Goal: Task Accomplishment & Management: Use online tool/utility

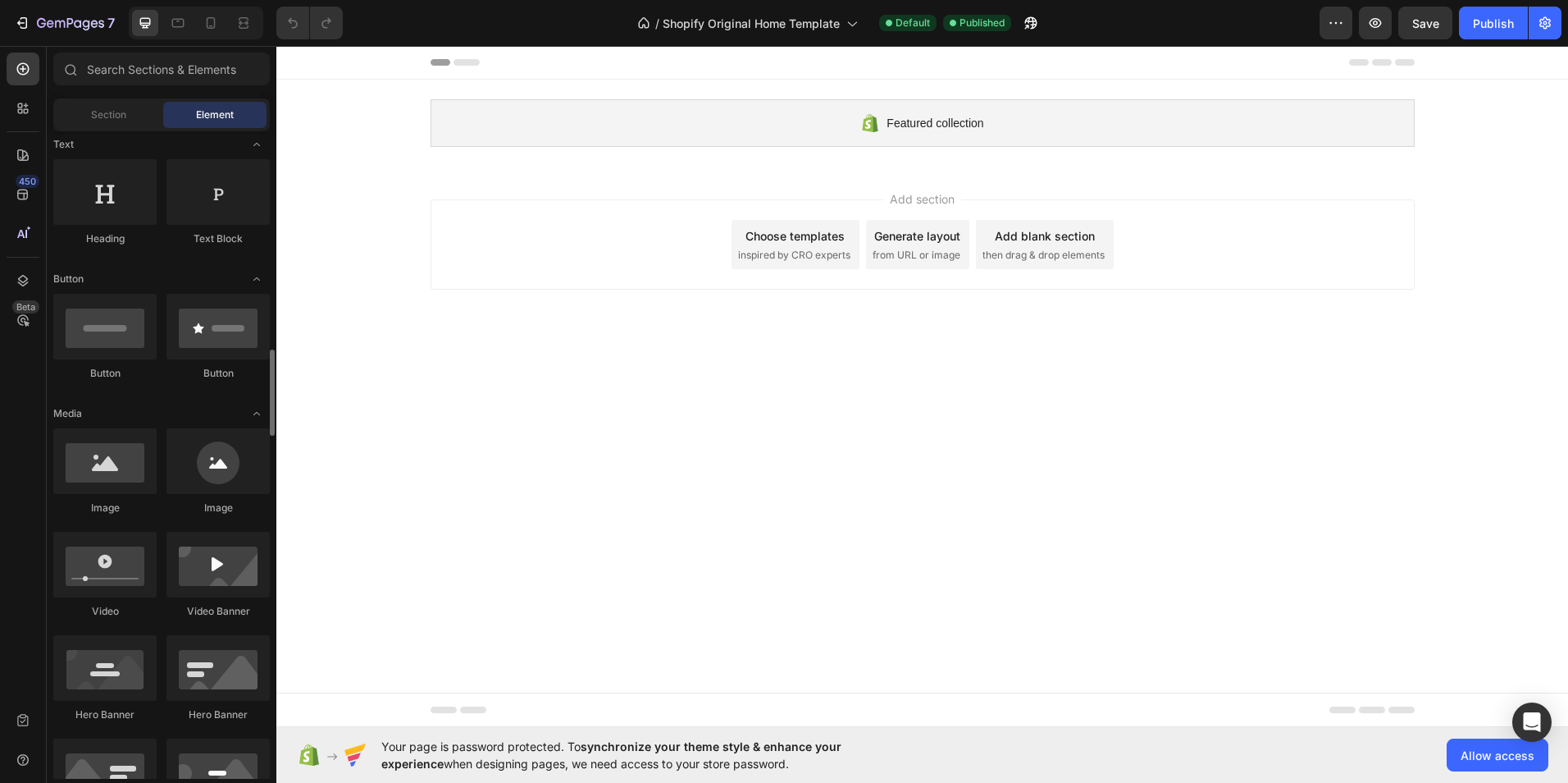
scroll to position [492, 0]
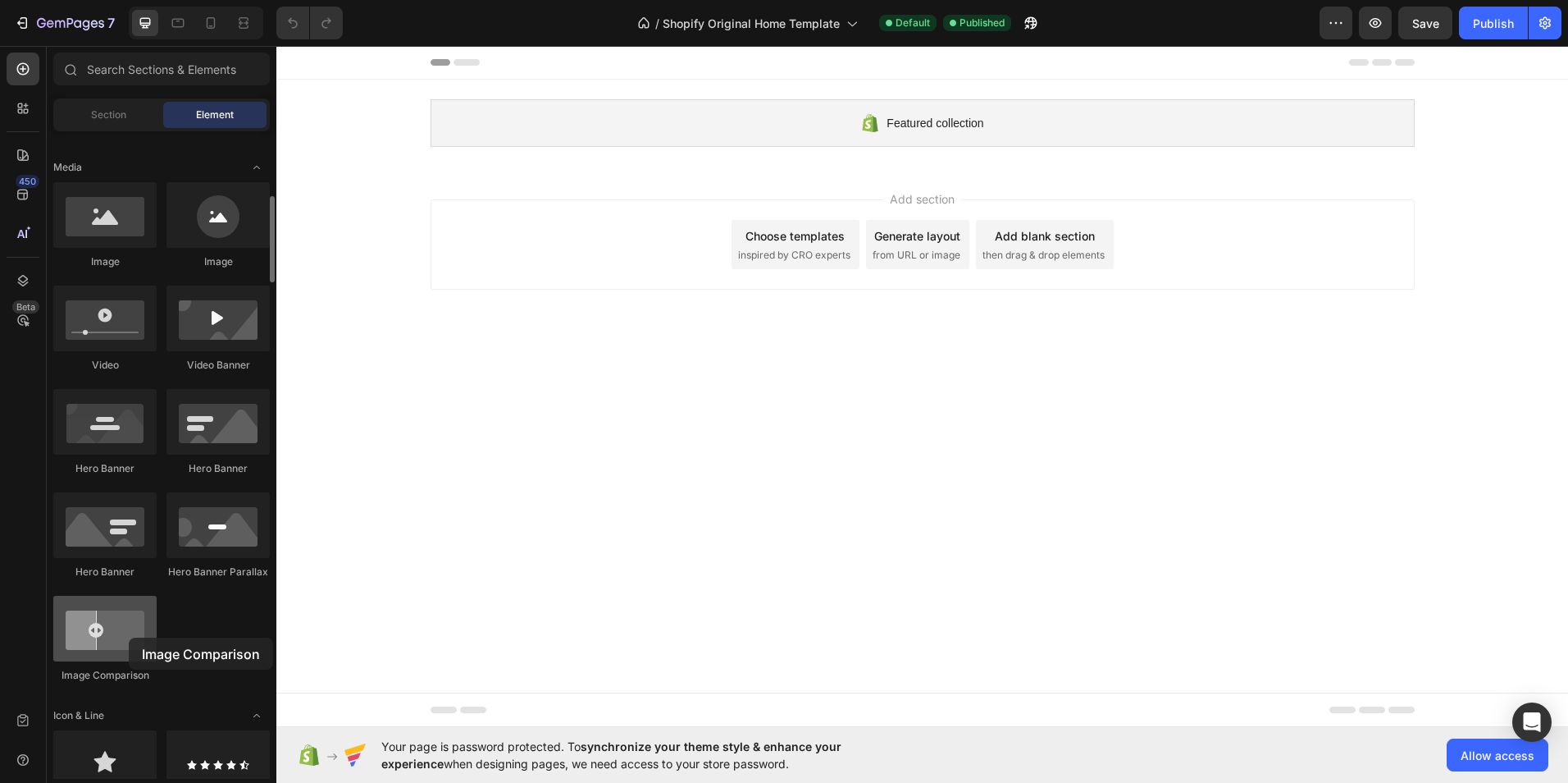
click at [129, 638] on div at bounding box center [105, 628] width 103 height 65
click at [96, 617] on div at bounding box center [105, 628] width 103 height 65
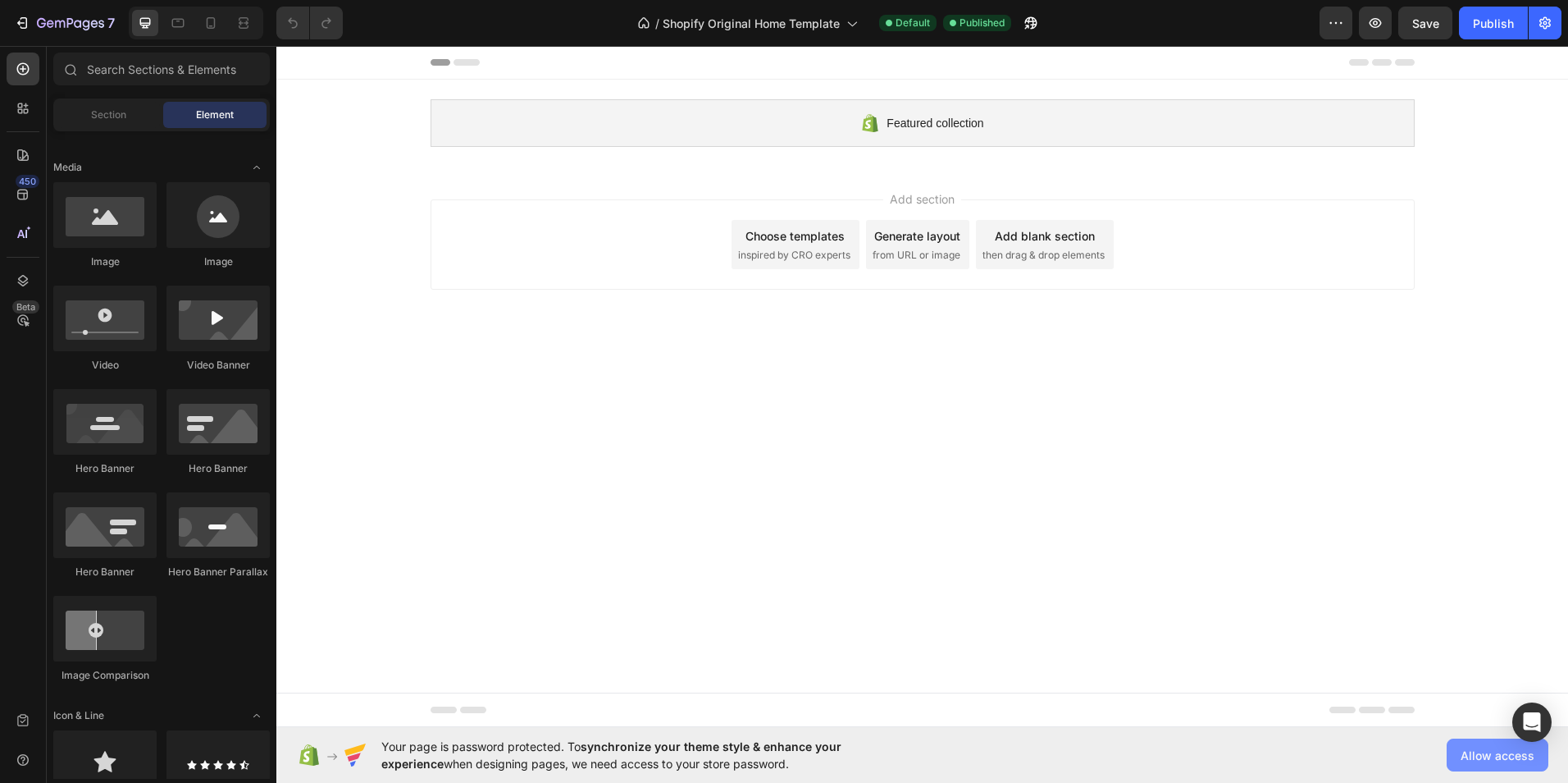
click at [1495, 764] on button "Allow access" at bounding box center [1497, 755] width 101 height 33
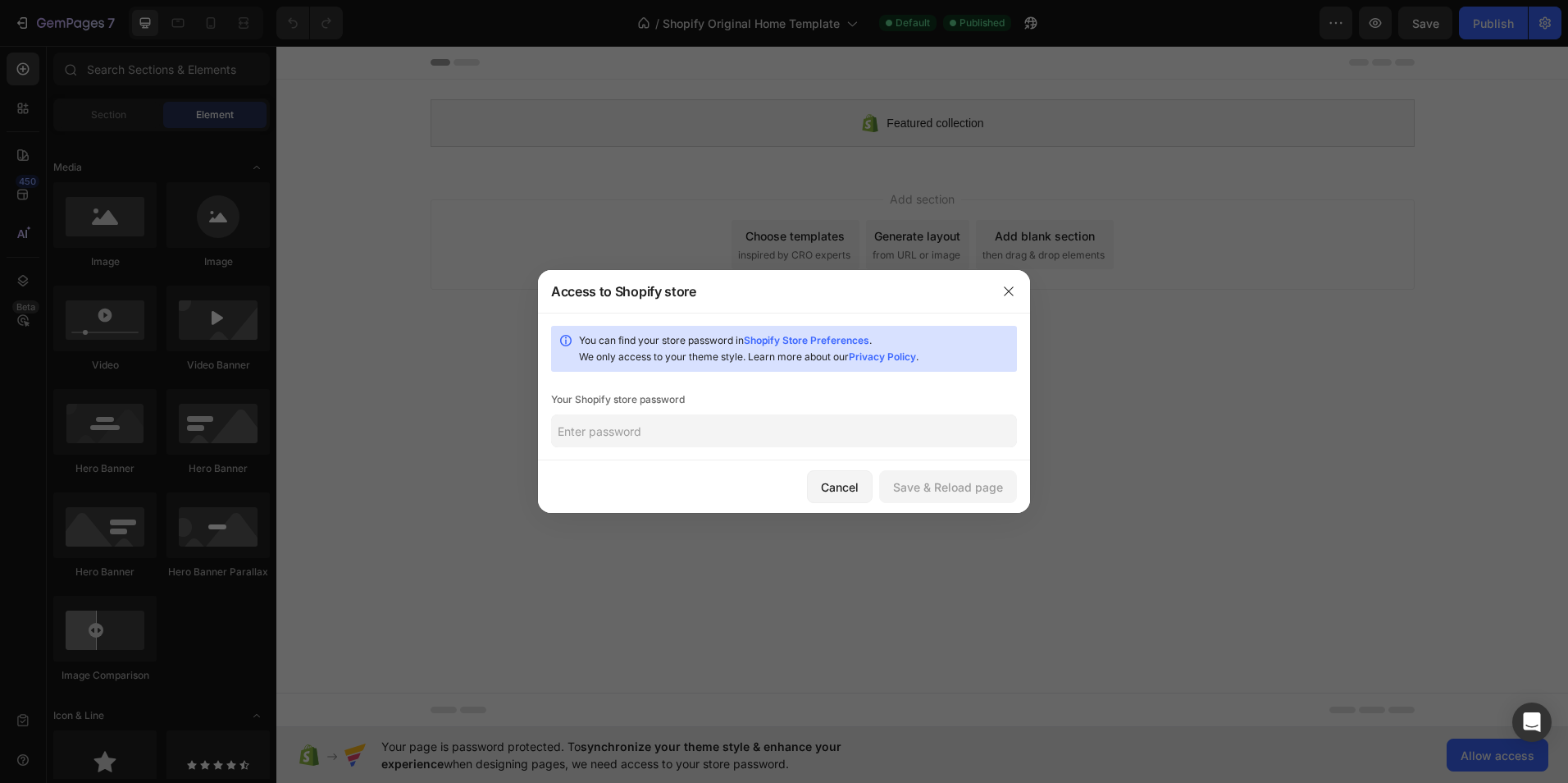
click at [942, 447] on input "text" at bounding box center [784, 431] width 466 height 33
type input "N0mvulih17*"
click at [924, 473] on button "Save & Reload page" at bounding box center [947, 487] width 137 height 33
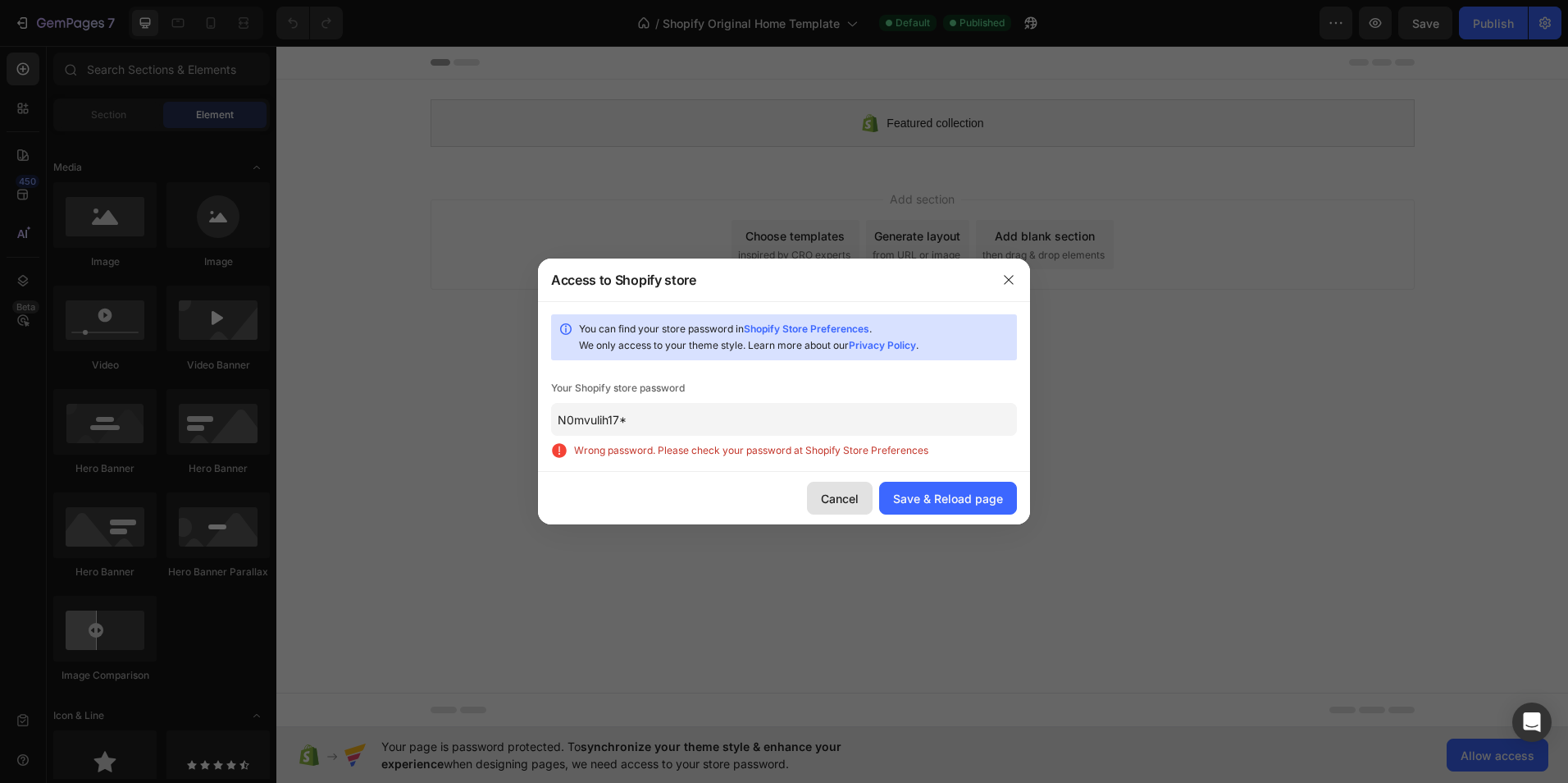
click at [836, 484] on button "Cancel" at bounding box center [839, 498] width 65 height 33
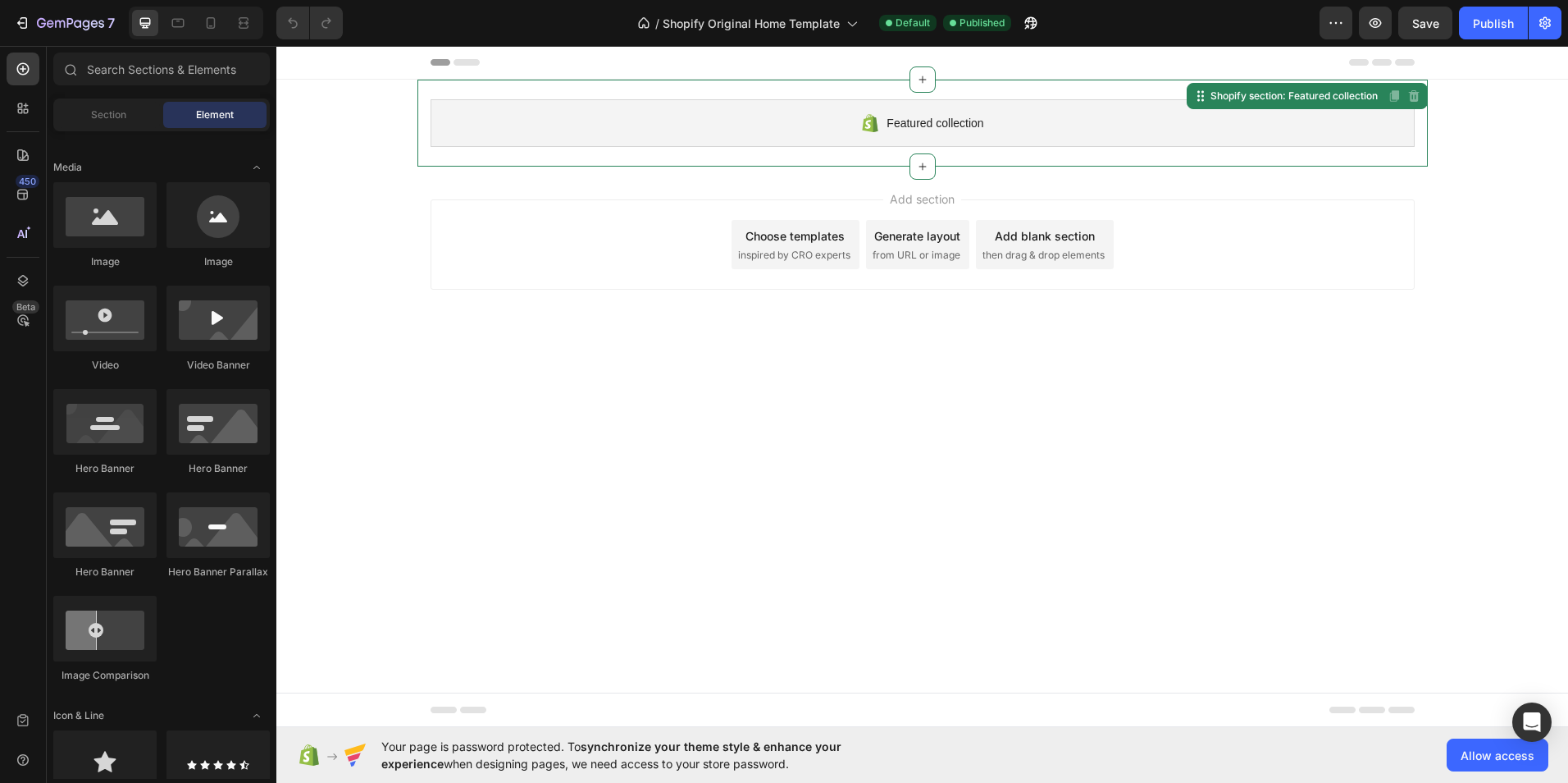
click at [861, 127] on icon at bounding box center [870, 123] width 19 height 20
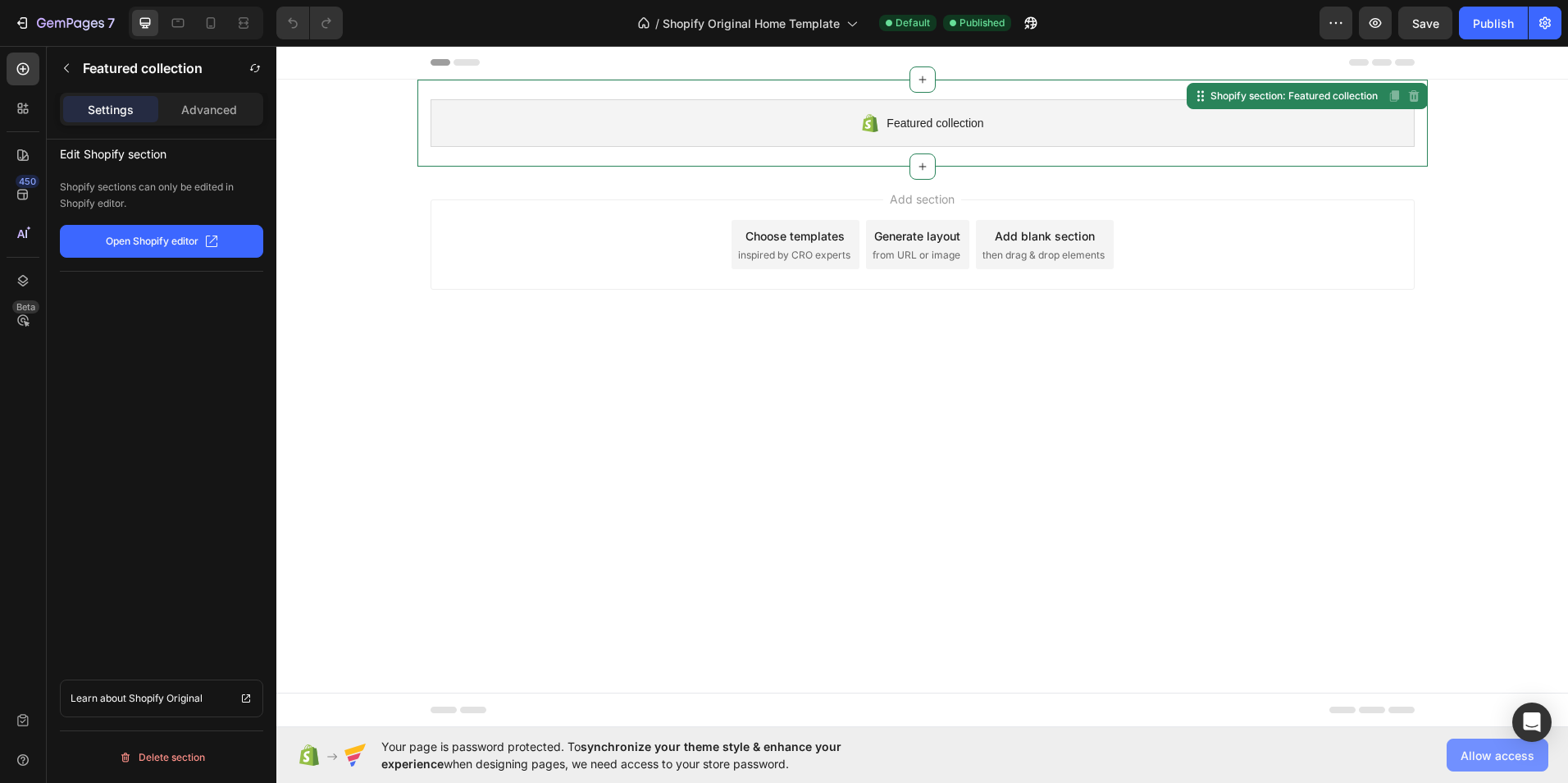
click at [1462, 754] on span "Allow access" at bounding box center [1498, 756] width 74 height 18
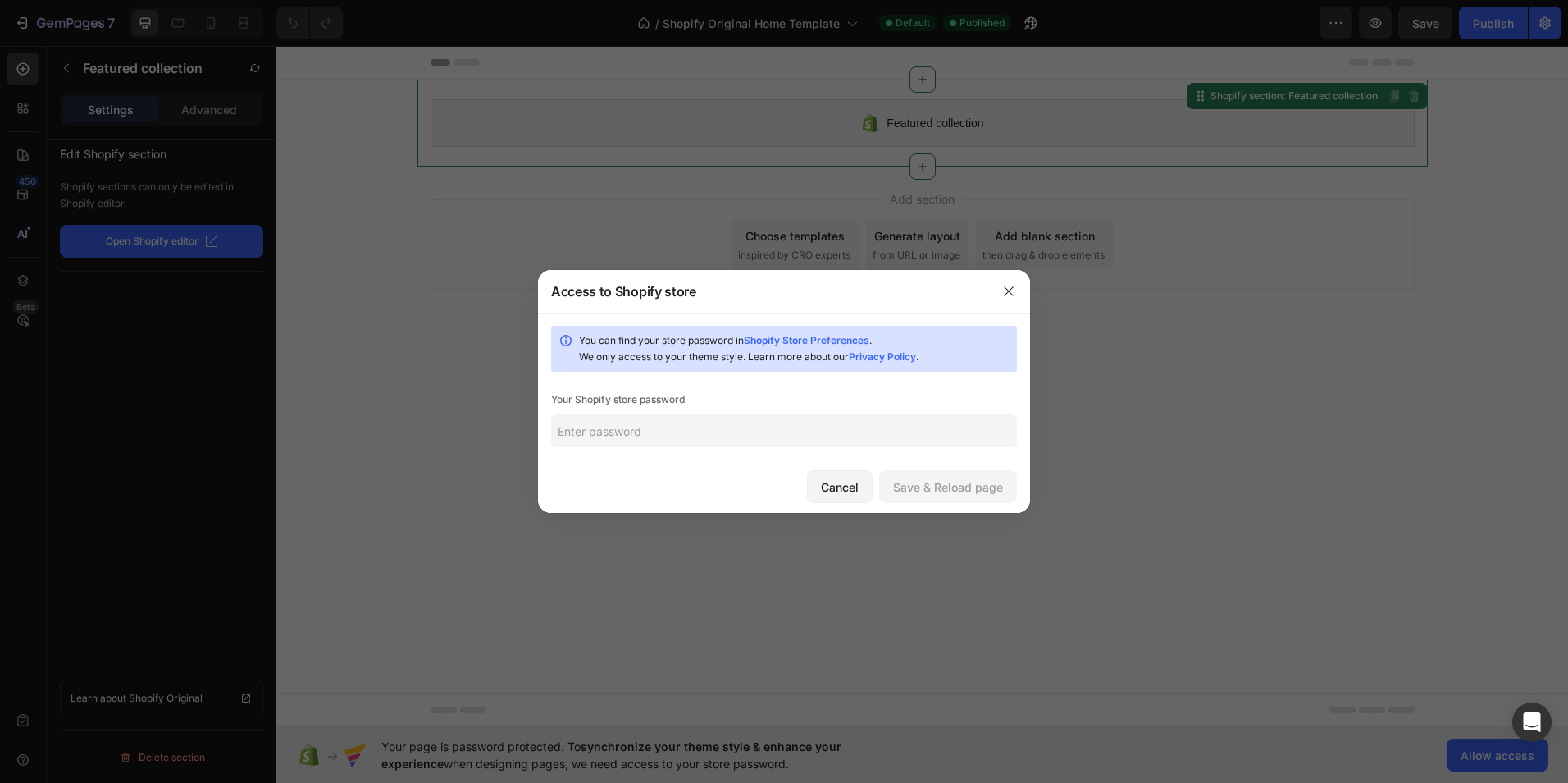
click at [597, 429] on input "text" at bounding box center [784, 431] width 466 height 33
type input "goshia"
click at [939, 497] on button "Save & Reload page" at bounding box center [947, 487] width 137 height 33
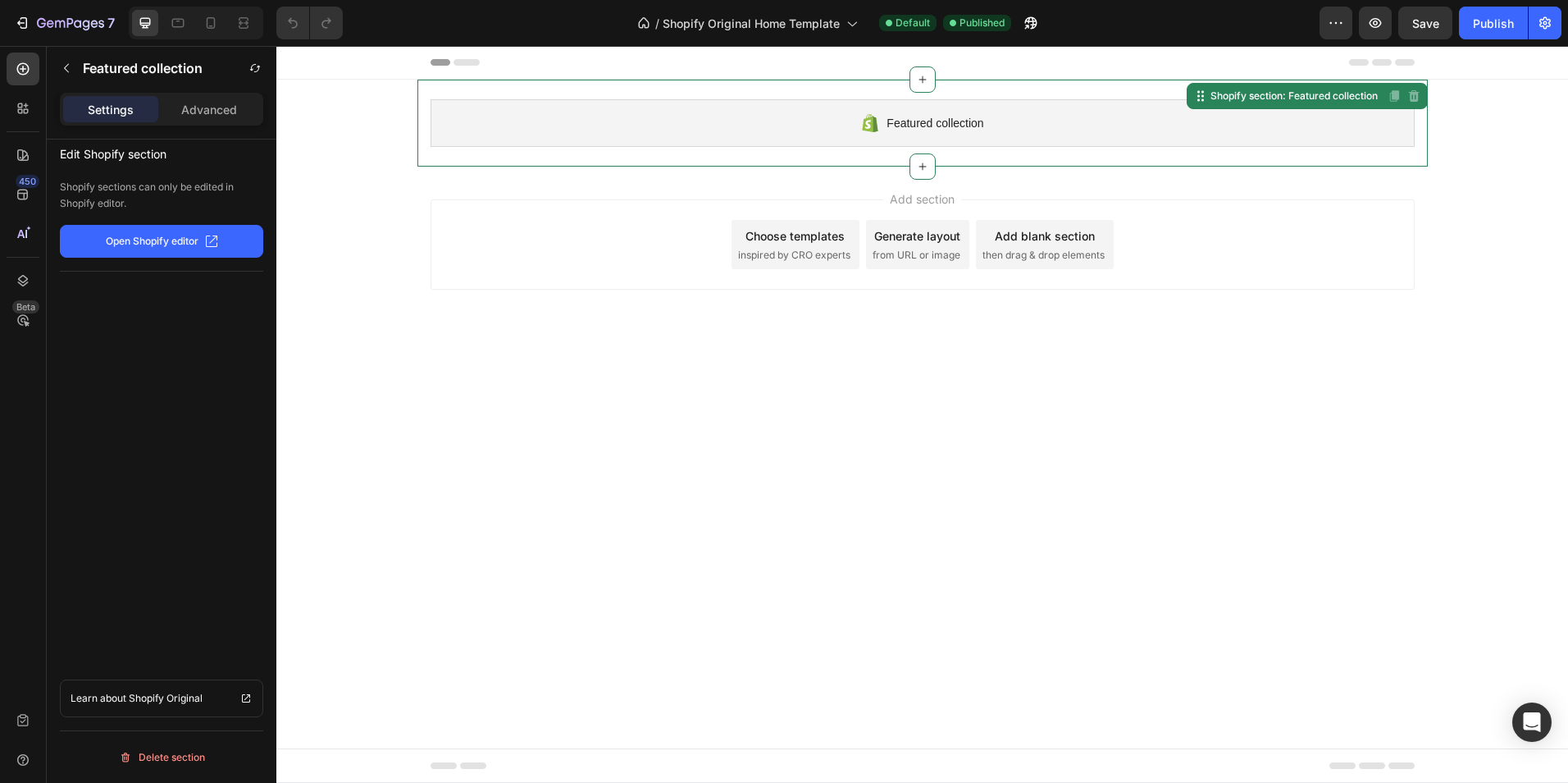
scroll to position [0, 0]
click at [189, 238] on p "Open Shopify editor" at bounding box center [152, 241] width 93 height 15
click at [933, 174] on div at bounding box center [922, 166] width 26 height 26
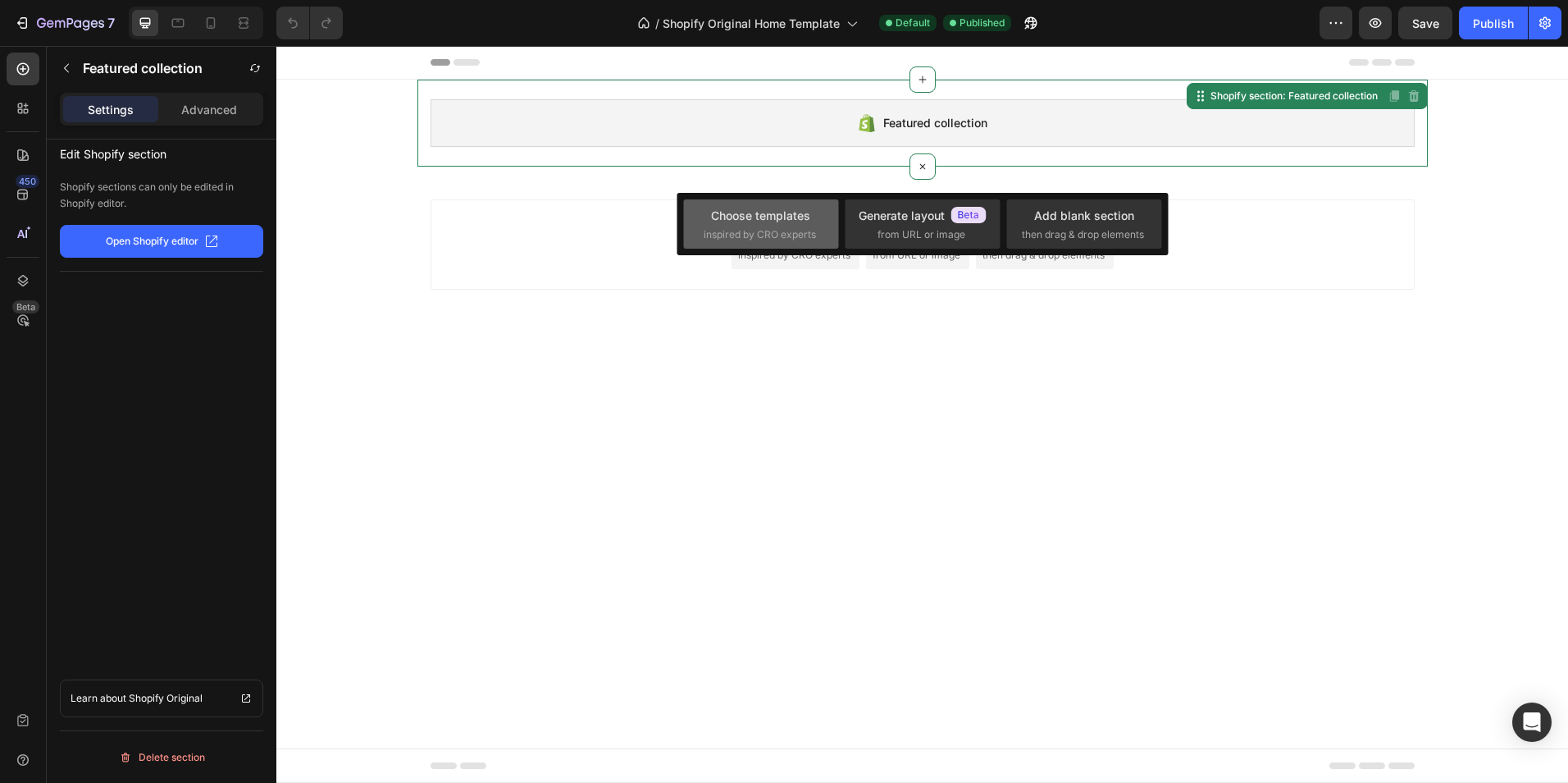
click at [791, 221] on div "Choose templates" at bounding box center [761, 215] width 99 height 18
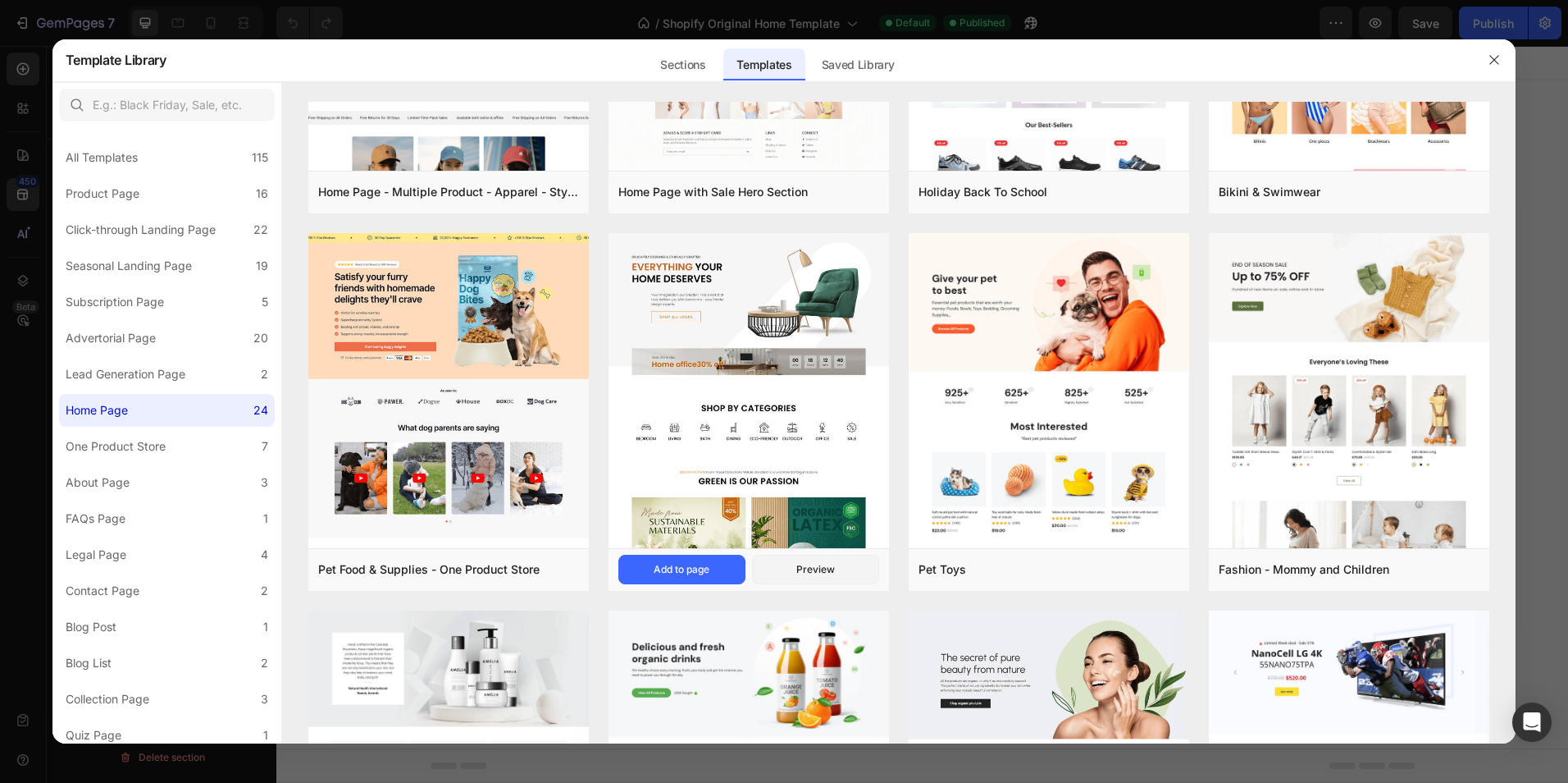
scroll to position [329, 0]
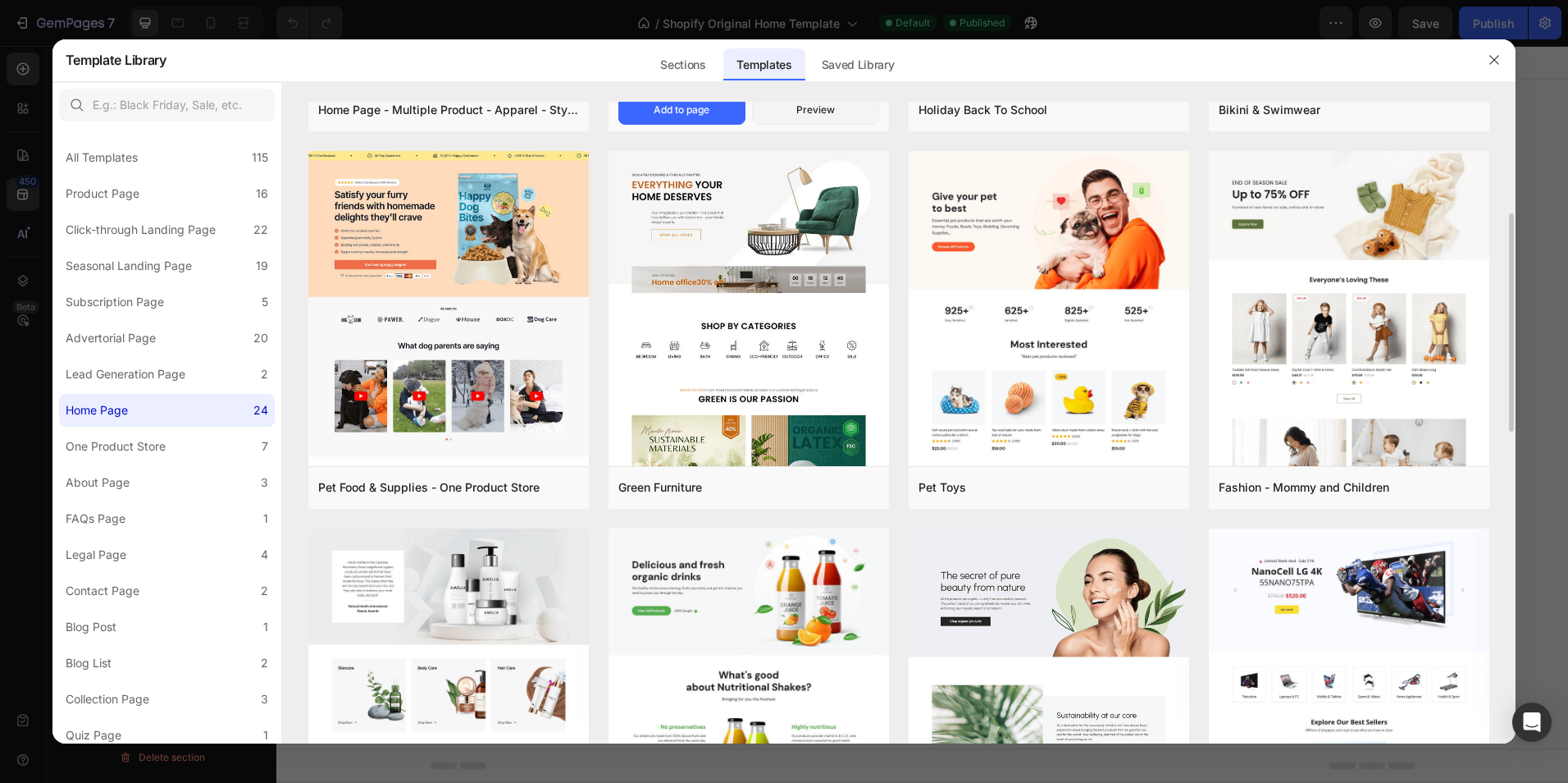
click at [680, 127] on div "Home Page with Sale Hero Section Add to page Preview" at bounding box center [748, 110] width 281 height 43
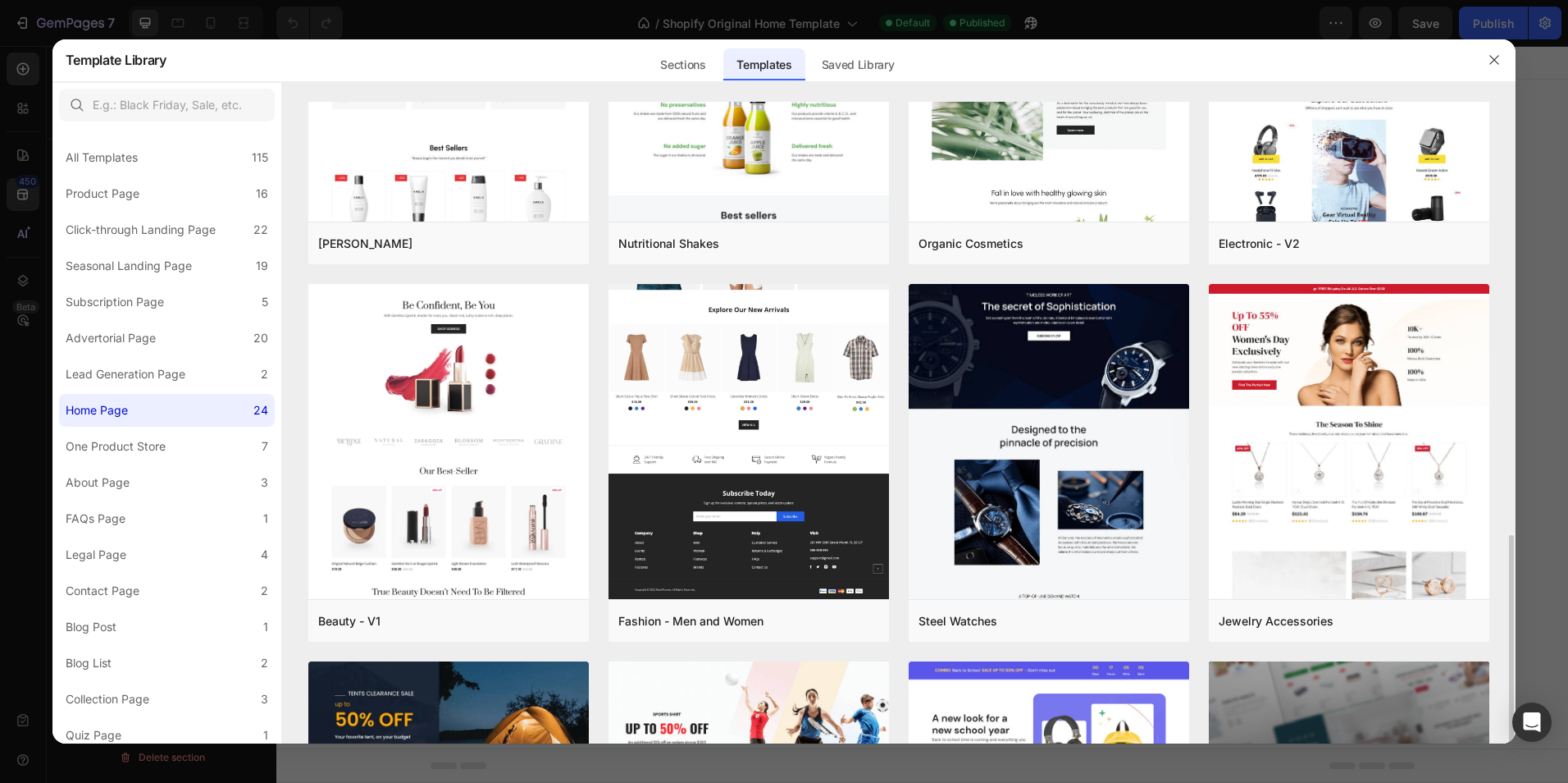
scroll to position [1115, 0]
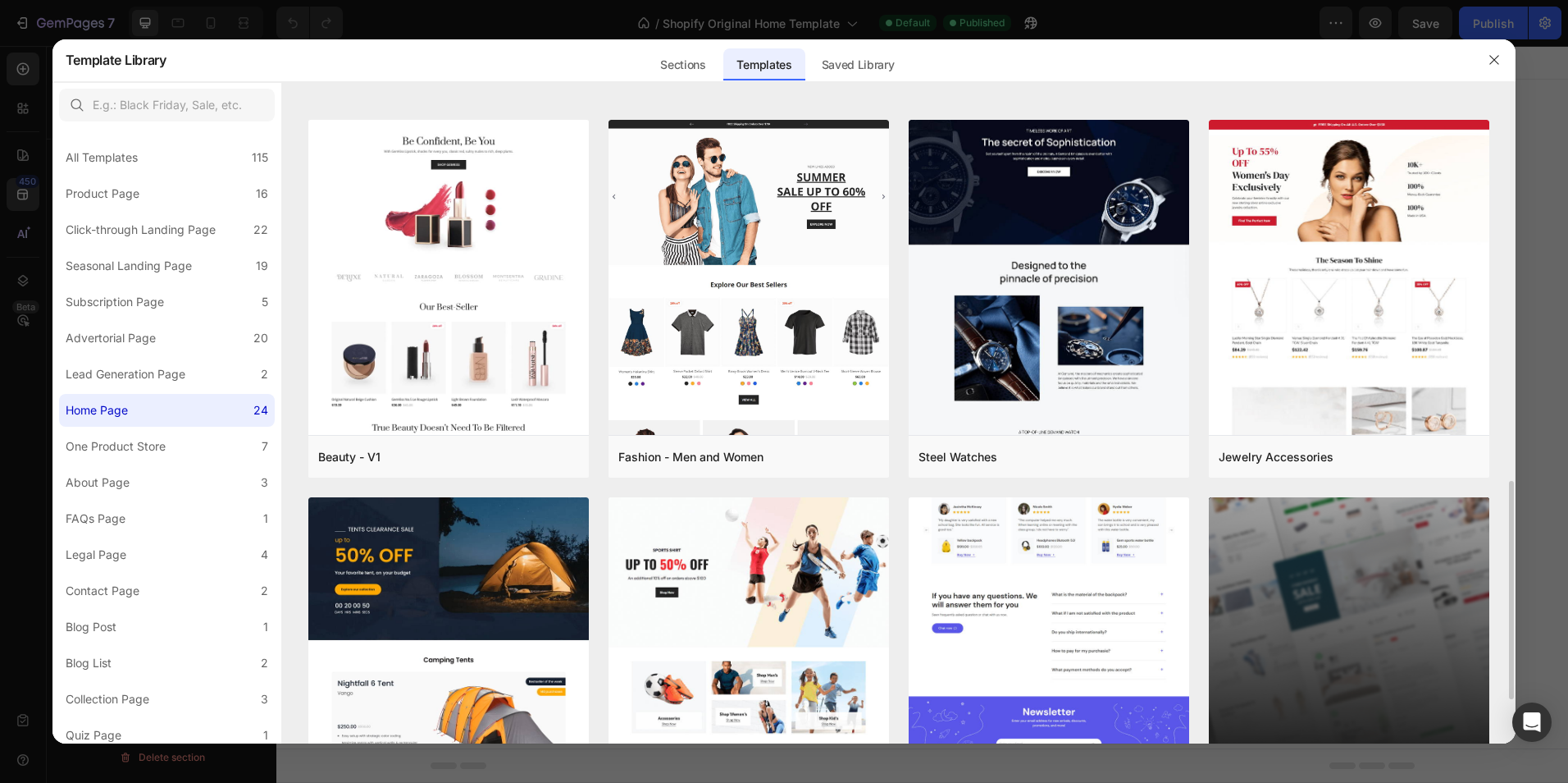
click at [1109, 623] on img at bounding box center [1049, 280] width 281 height 1064
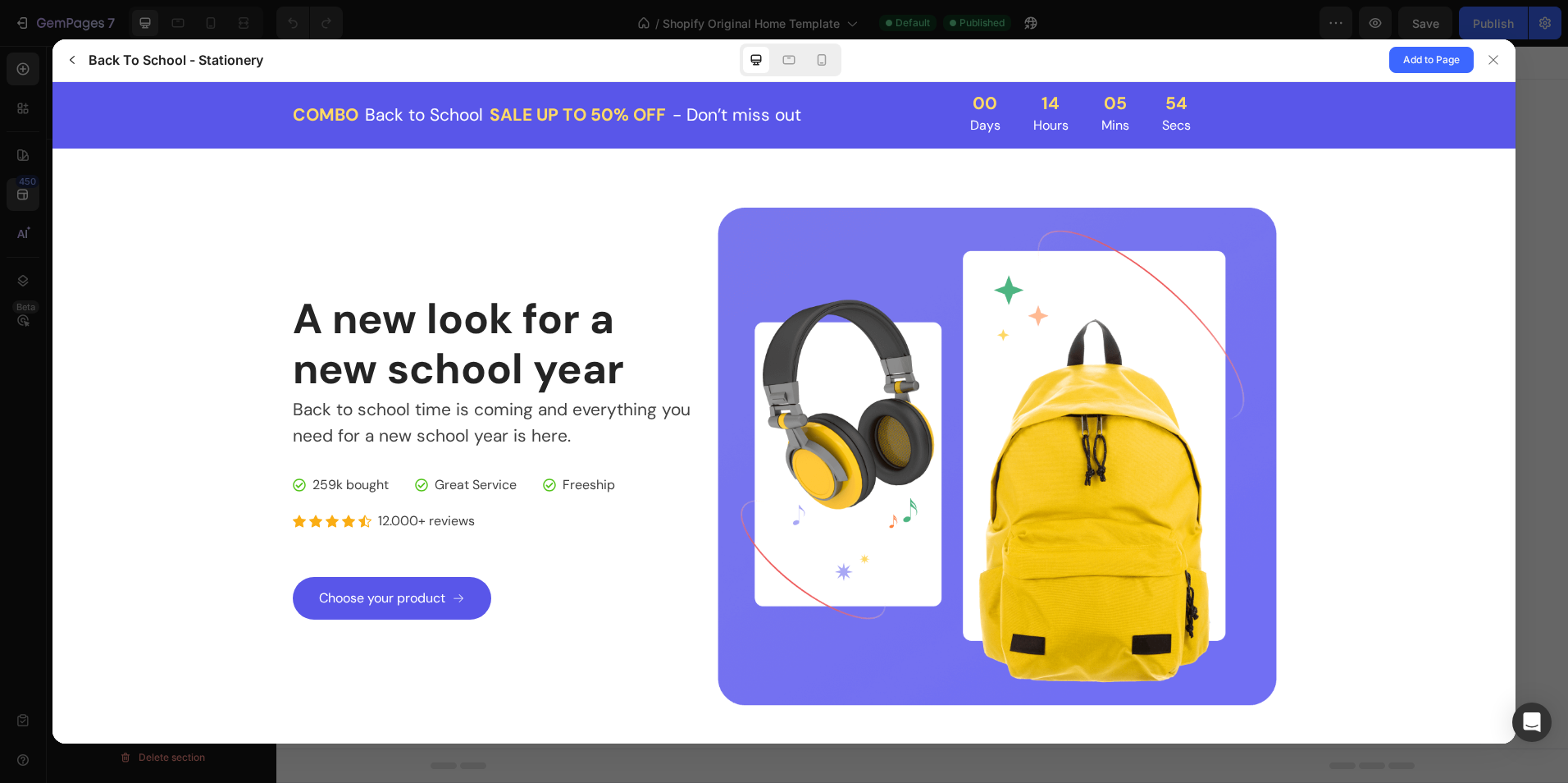
scroll to position [0, 0]
drag, startPoint x: 1288, startPoint y: 159, endPoint x: 1426, endPoint y: 58, distance: 171.0
click at [1426, 58] on span "Add to Page" at bounding box center [1432, 59] width 57 height 20
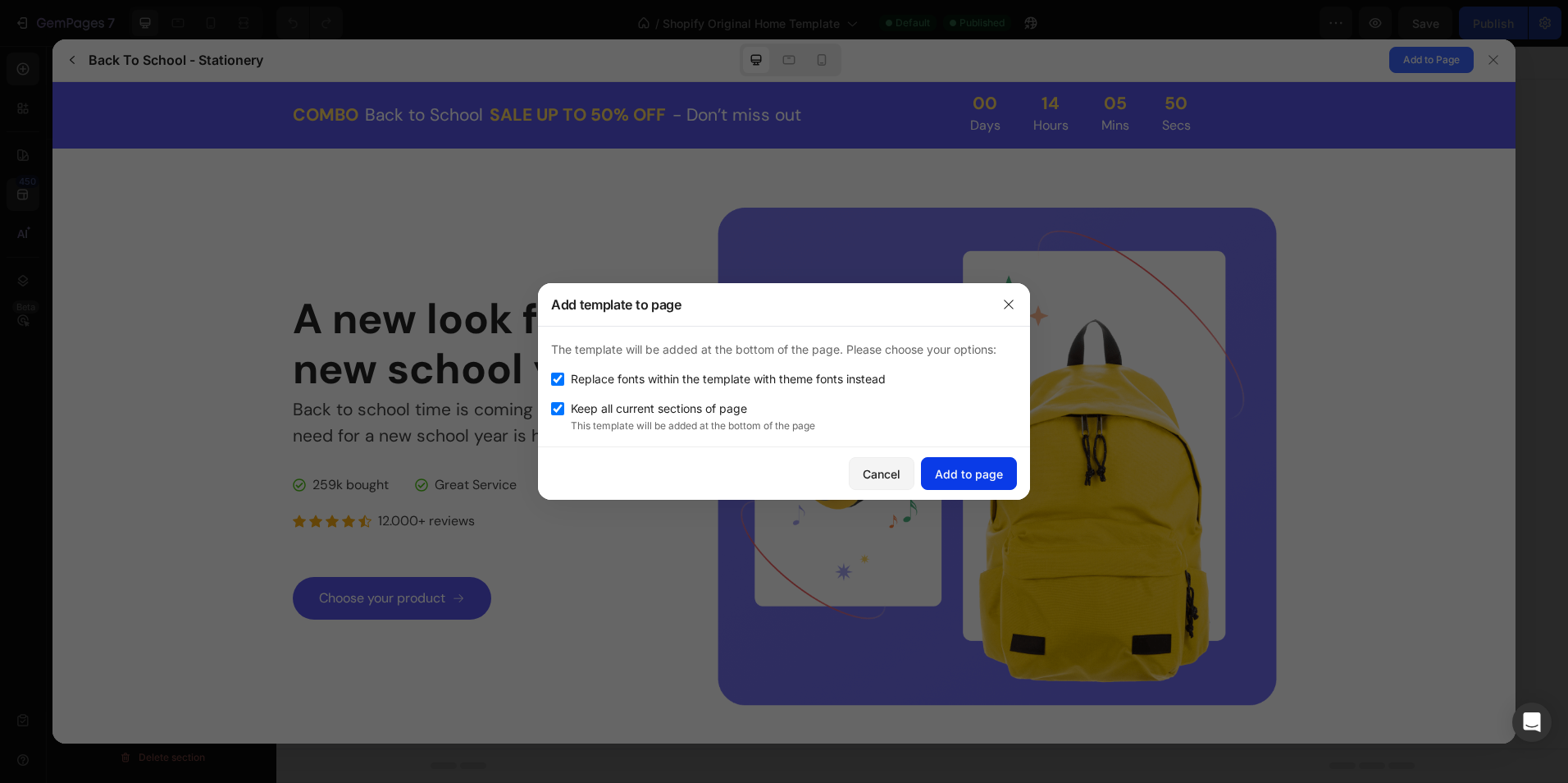
click at [955, 467] on div "Add to page" at bounding box center [969, 474] width 68 height 18
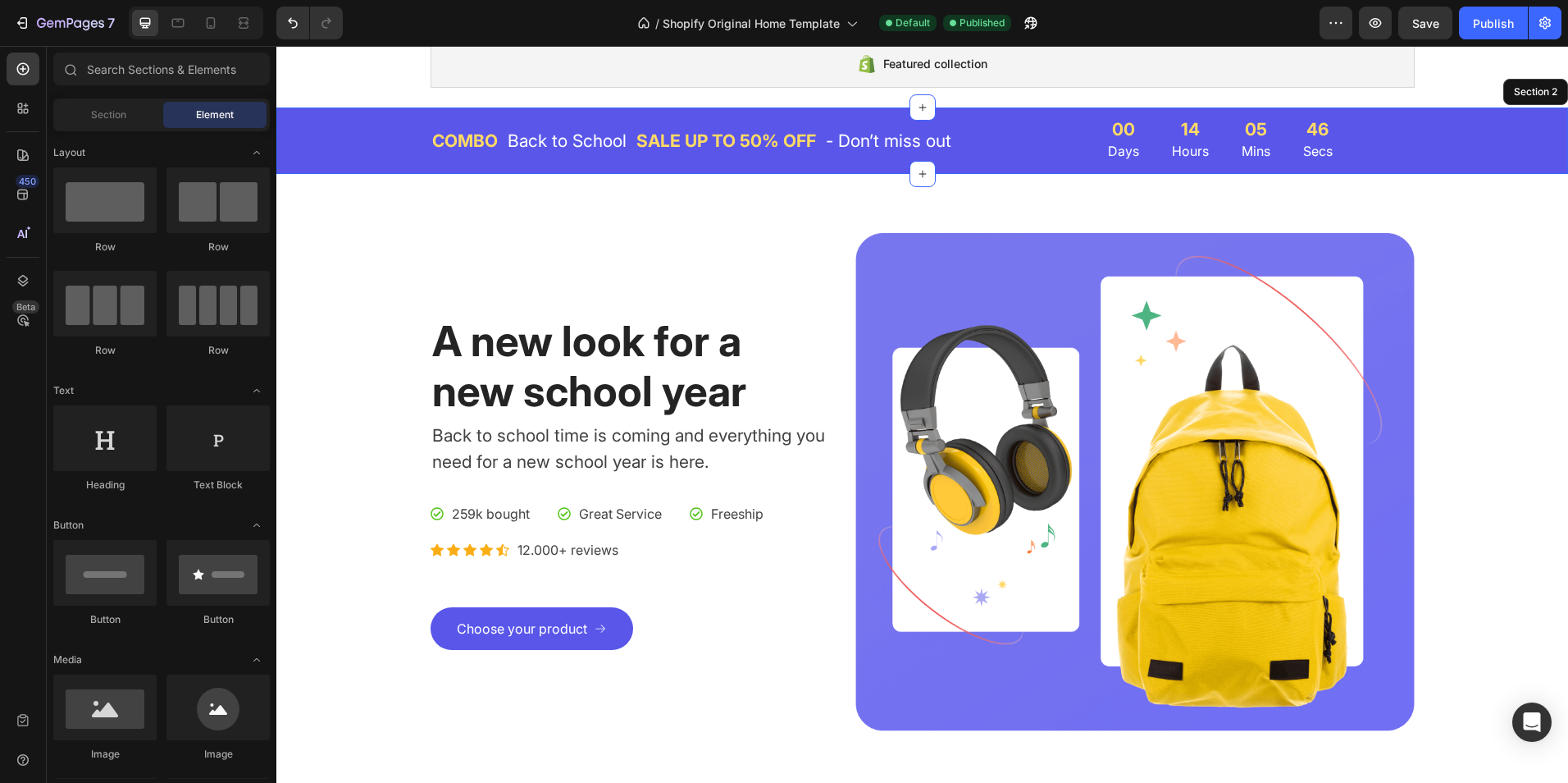
scroll to position [121, 0]
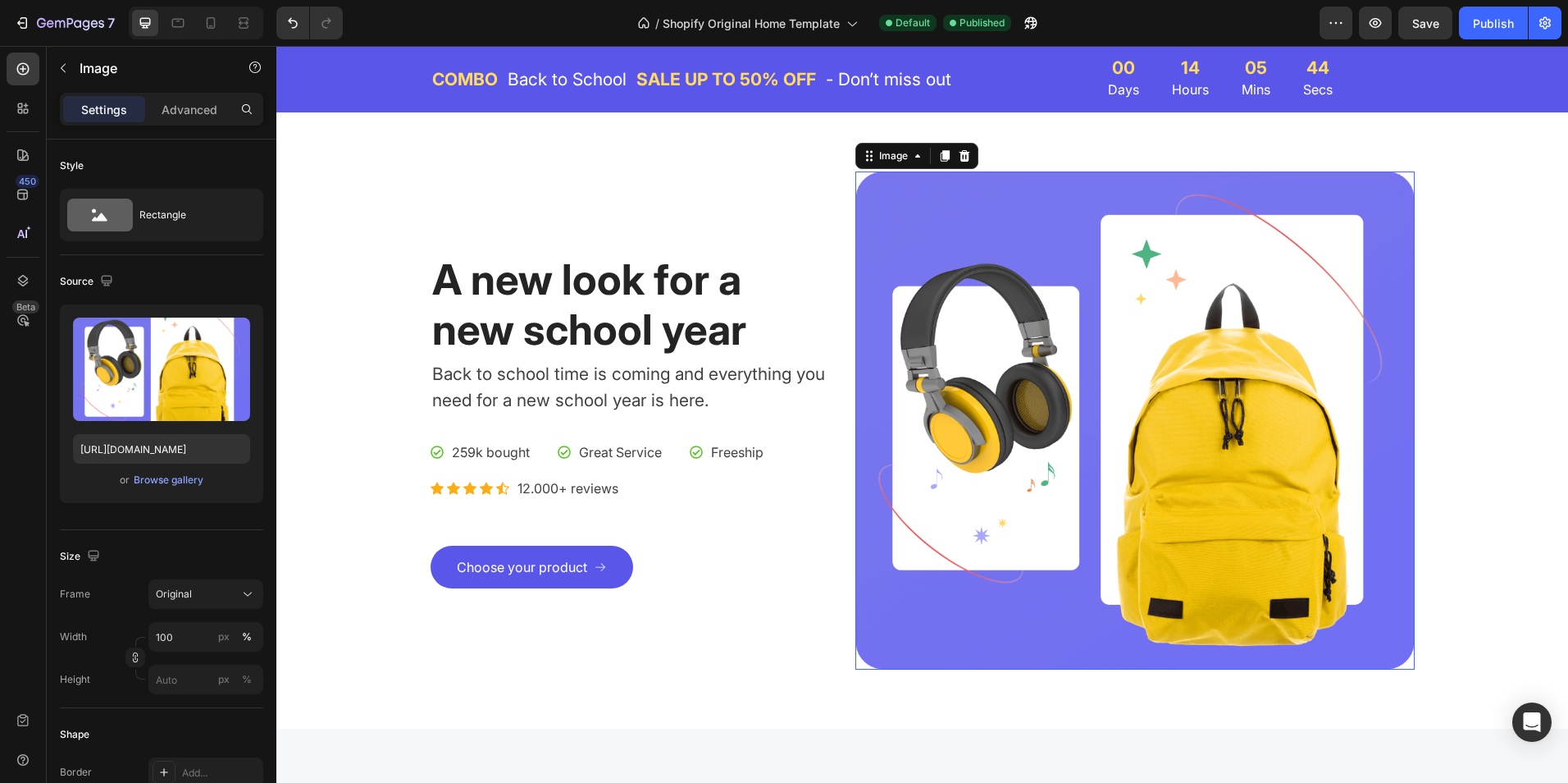
click at [955, 467] on img at bounding box center [1134, 420] width 558 height 498
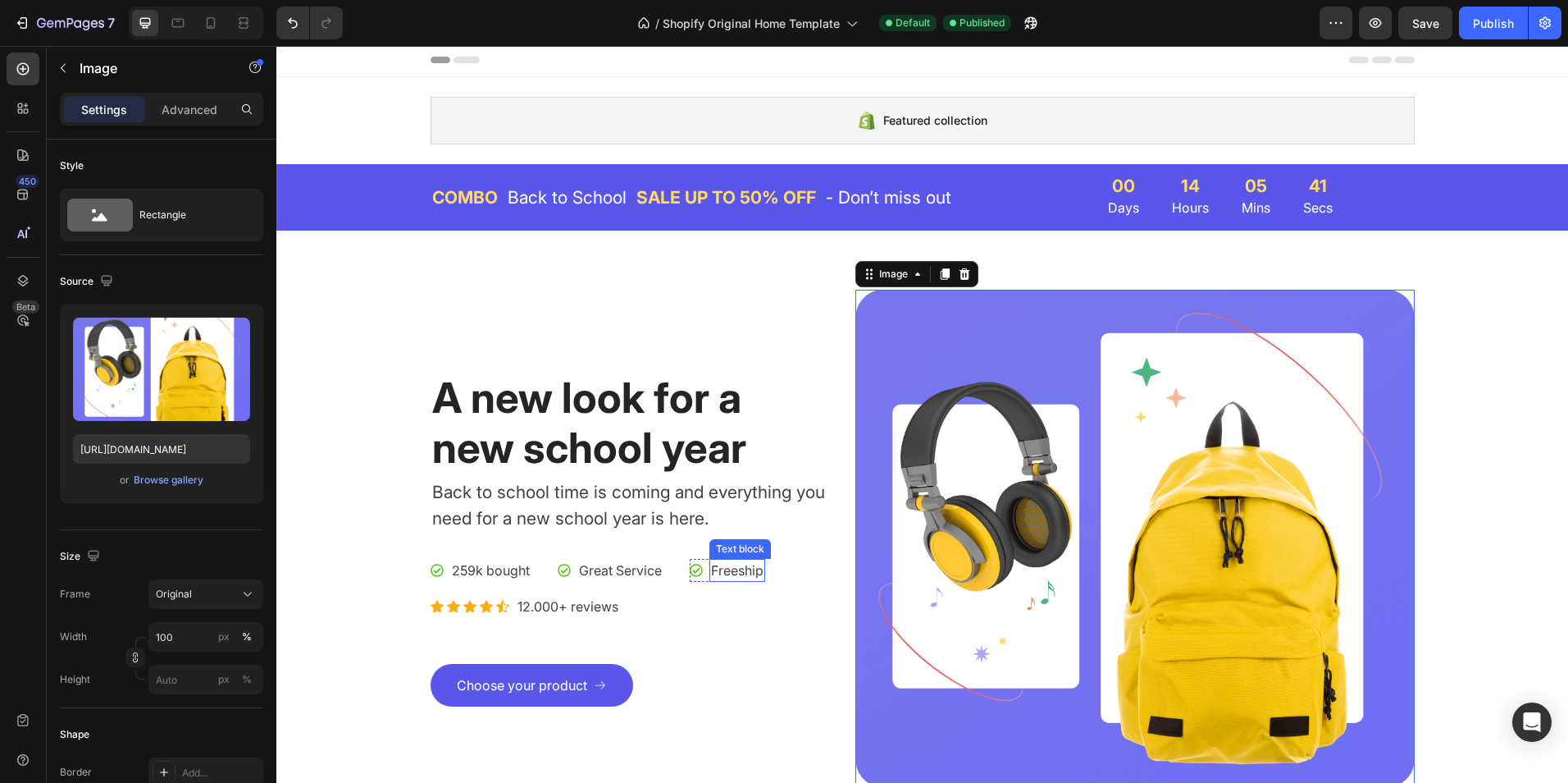
scroll to position [0, 0]
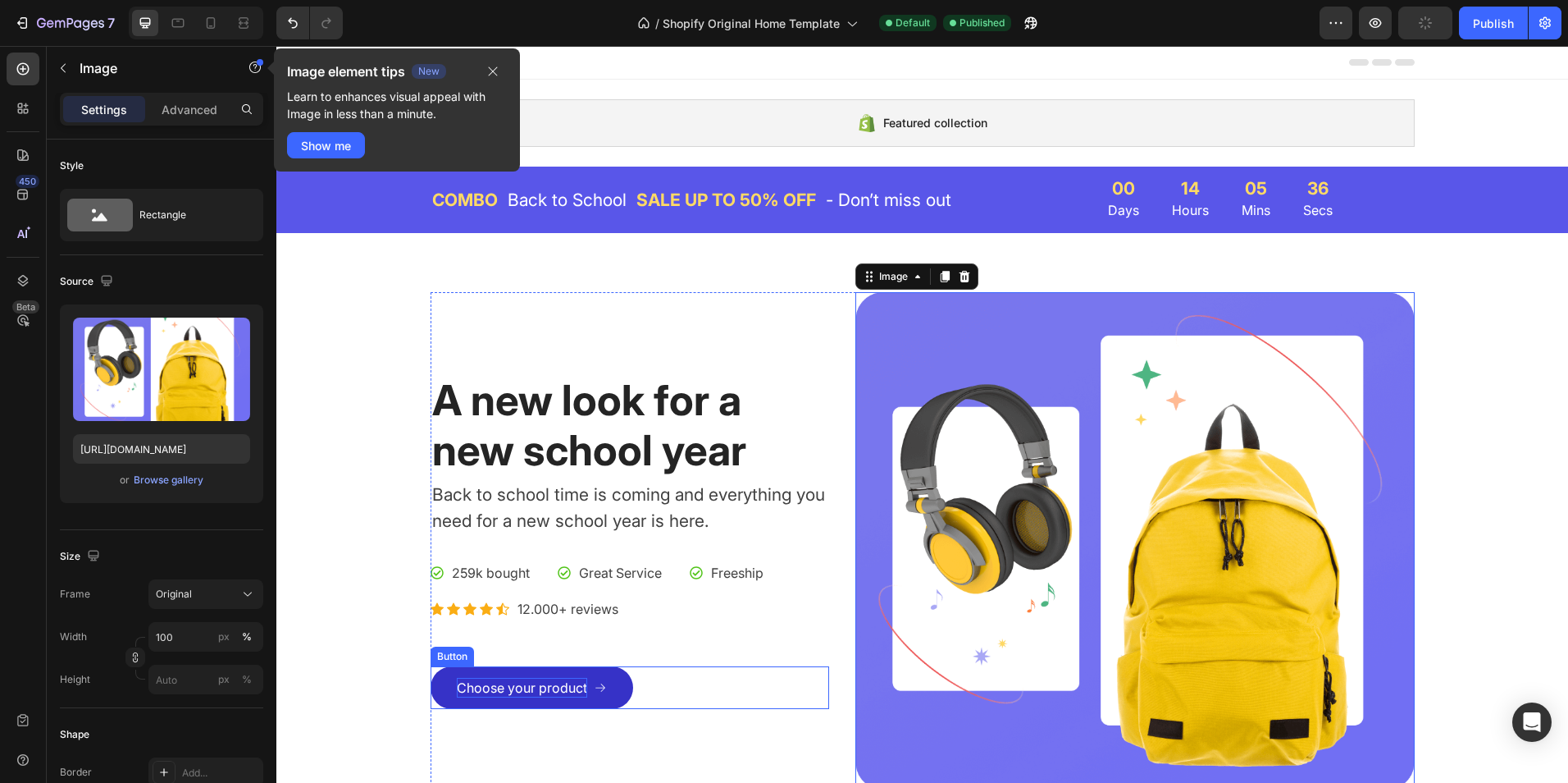
click at [552, 686] on div "Choose your product" at bounding box center [522, 687] width 131 height 20
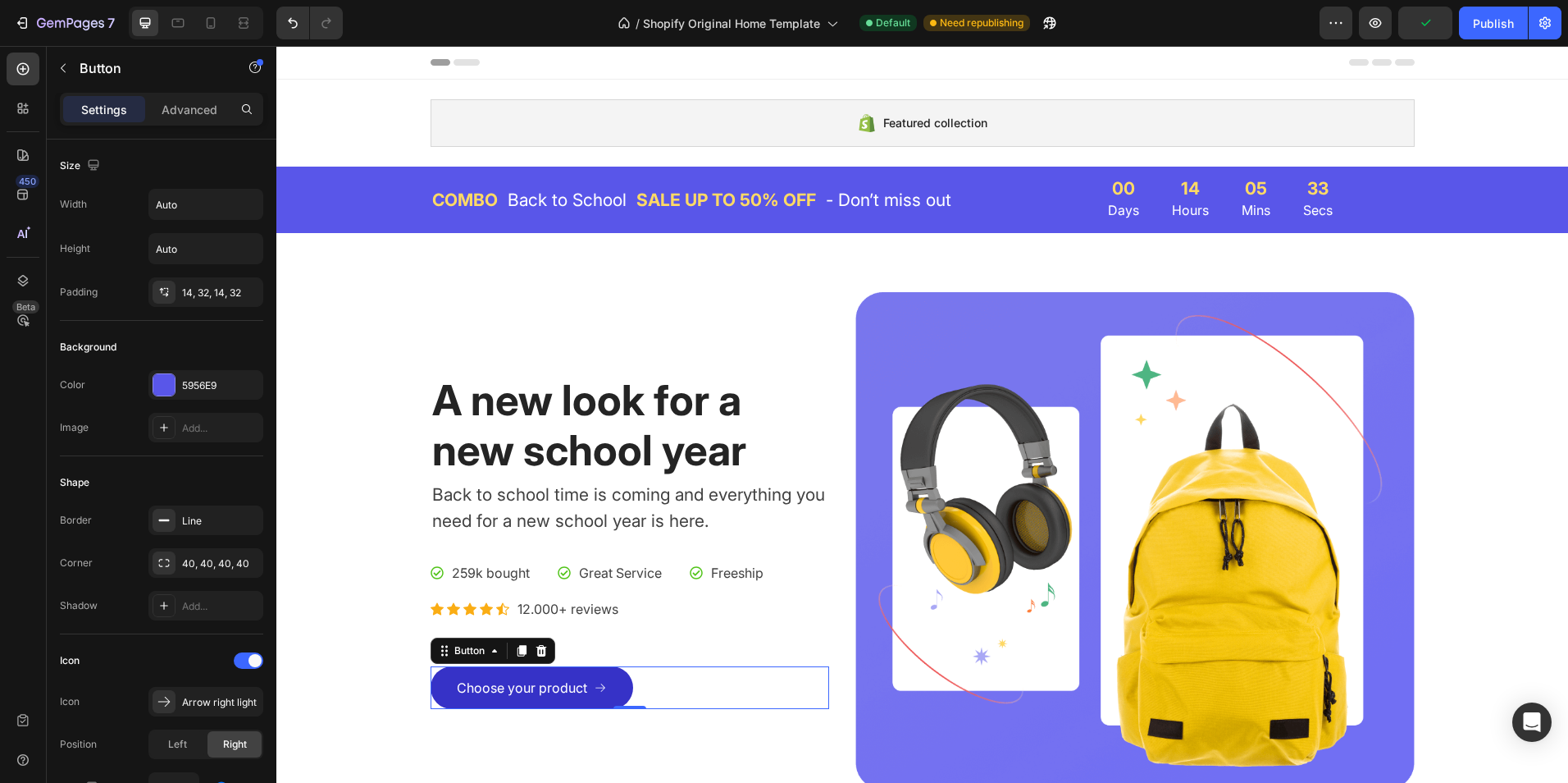
click at [594, 686] on icon at bounding box center [599, 686] width 13 height 13
click at [1338, 21] on icon "button" at bounding box center [1335, 22] width 17 height 17
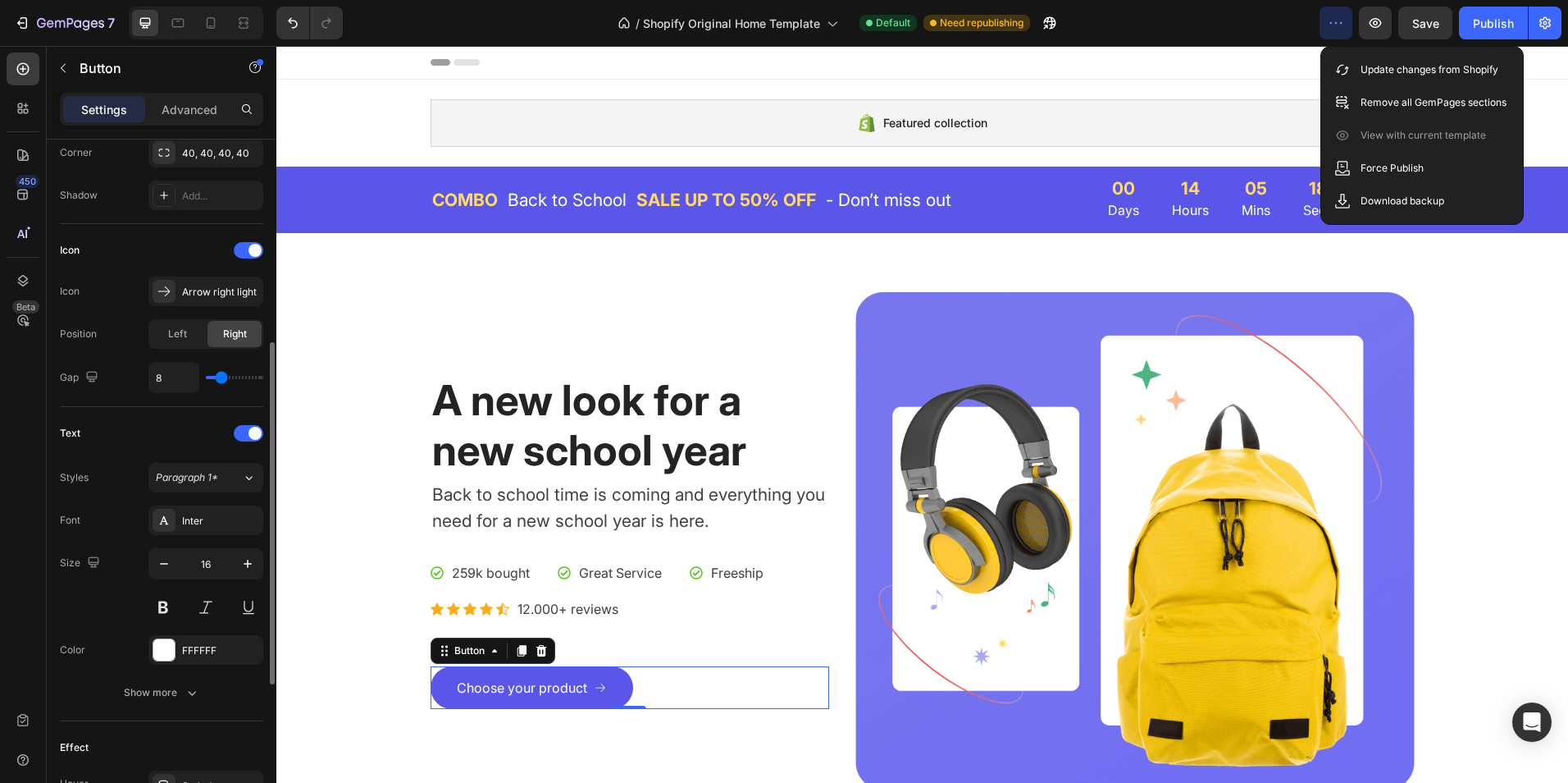
scroll to position [702, 0]
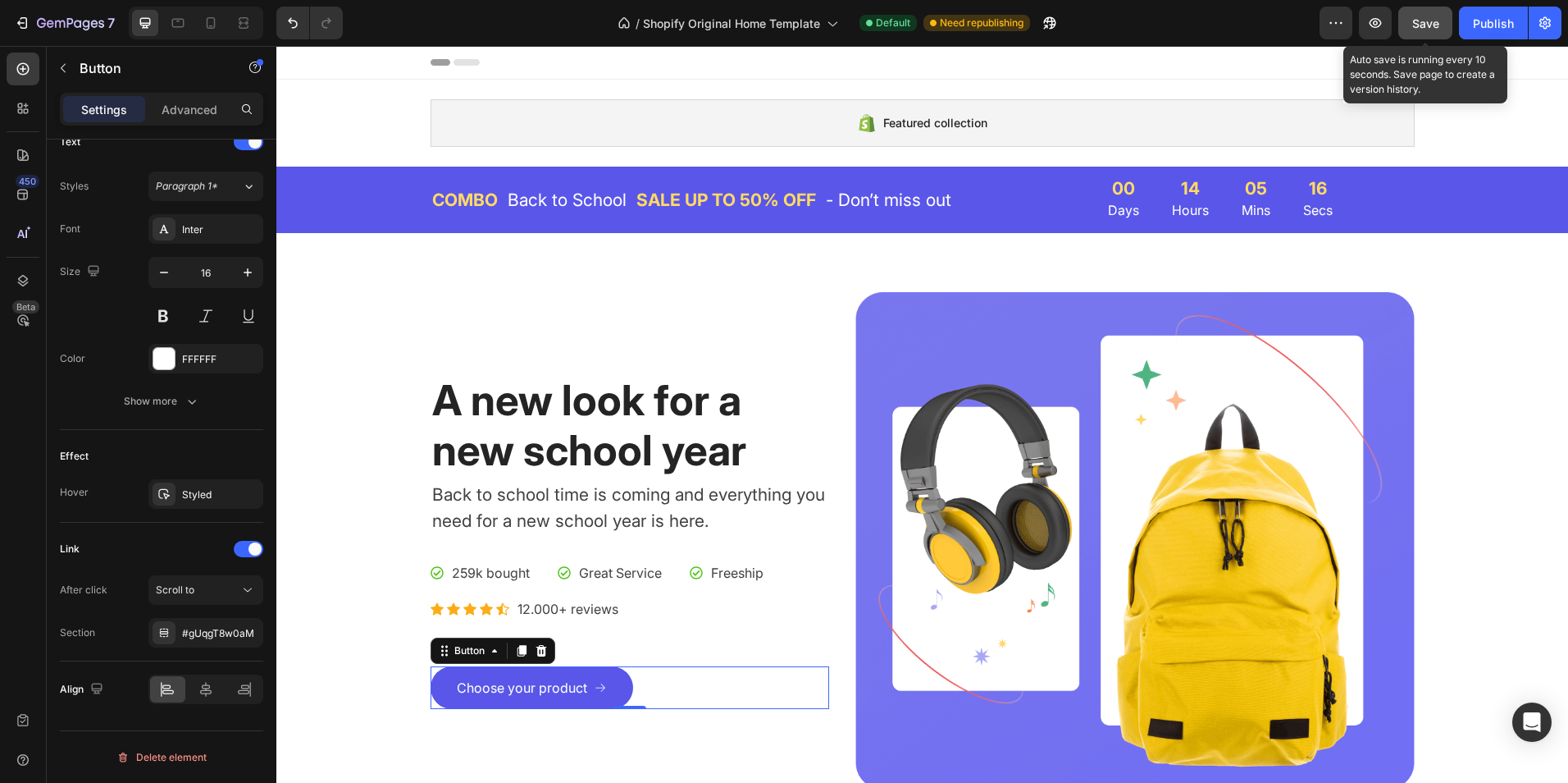
click at [1442, 31] on button "Save" at bounding box center [1426, 23] width 55 height 33
click at [1439, 31] on button "Save" at bounding box center [1426, 23] width 55 height 33
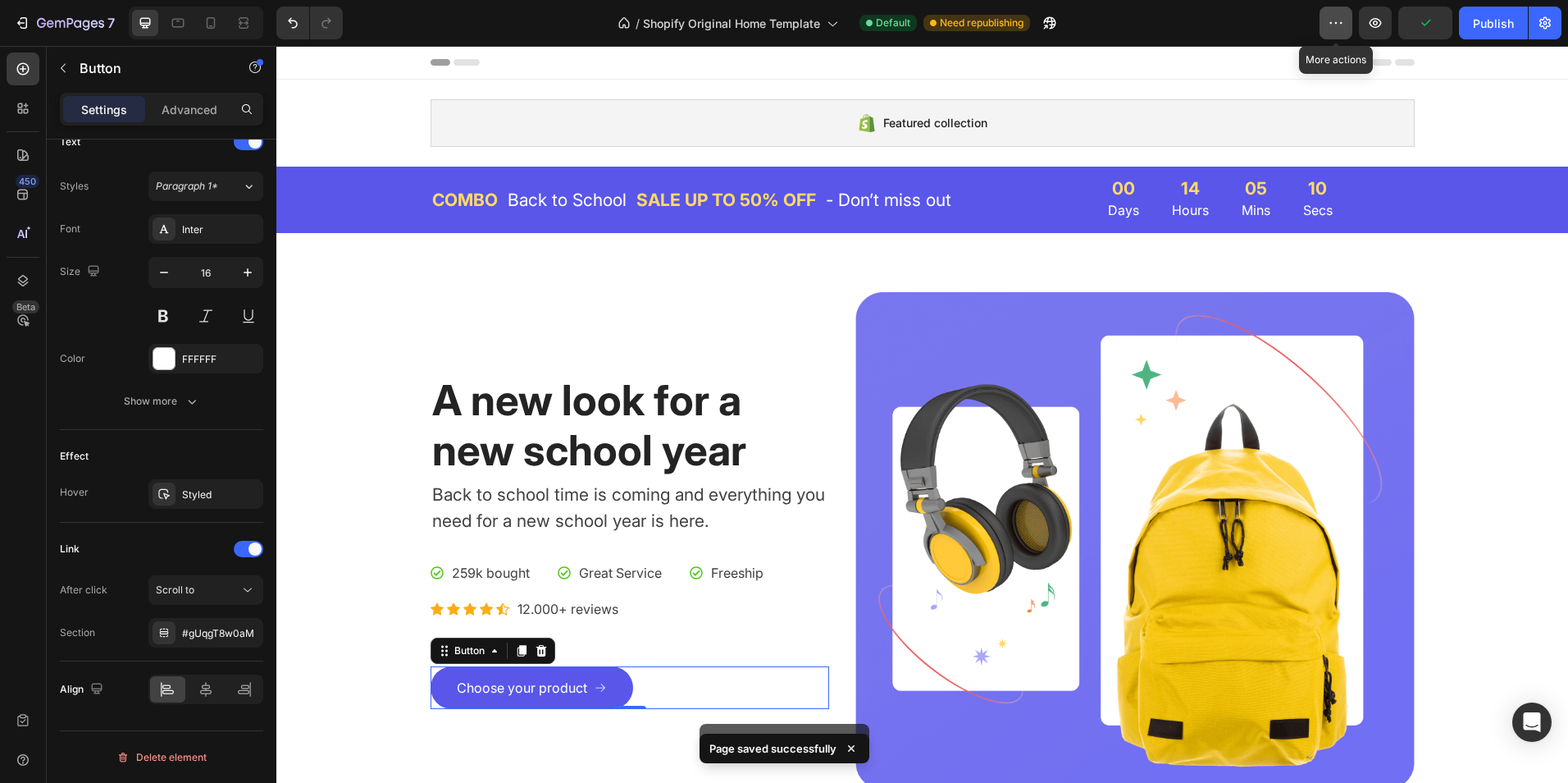
click at [1335, 24] on icon "button" at bounding box center [1335, 22] width 17 height 17
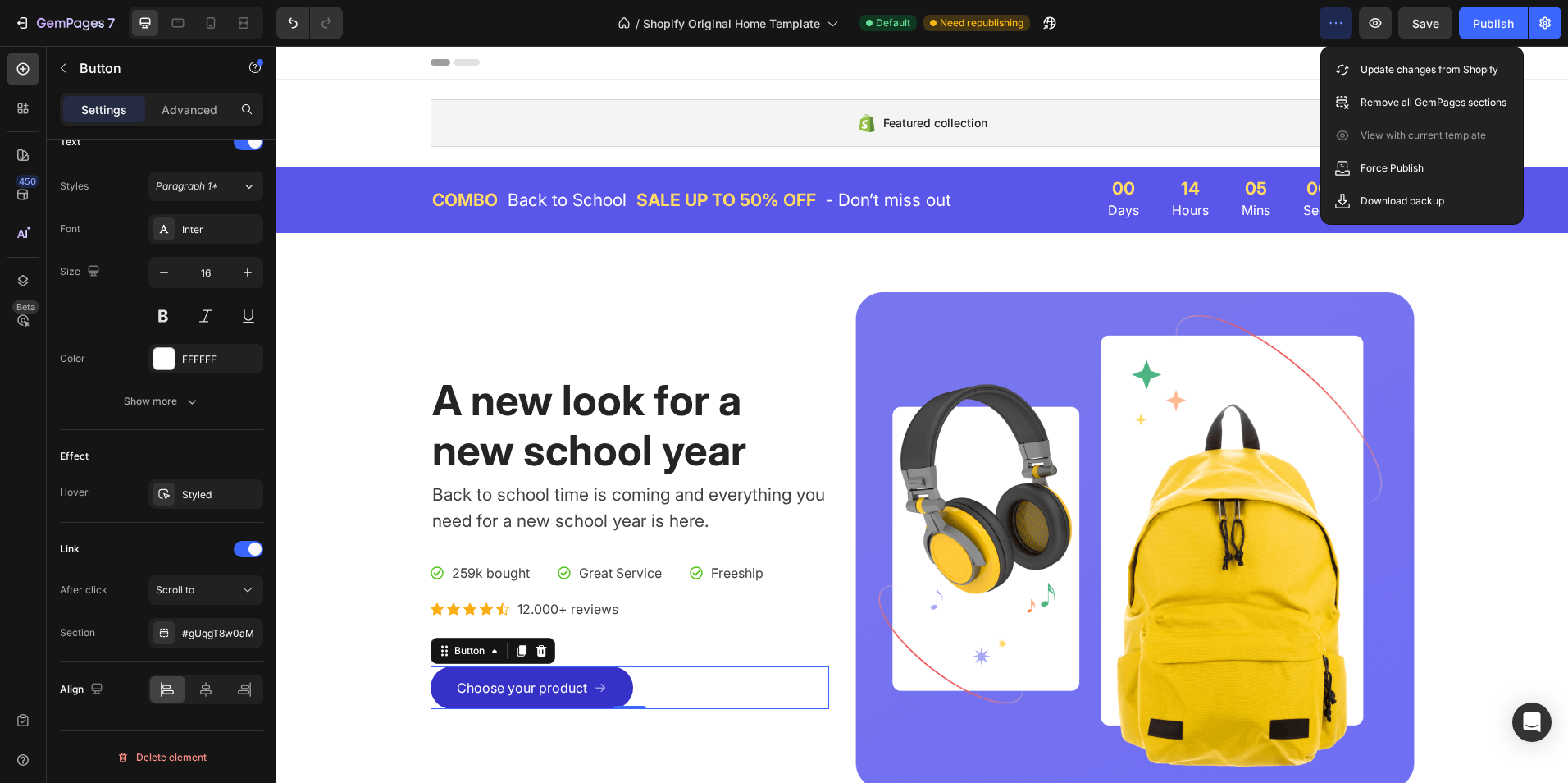
click at [597, 682] on icon at bounding box center [599, 686] width 13 height 13
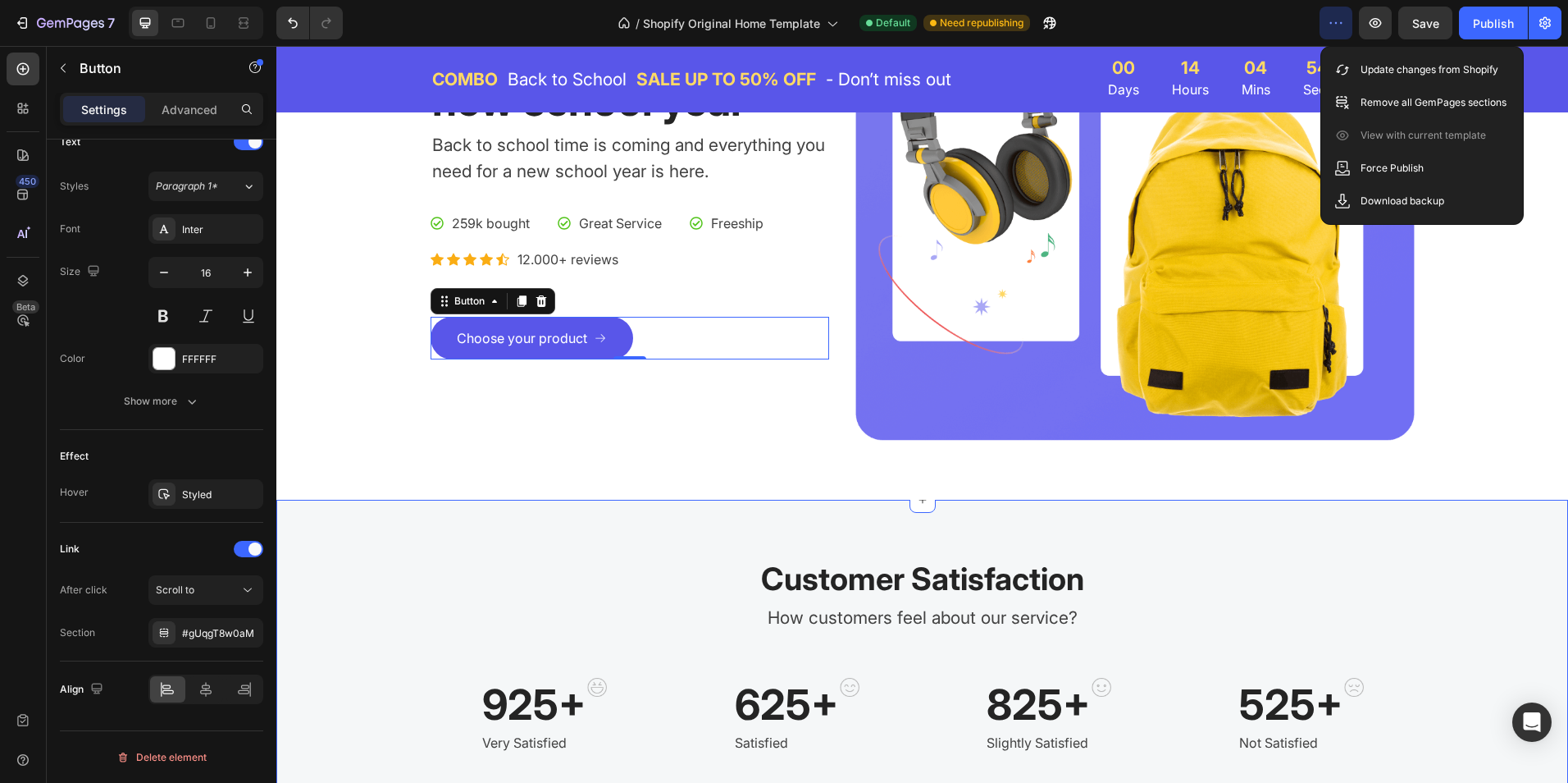
scroll to position [574, 0]
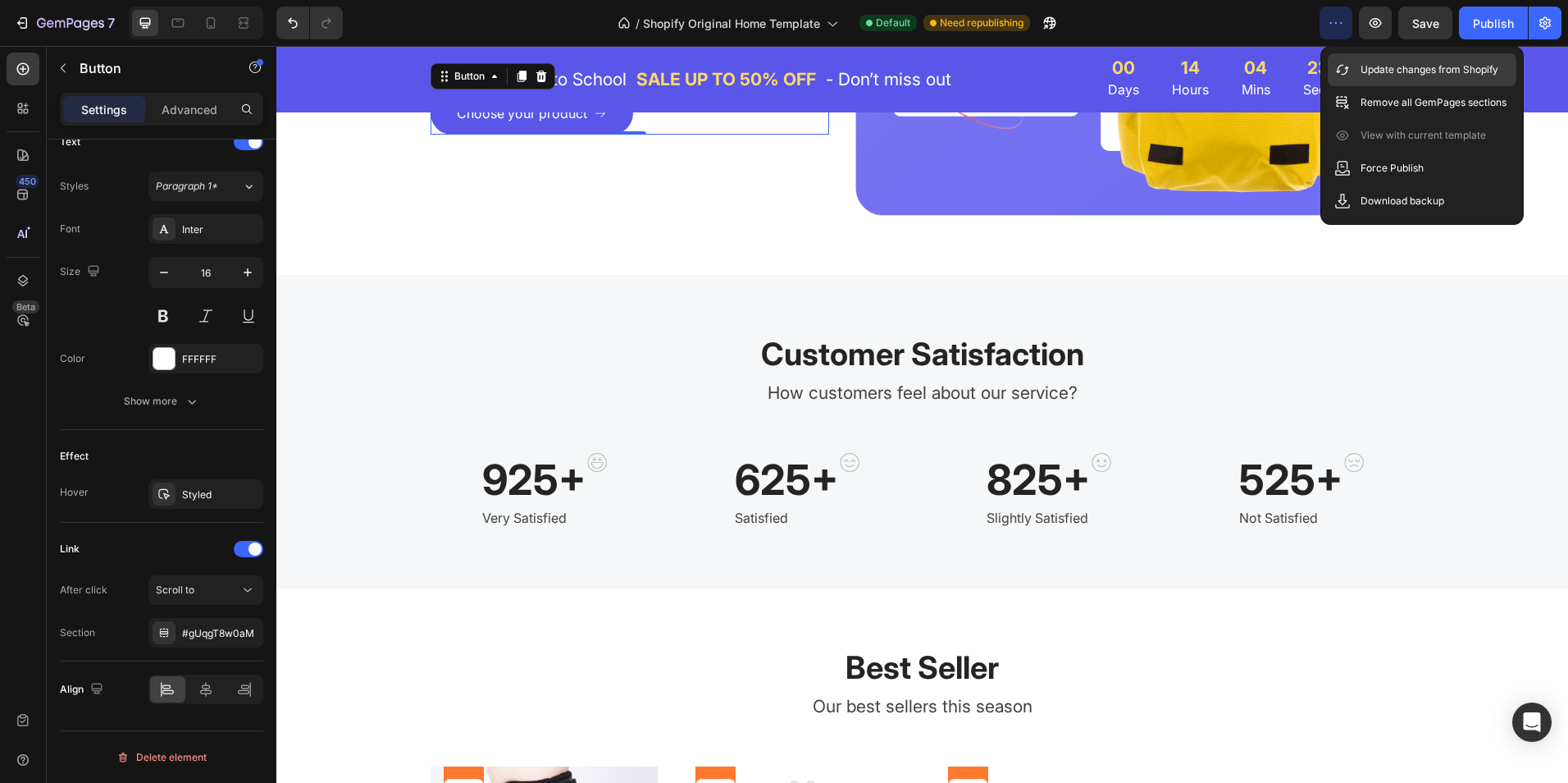
click at [1382, 75] on p "Update changes from Shopify" at bounding box center [1429, 69] width 137 height 17
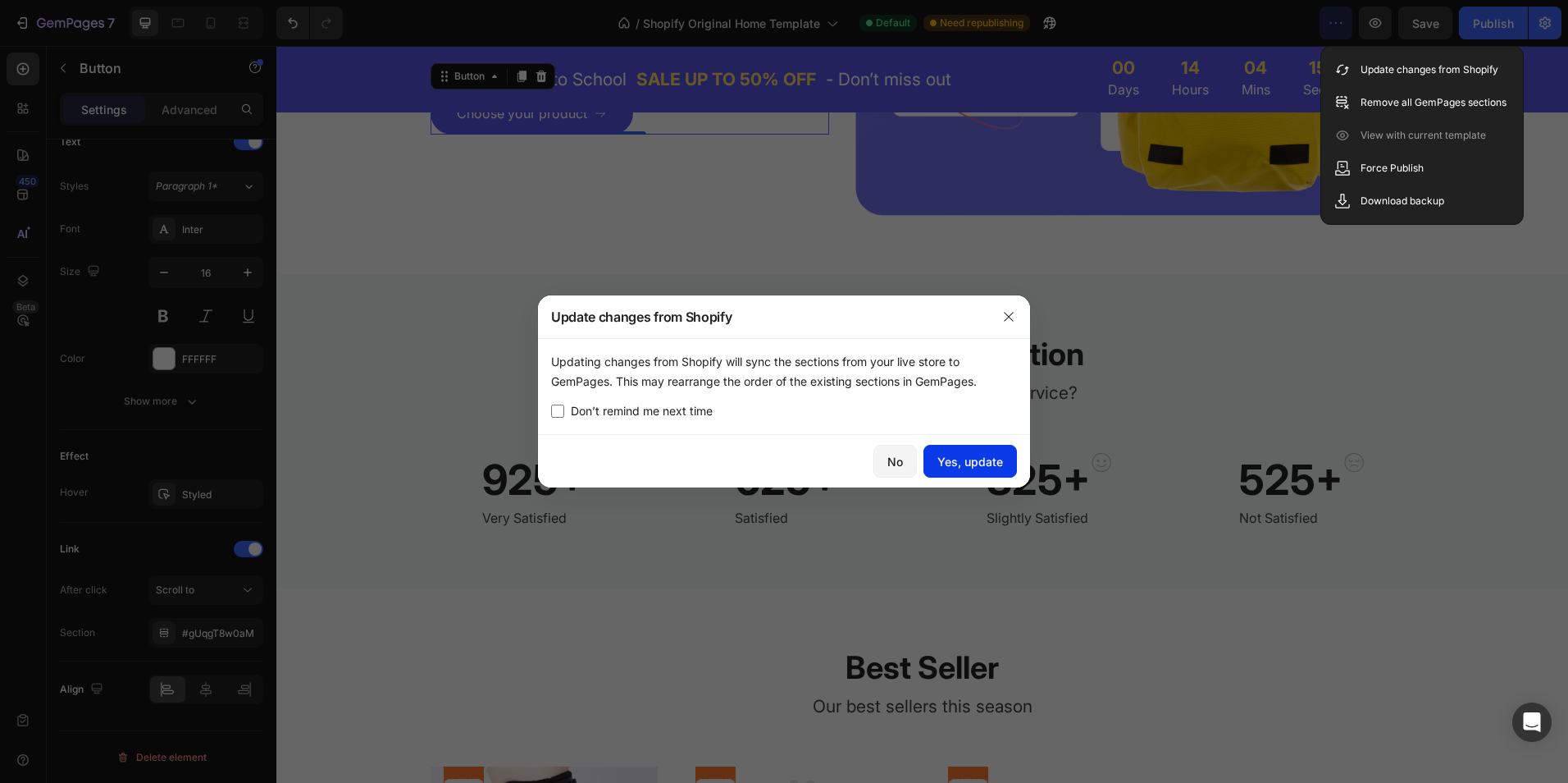
click at [945, 455] on div "Yes, update" at bounding box center [970, 462] width 65 height 18
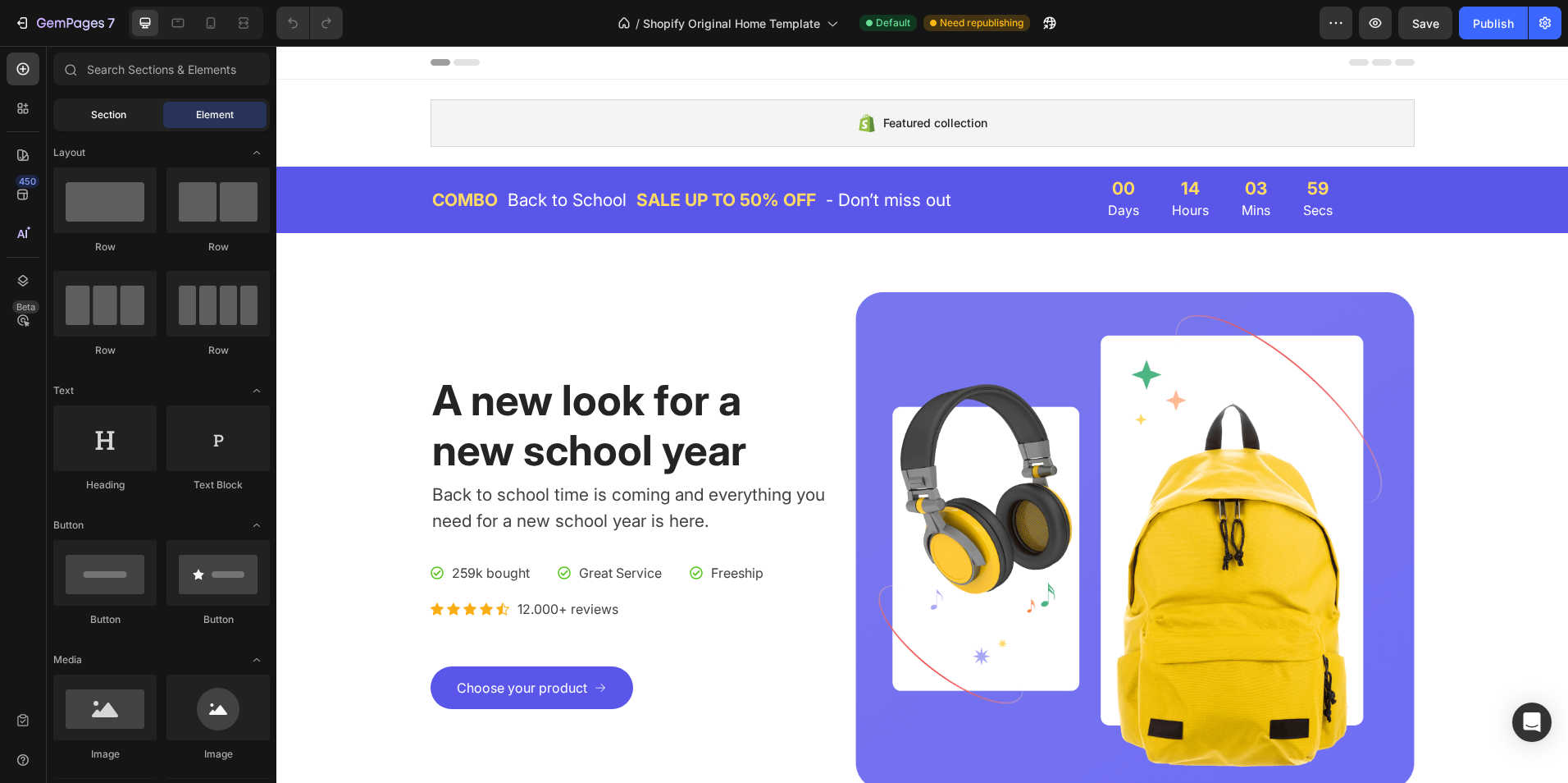
click at [92, 124] on div "Section" at bounding box center [108, 114] width 103 height 26
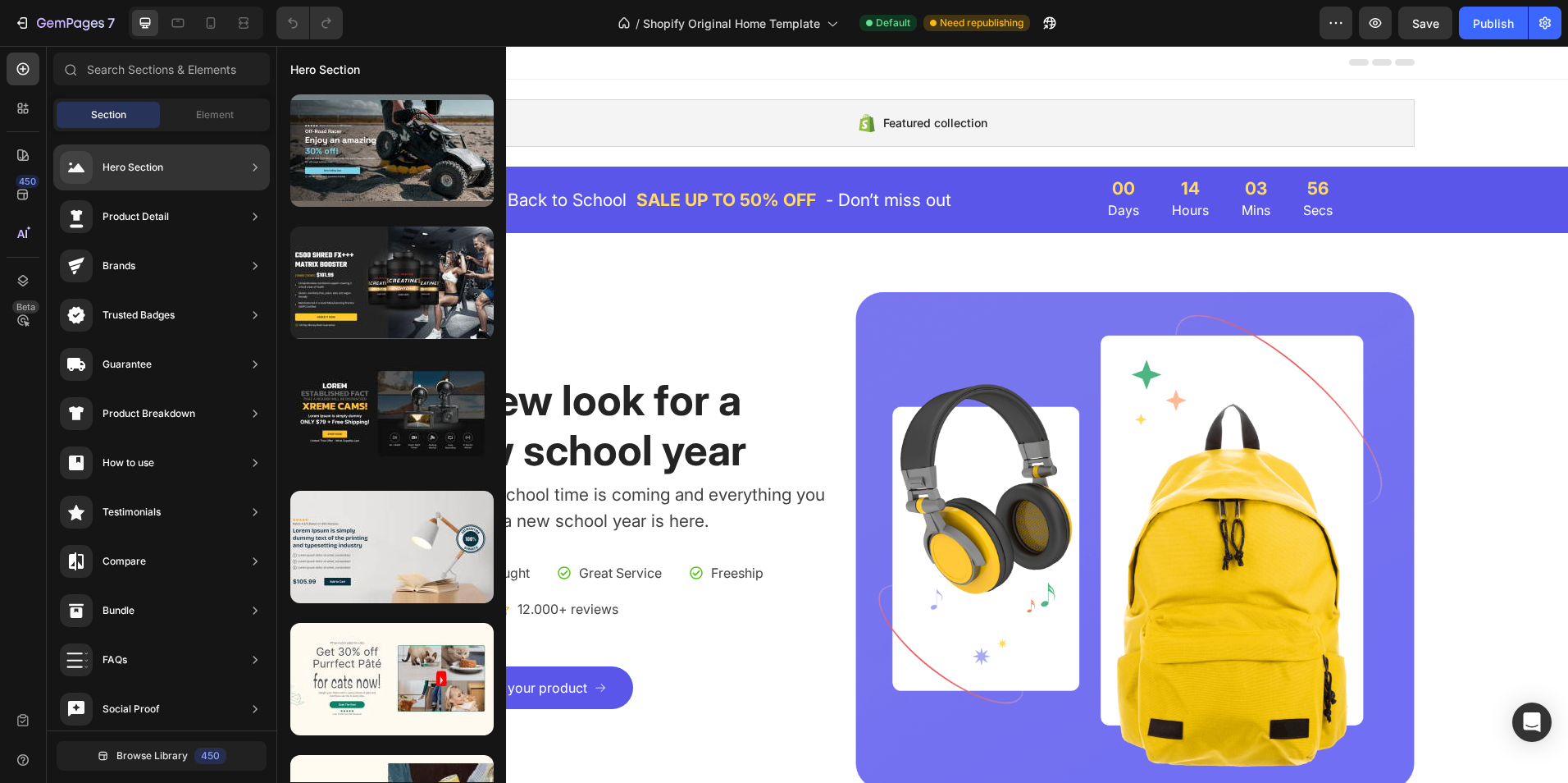
click at [258, 221] on icon at bounding box center [254, 216] width 17 height 17
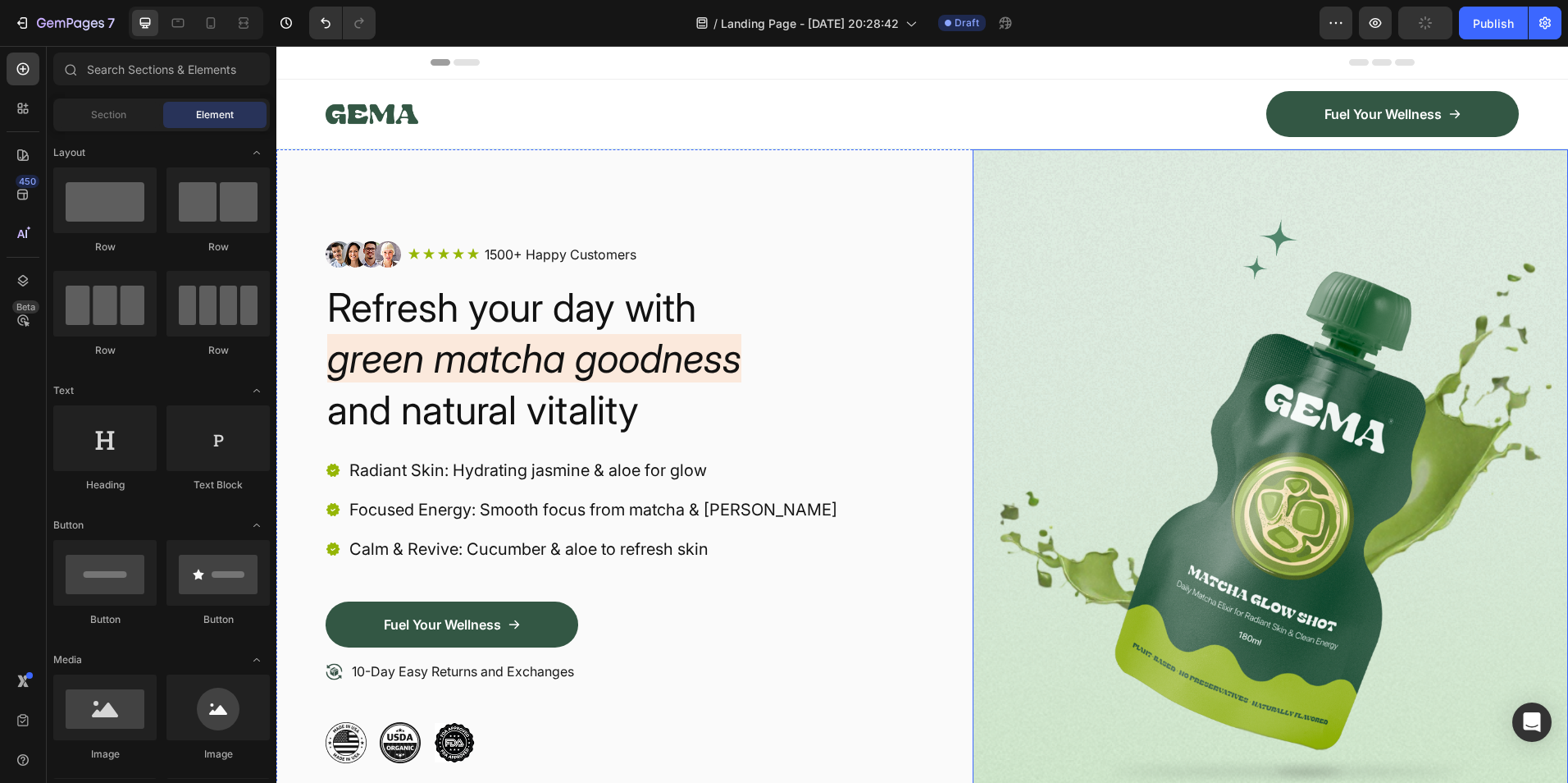
click at [1260, 250] on img at bounding box center [1271, 502] width 596 height 706
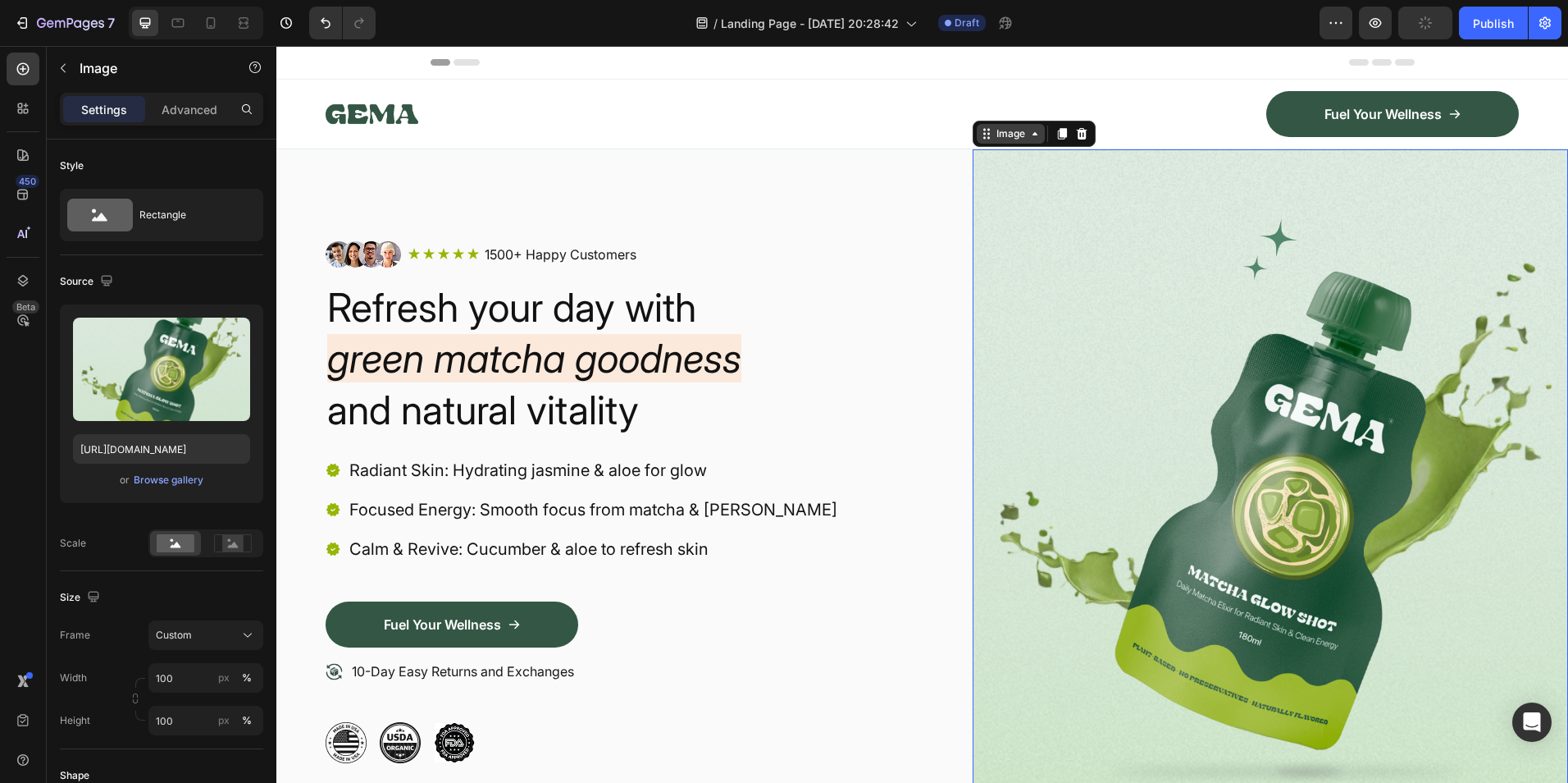
type input "https://cdn.shopify.com/s/files/1/0704/7403/9468/files/gempages_586451862413116…"
click at [1009, 129] on div "Image" at bounding box center [1011, 134] width 35 height 15
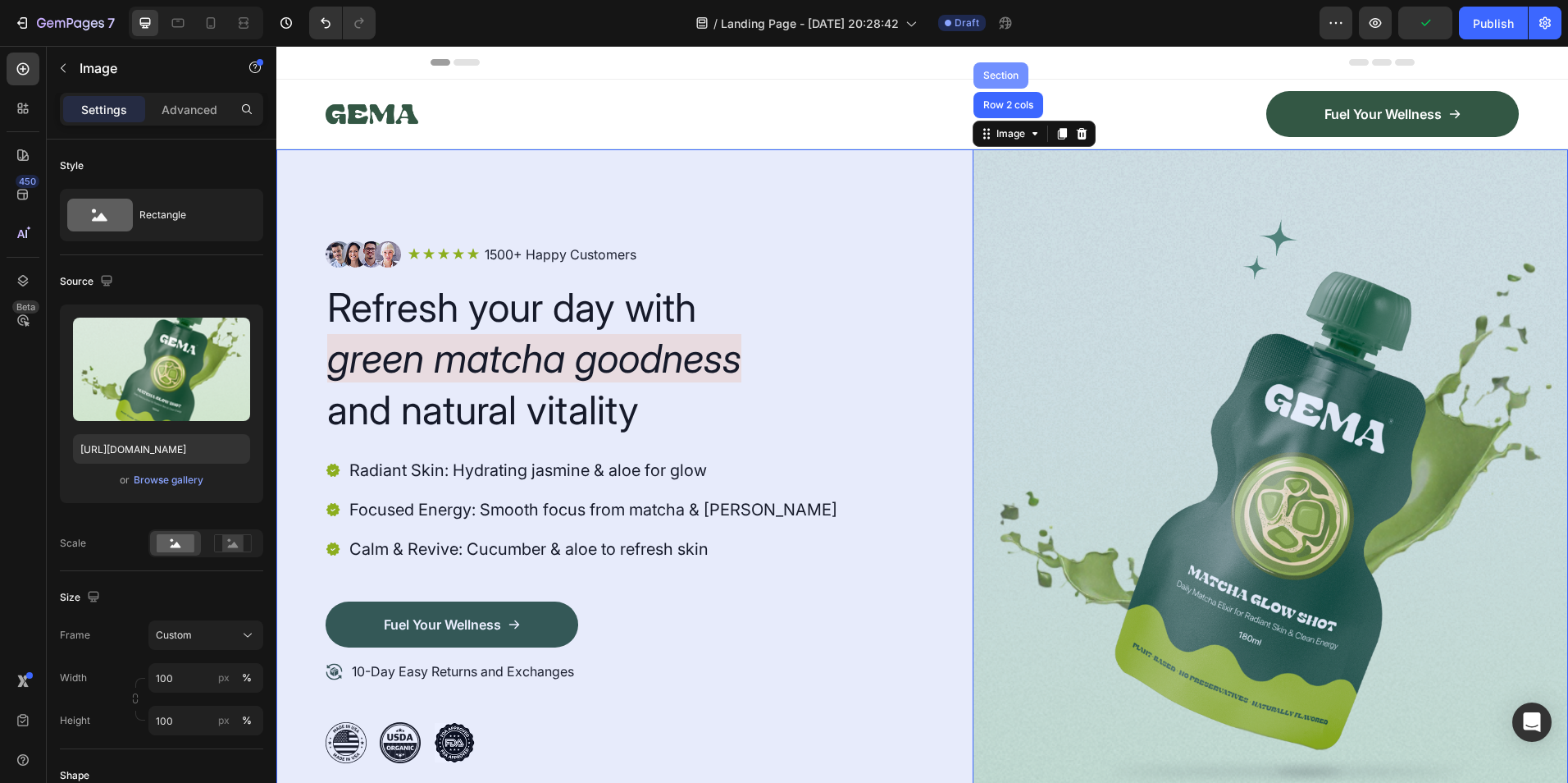
click at [993, 70] on div "Section" at bounding box center [1001, 75] width 42 height 10
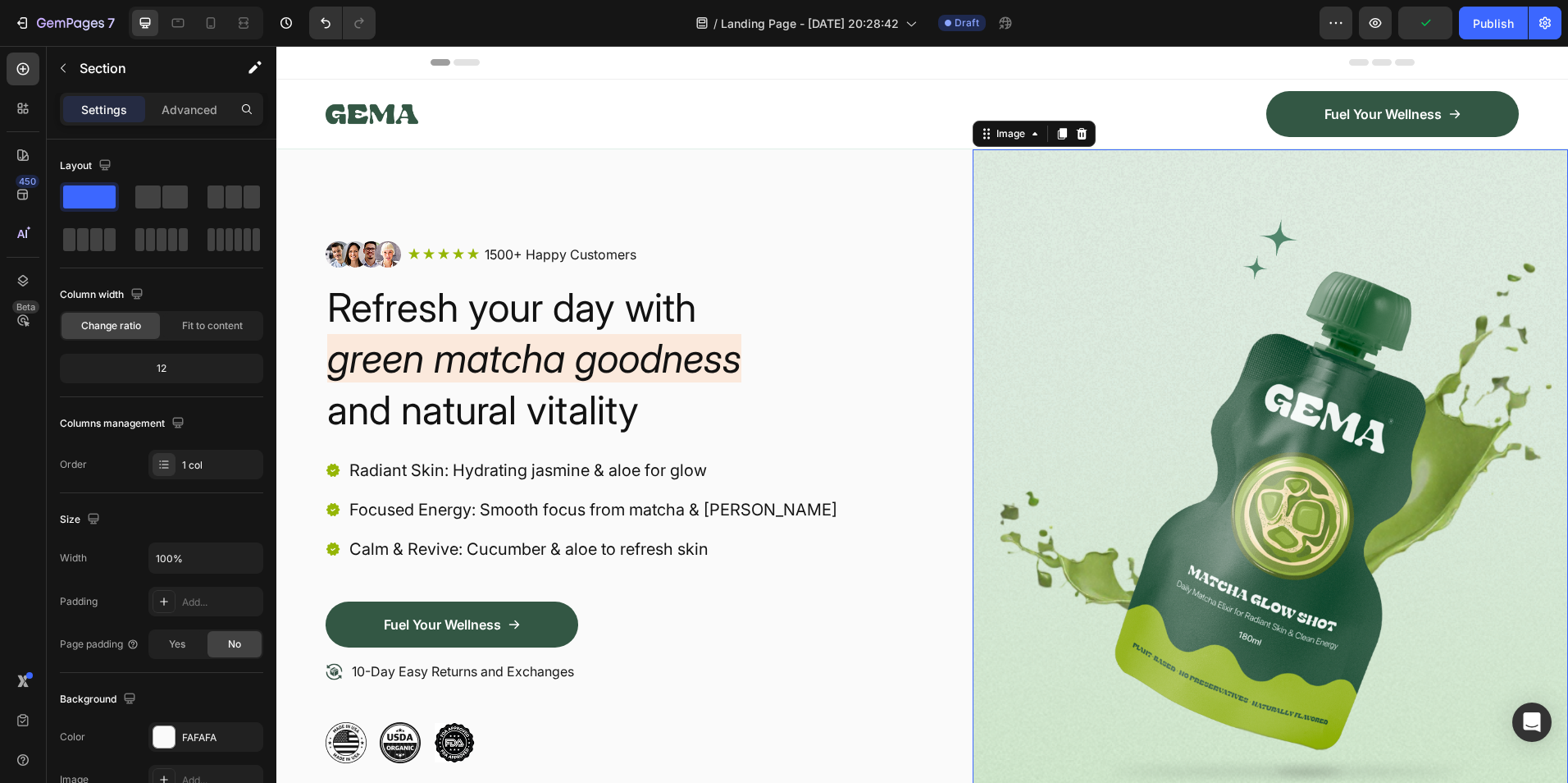
click at [1090, 303] on img at bounding box center [1271, 502] width 596 height 706
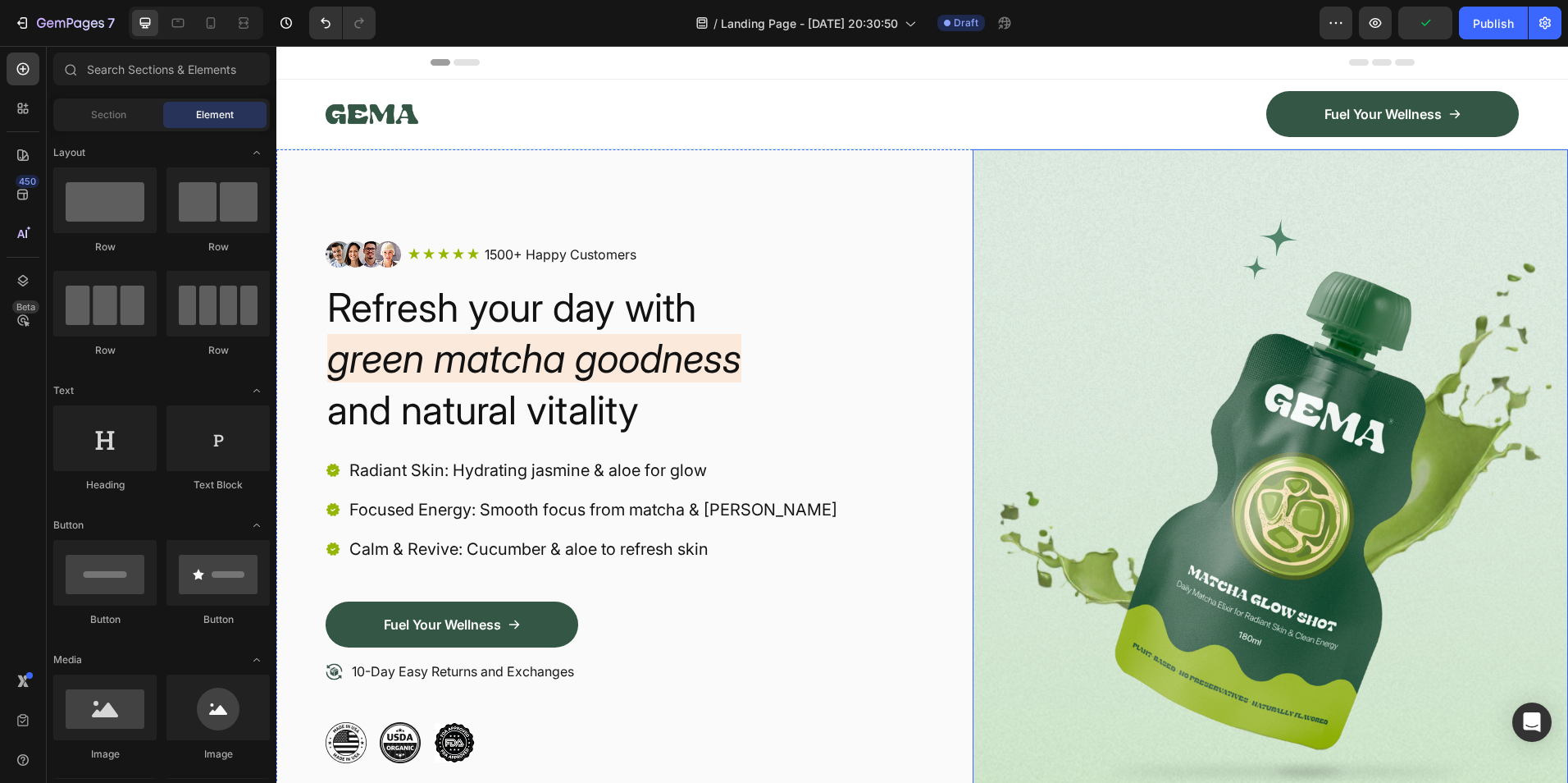
click at [1387, 413] on img at bounding box center [1271, 502] width 596 height 706
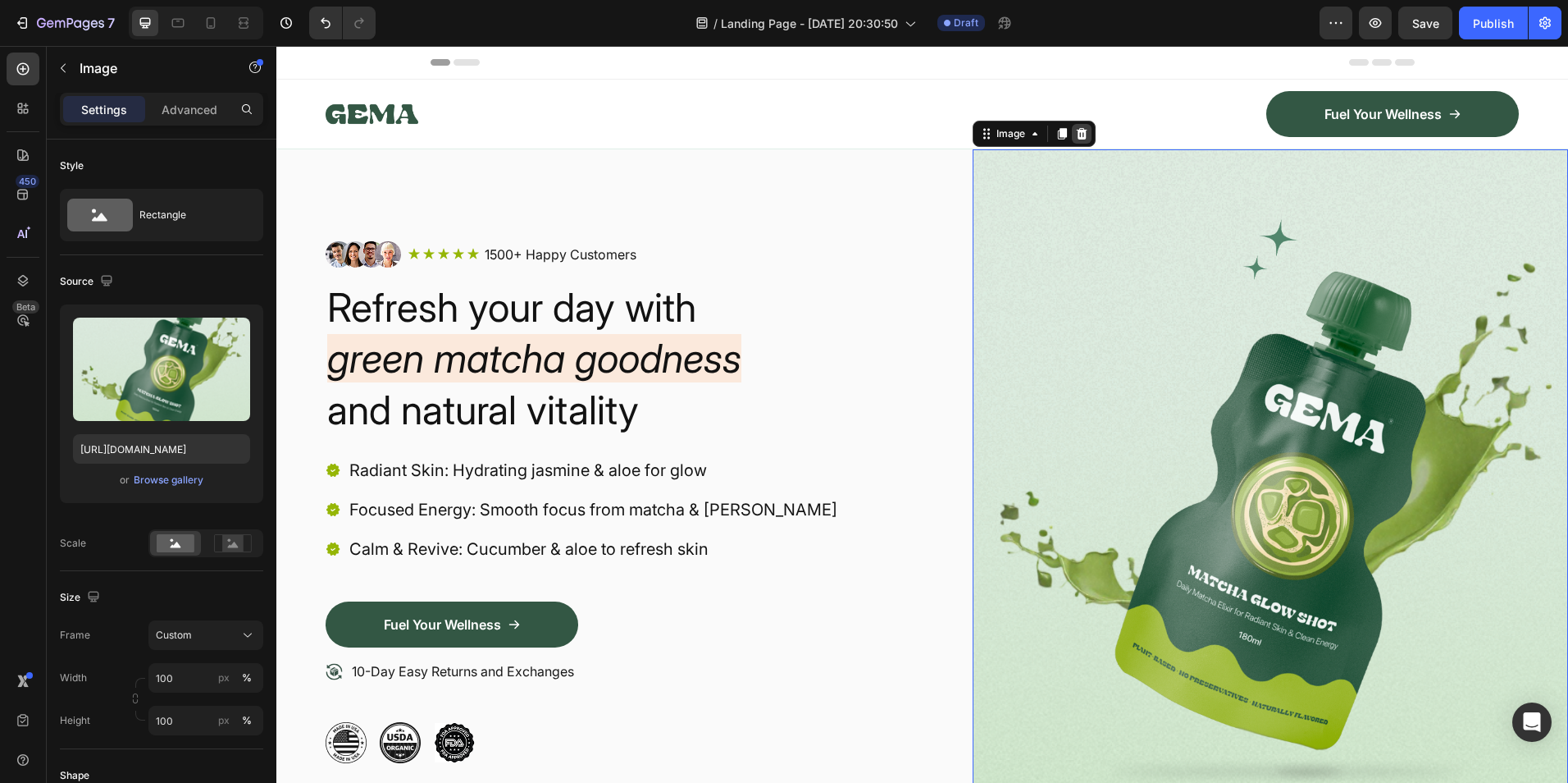
click at [1075, 136] on icon at bounding box center [1081, 133] width 13 height 13
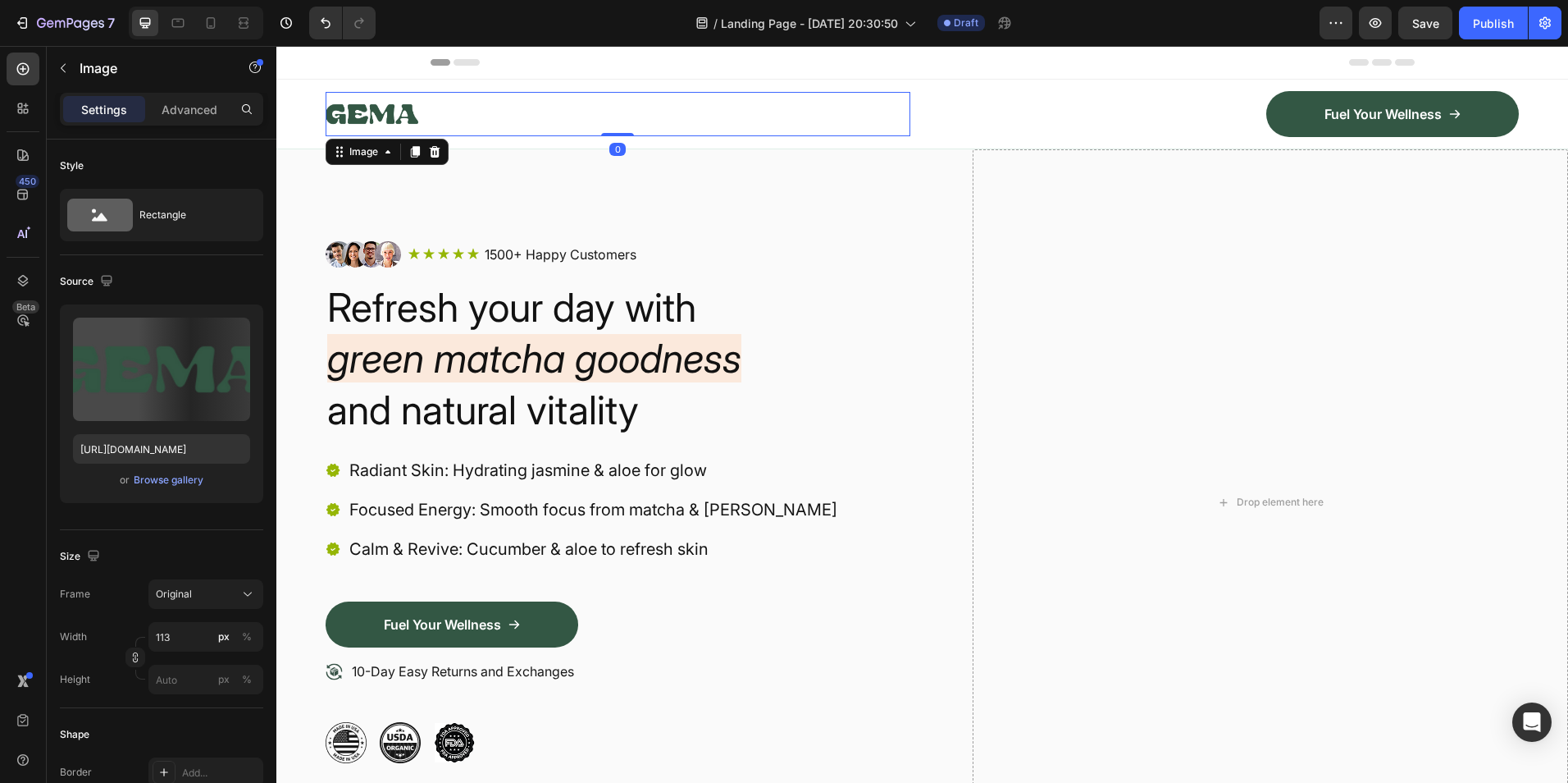
click at [378, 118] on img at bounding box center [371, 113] width 93 height 44
click at [432, 120] on div at bounding box center [618, 113] width 585 height 44
click at [386, 116] on img at bounding box center [371, 113] width 93 height 44
click at [438, 143] on div at bounding box center [435, 152] width 19 height 20
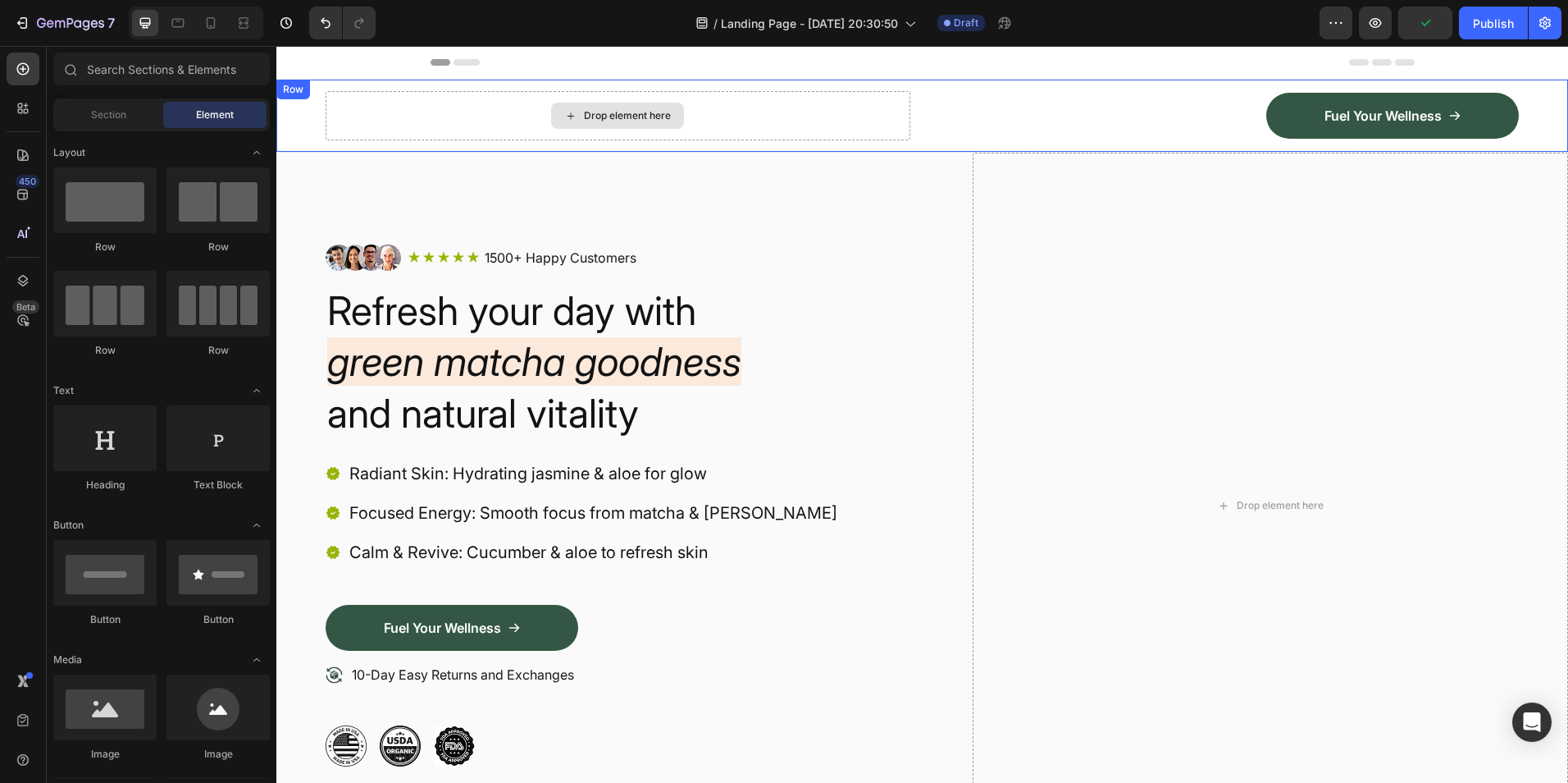
click at [416, 116] on div "Drop element here" at bounding box center [618, 115] width 585 height 49
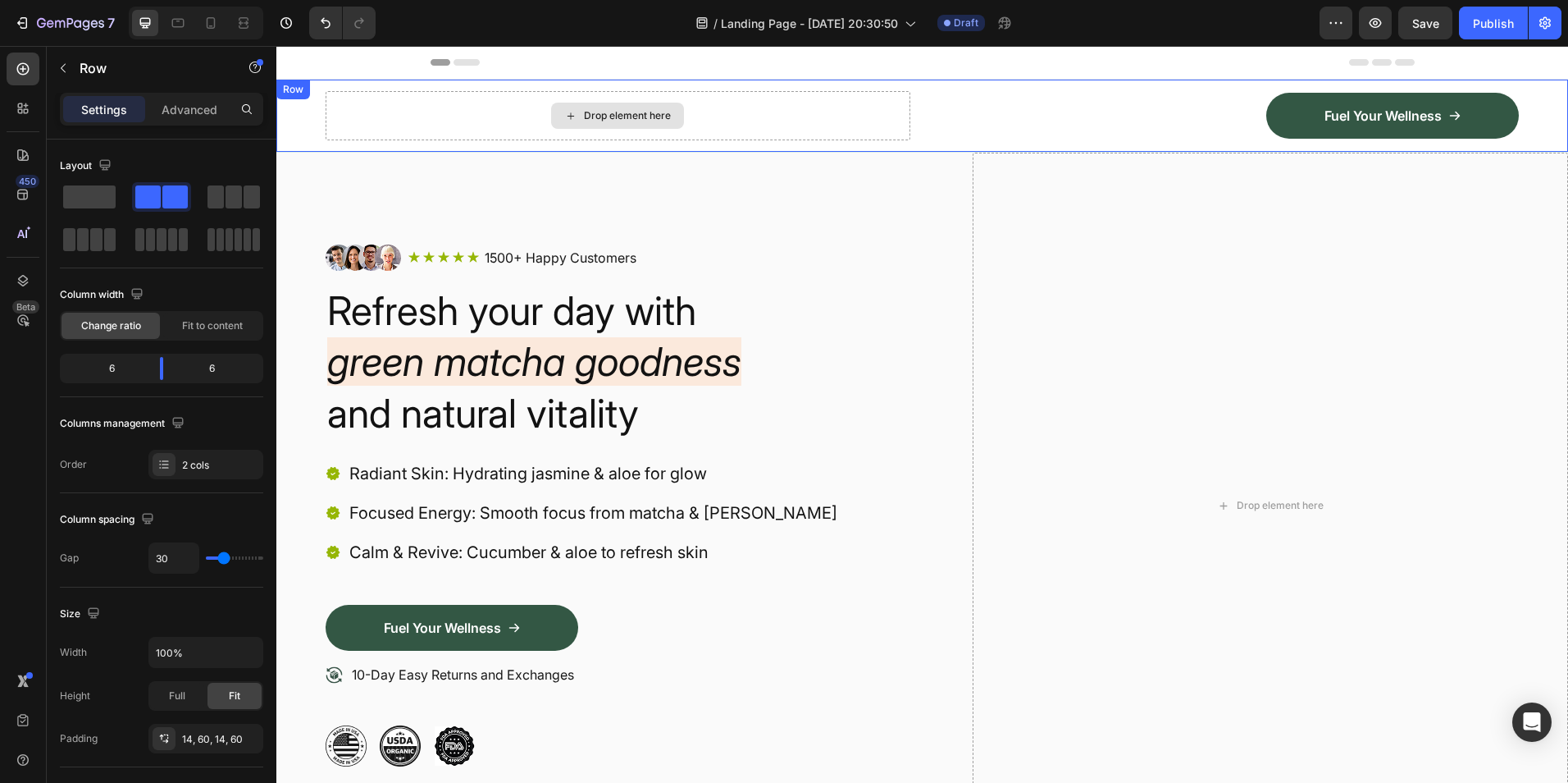
click at [555, 111] on div "Drop element here" at bounding box center [618, 115] width 133 height 26
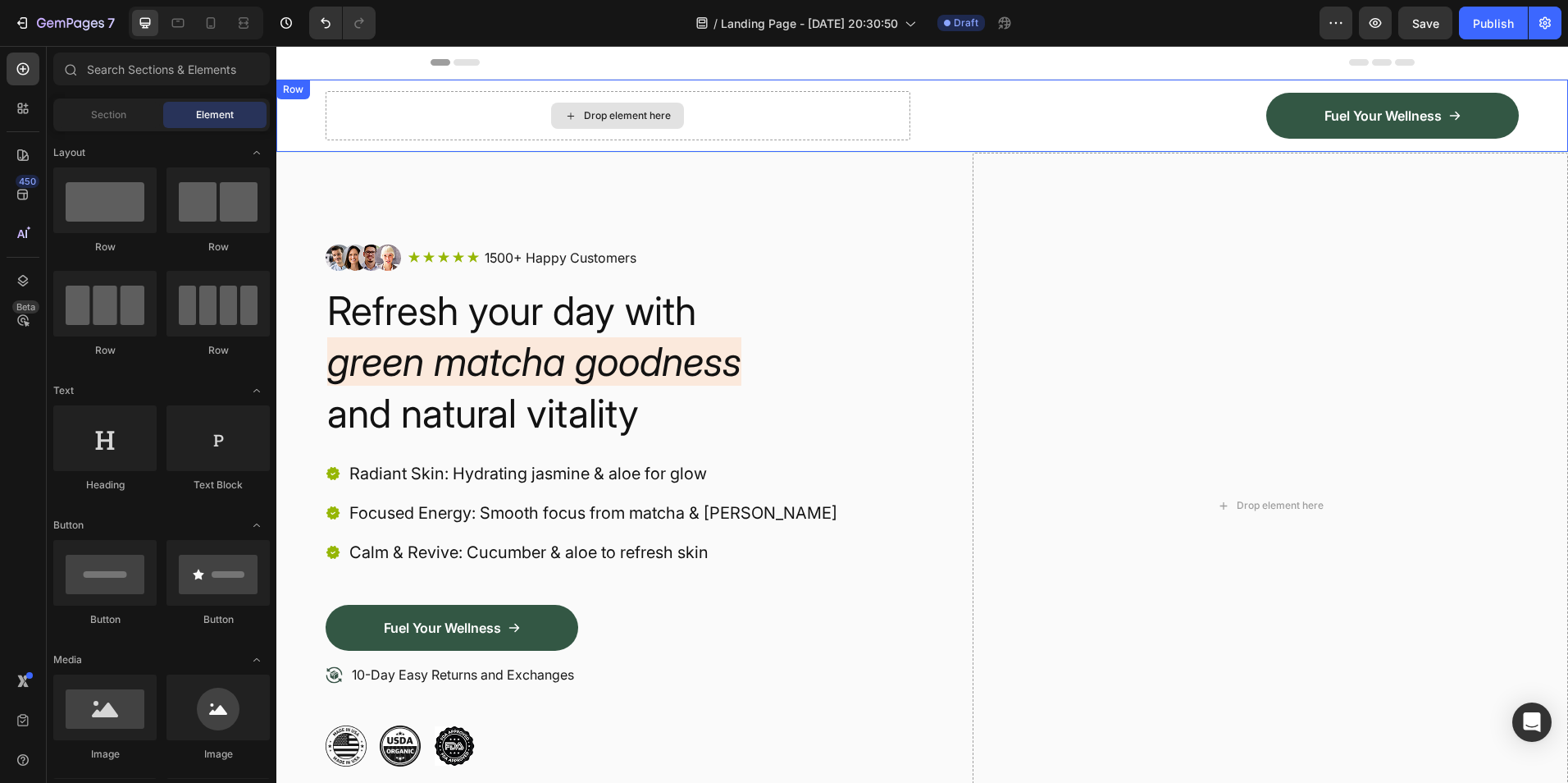
click at [564, 109] on icon at bounding box center [570, 116] width 13 height 14
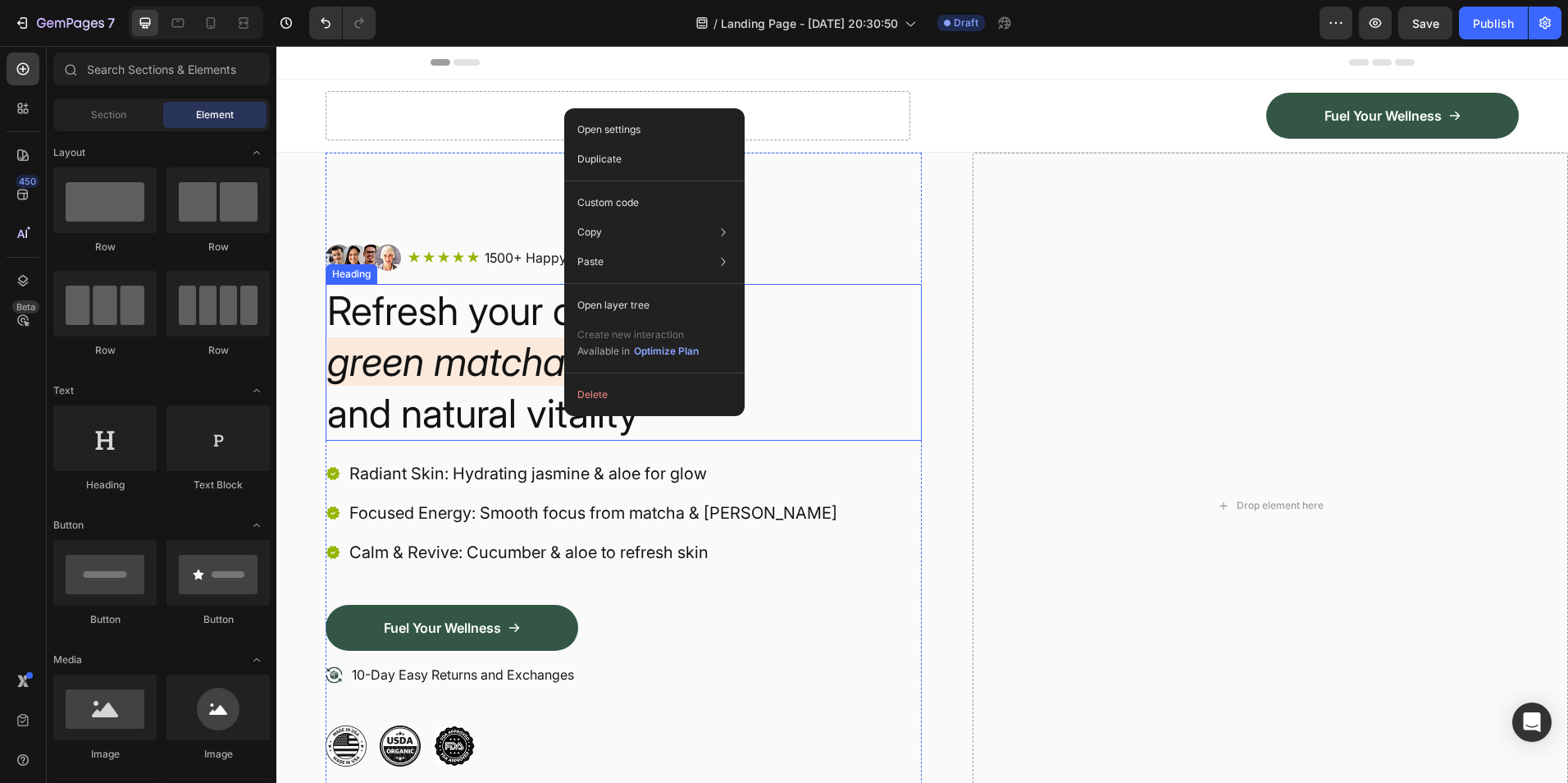
click at [829, 422] on h2 "Refresh your day with green matcha goodness and natural vitality" at bounding box center [624, 362] width 596 height 157
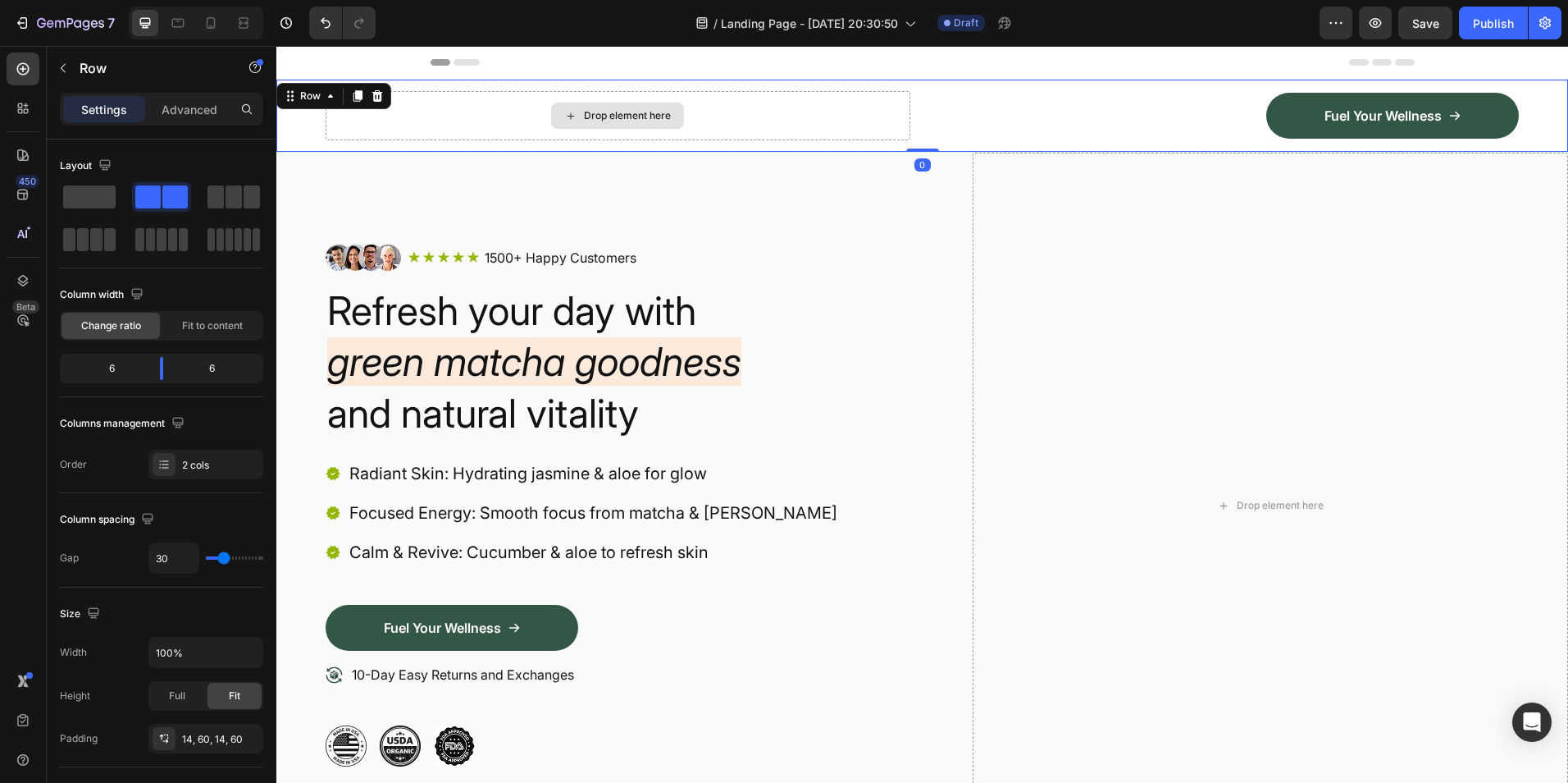
click at [792, 125] on div "Drop element here" at bounding box center [618, 115] width 585 height 49
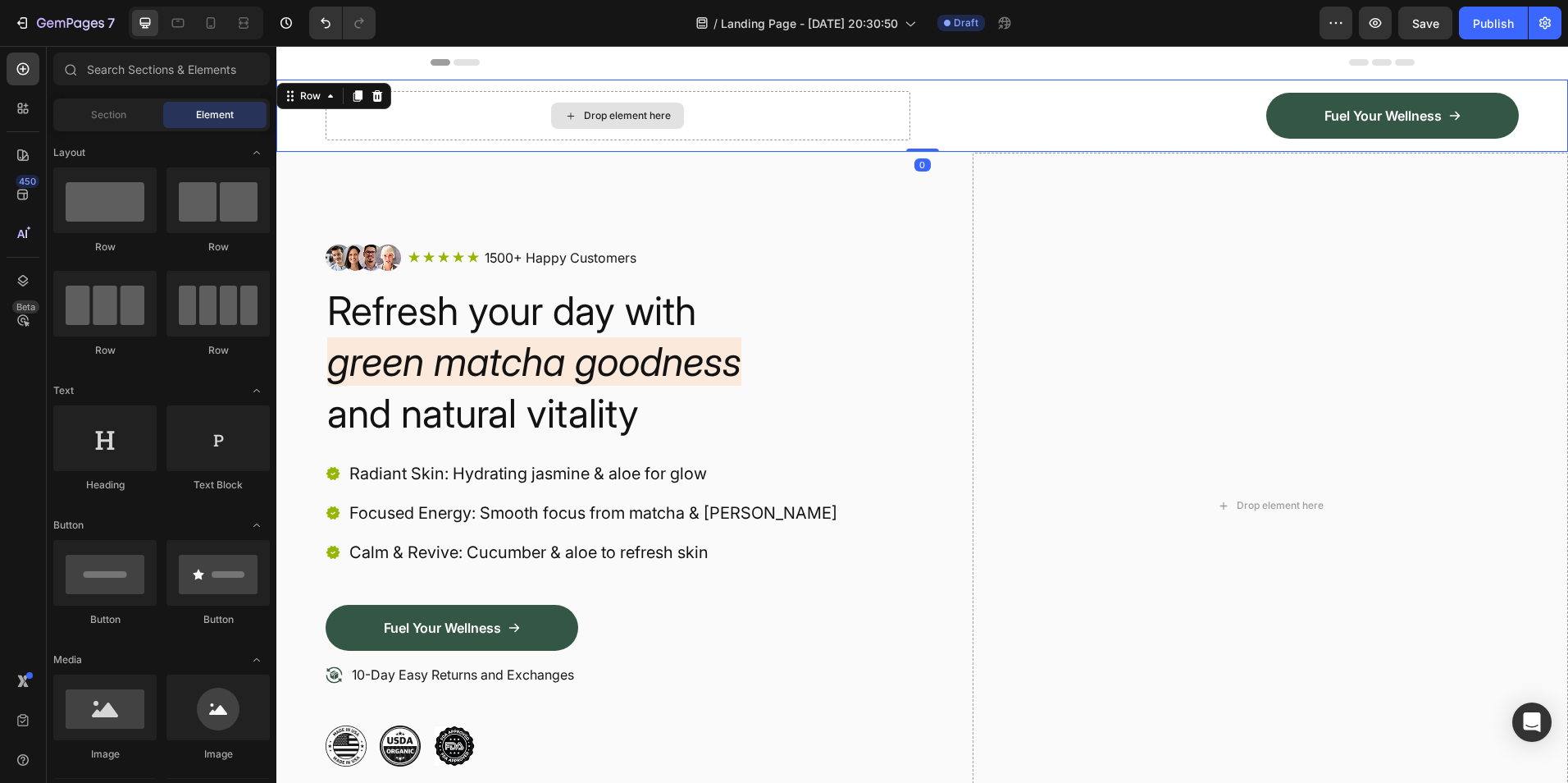
click at [636, 115] on div "Drop element here" at bounding box center [627, 115] width 87 height 13
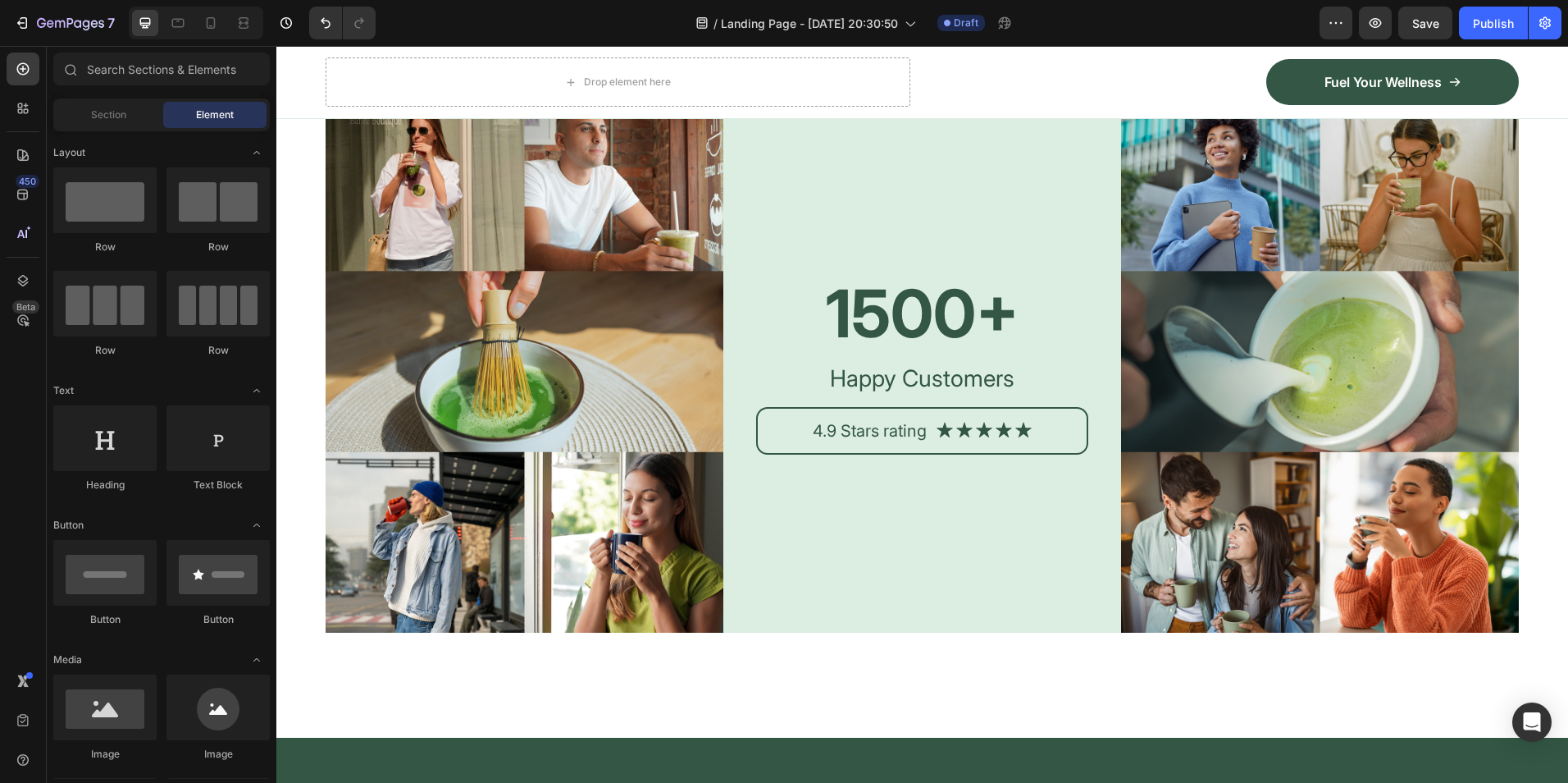
scroll to position [7057, 0]
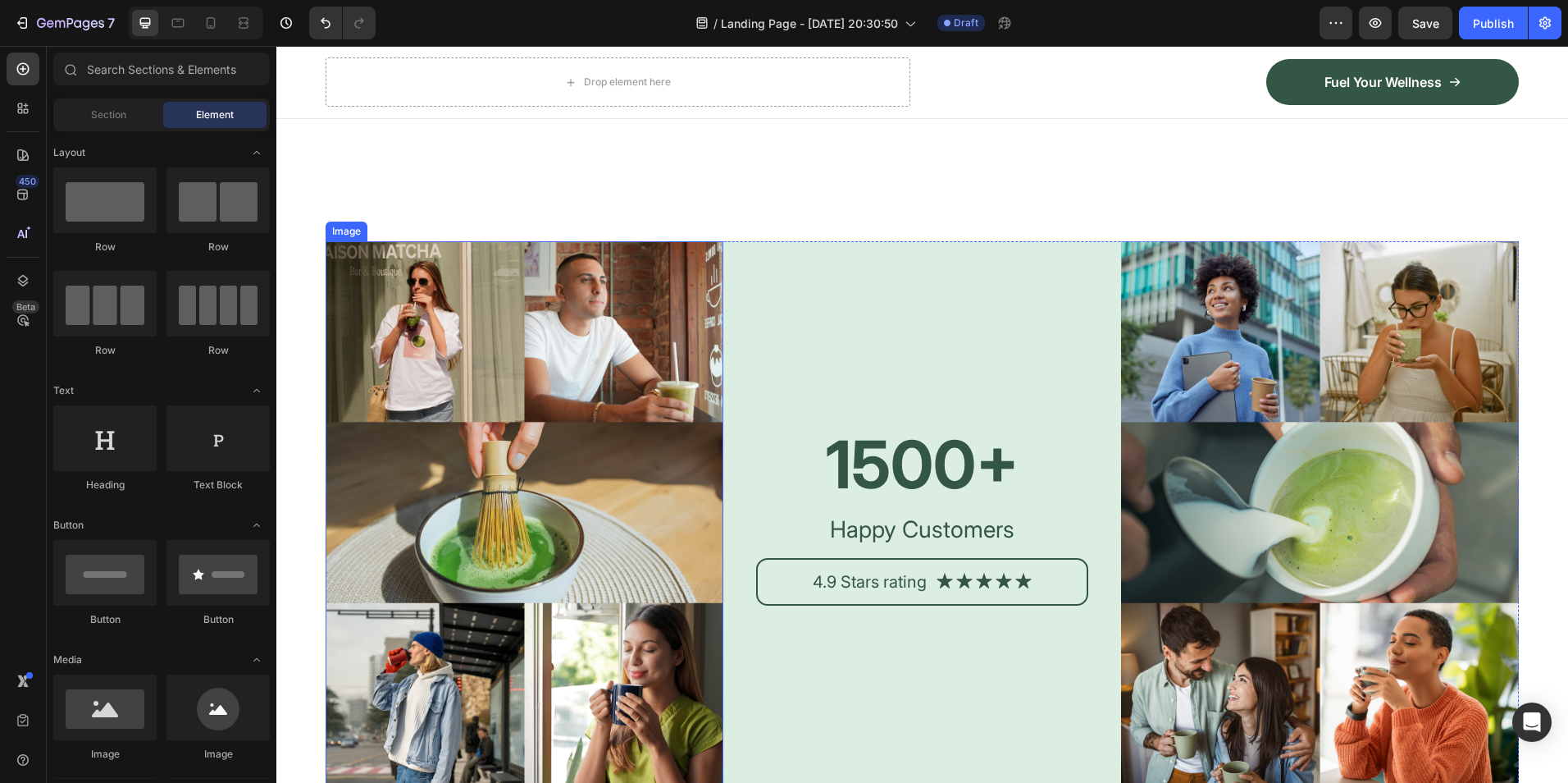
click at [628, 469] on img at bounding box center [524, 512] width 398 height 542
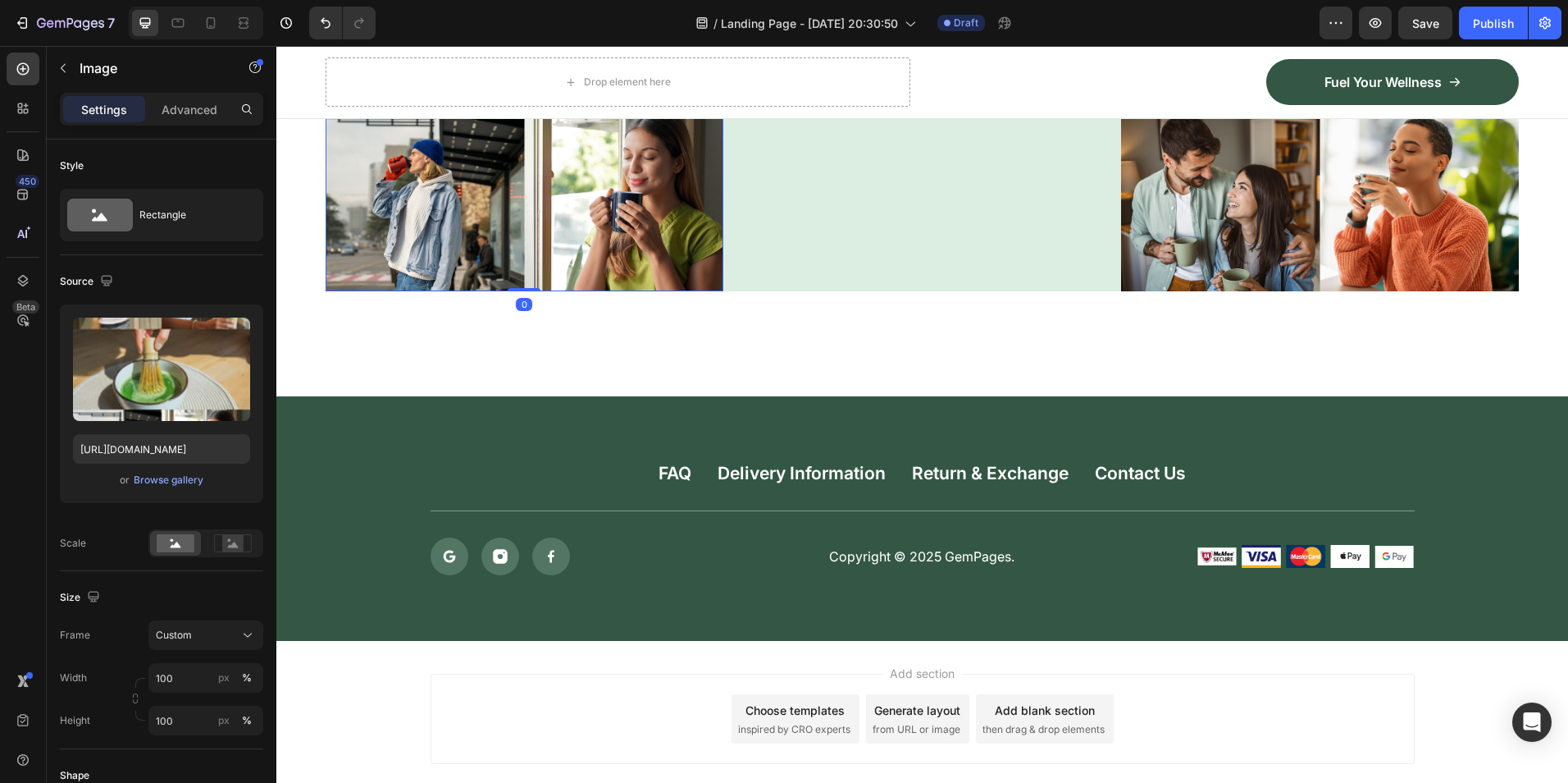
scroll to position [7638, 0]
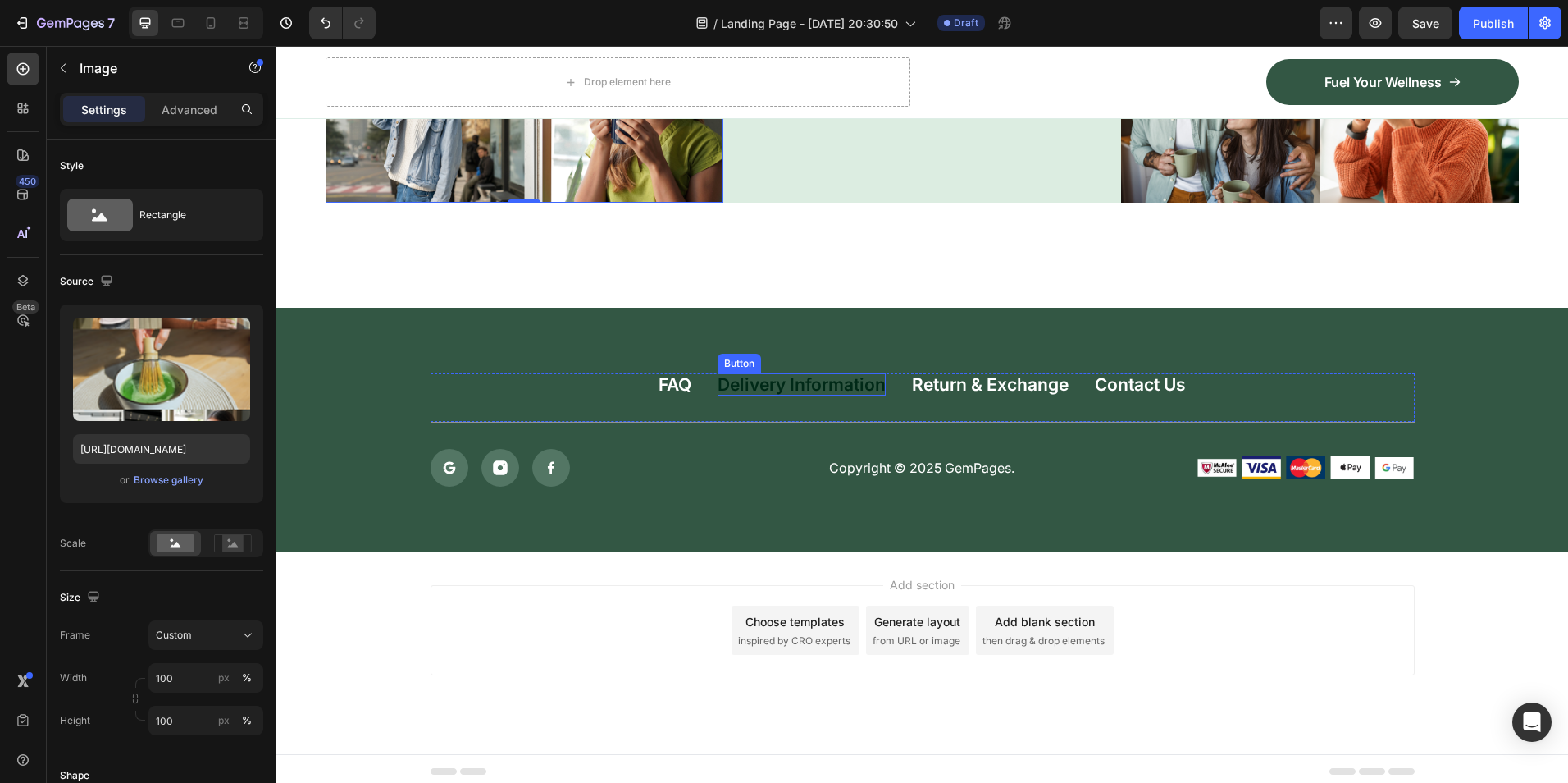
click at [859, 374] on div "Delivery Information" at bounding box center [801, 384] width 169 height 22
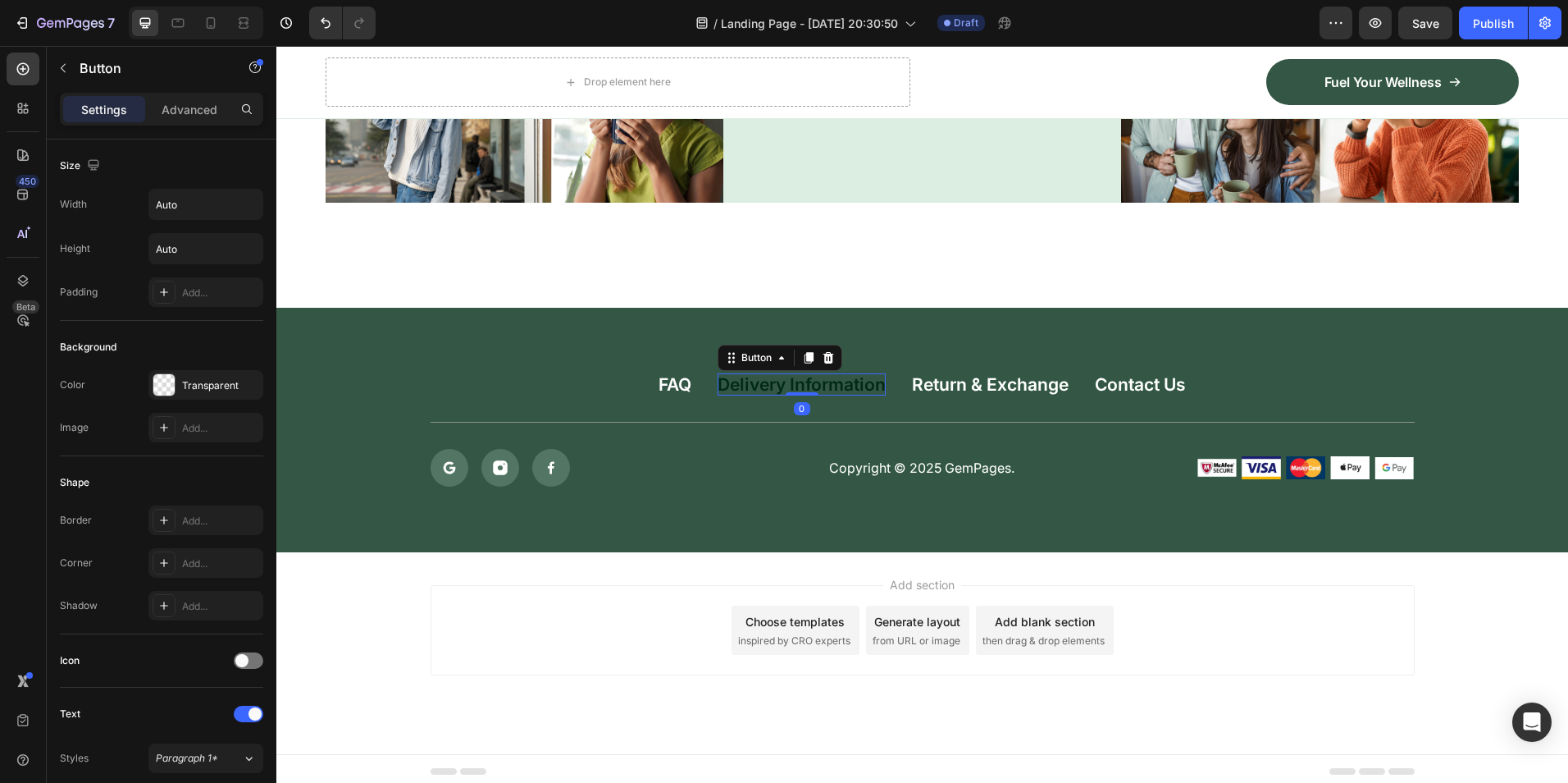
click at [859, 374] on div "Delivery Information" at bounding box center [801, 384] width 169 height 22
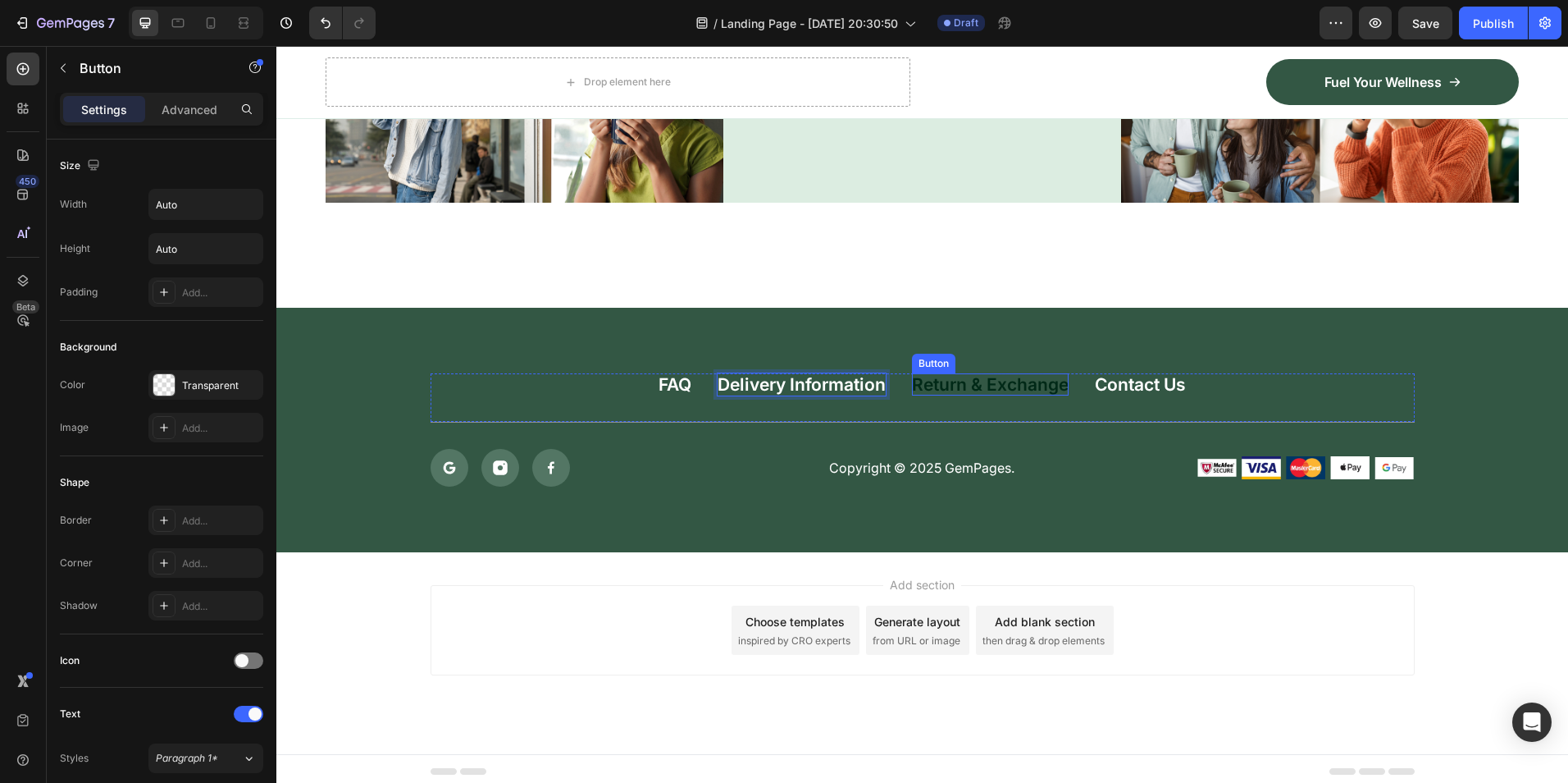
click at [989, 378] on div "Return & Exchange" at bounding box center [990, 384] width 157 height 22
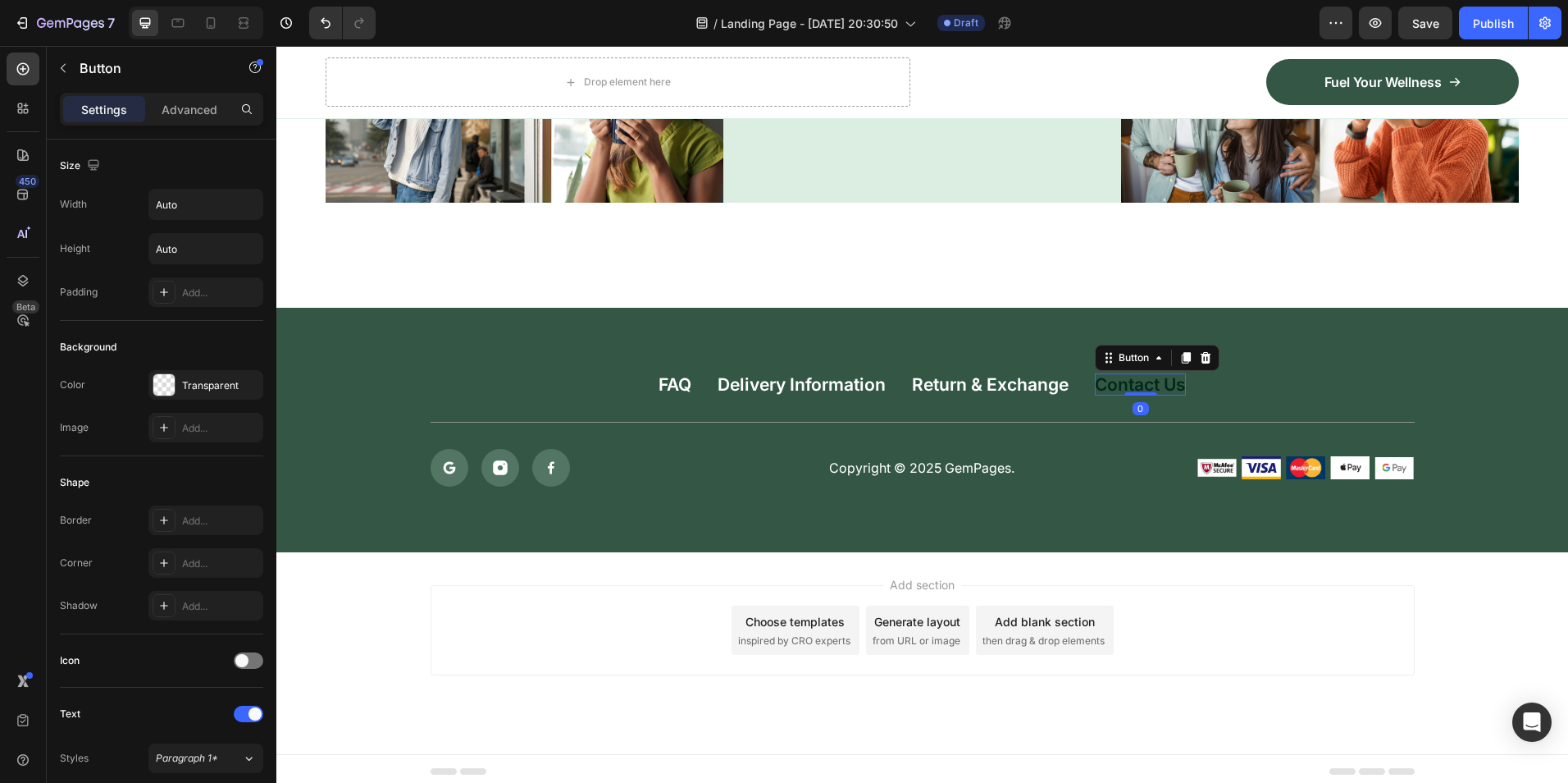
click at [1126, 373] on div "Contact Us" at bounding box center [1139, 384] width 91 height 22
click at [1486, 21] on div "Publish" at bounding box center [1493, 23] width 41 height 18
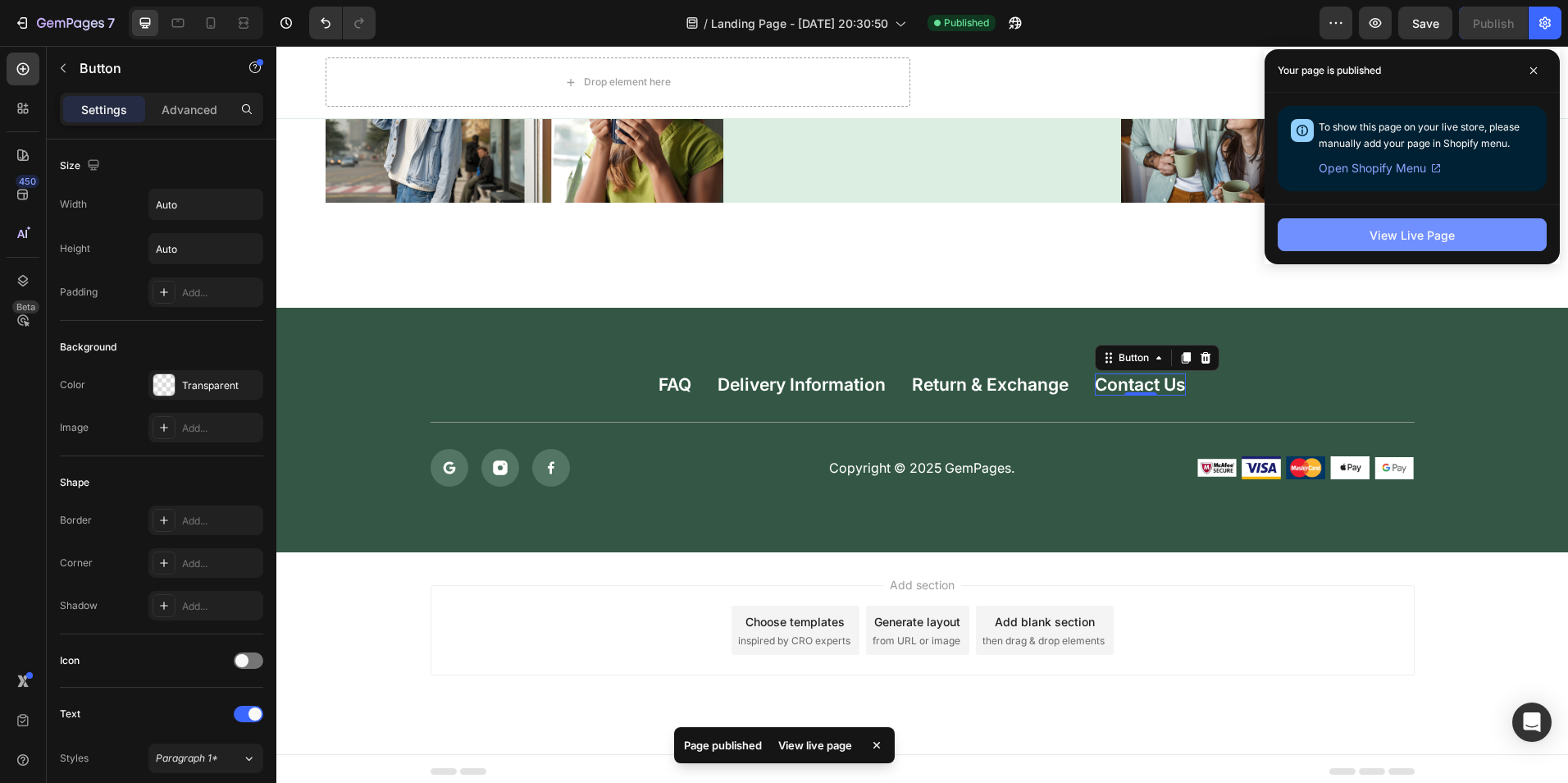
click at [1358, 241] on button "View Live Page" at bounding box center [1412, 235] width 269 height 33
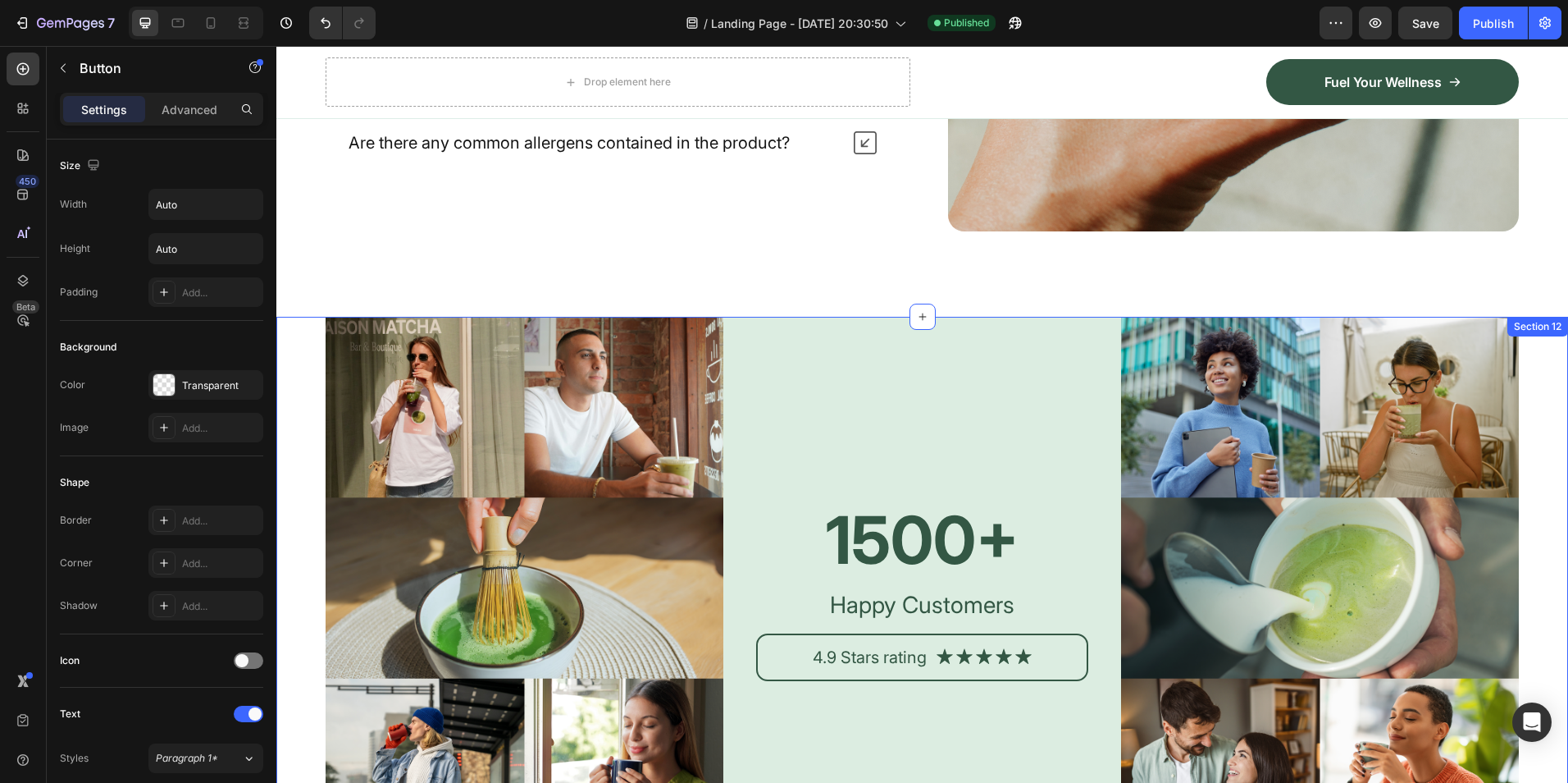
scroll to position [6735, 0]
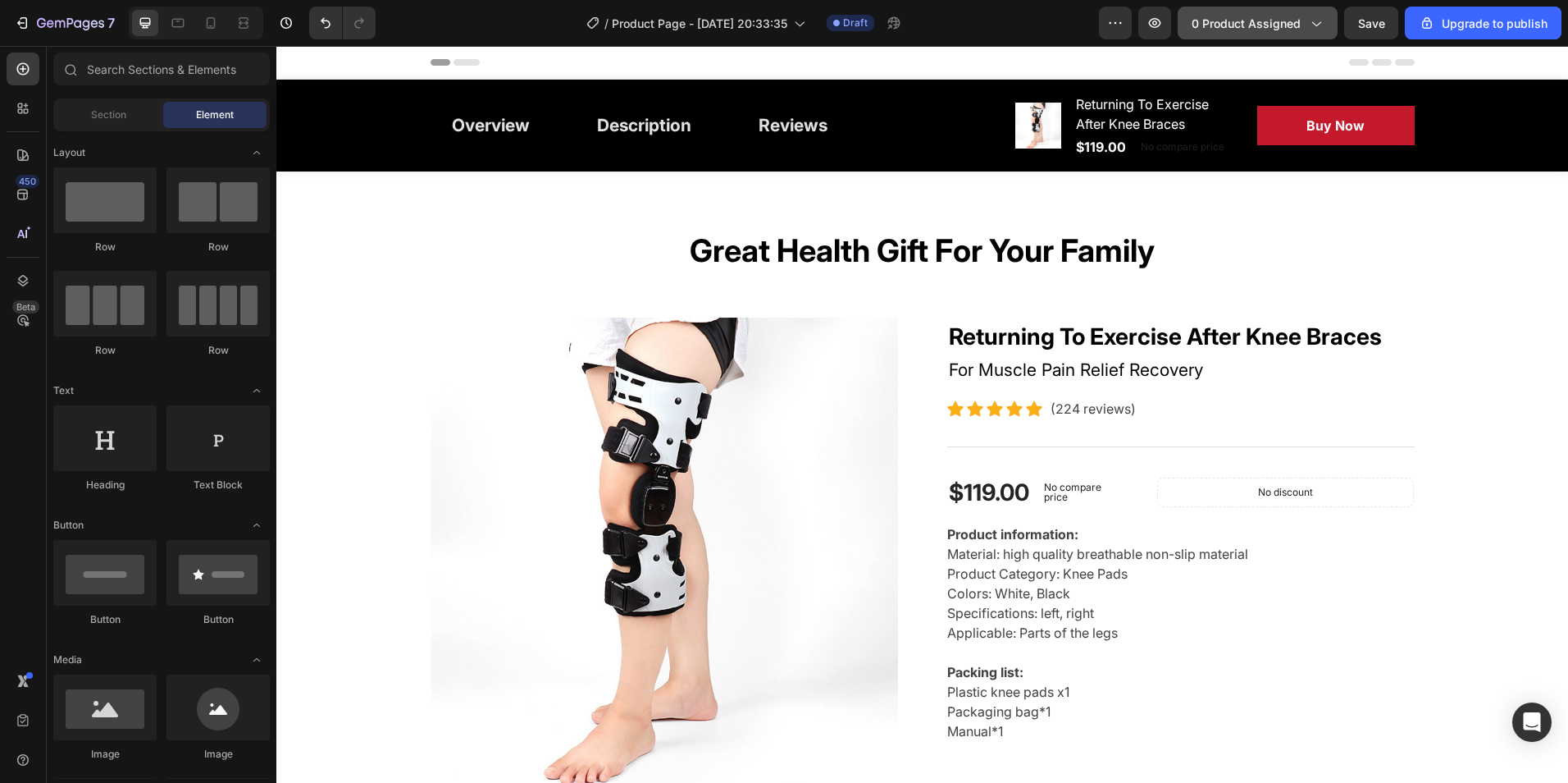
click at [1323, 17] on icon "button" at bounding box center [1315, 22] width 17 height 17
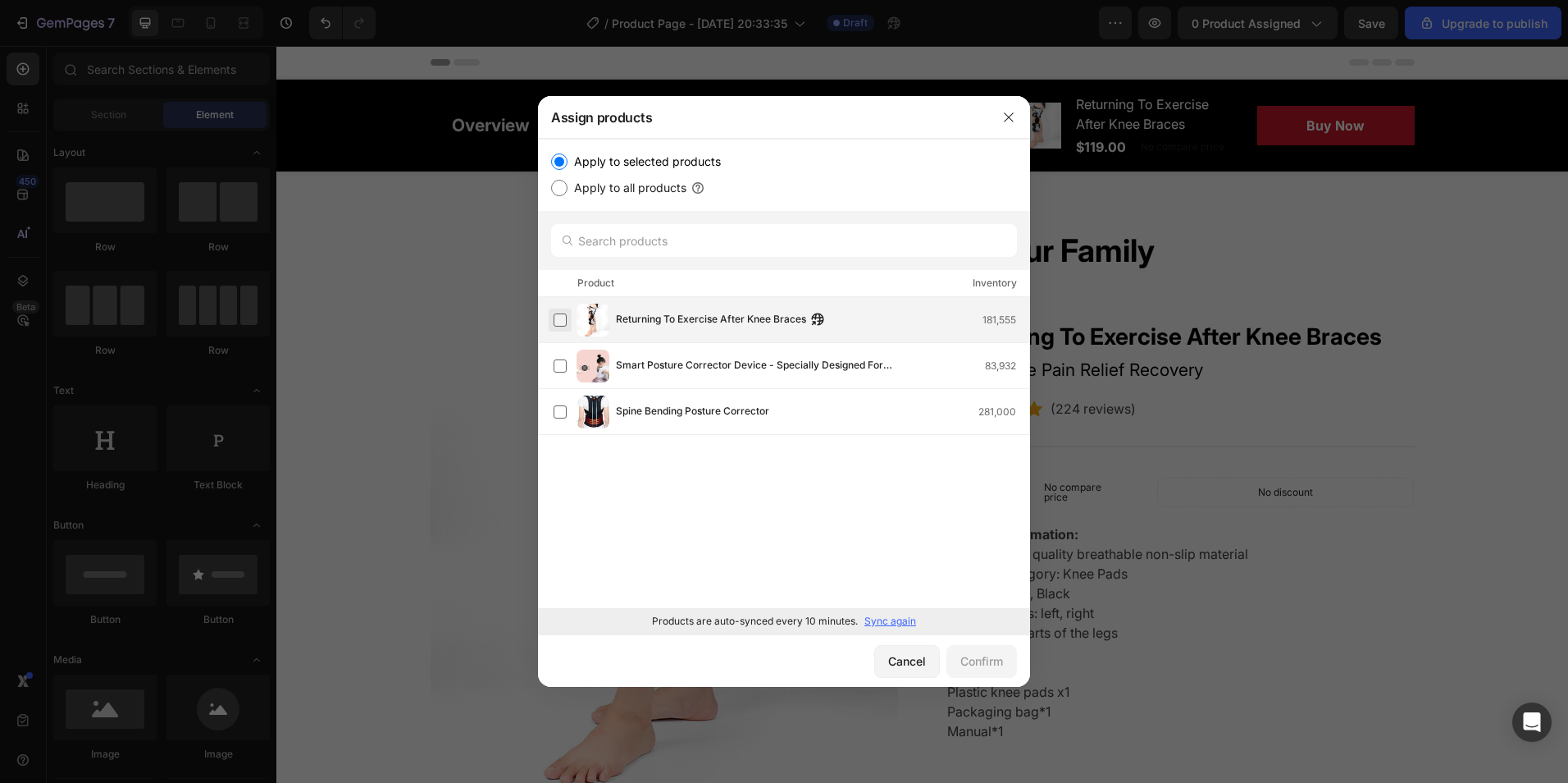
click at [566, 316] on label at bounding box center [559, 319] width 13 height 13
click at [554, 360] on label at bounding box center [559, 366] width 13 height 13
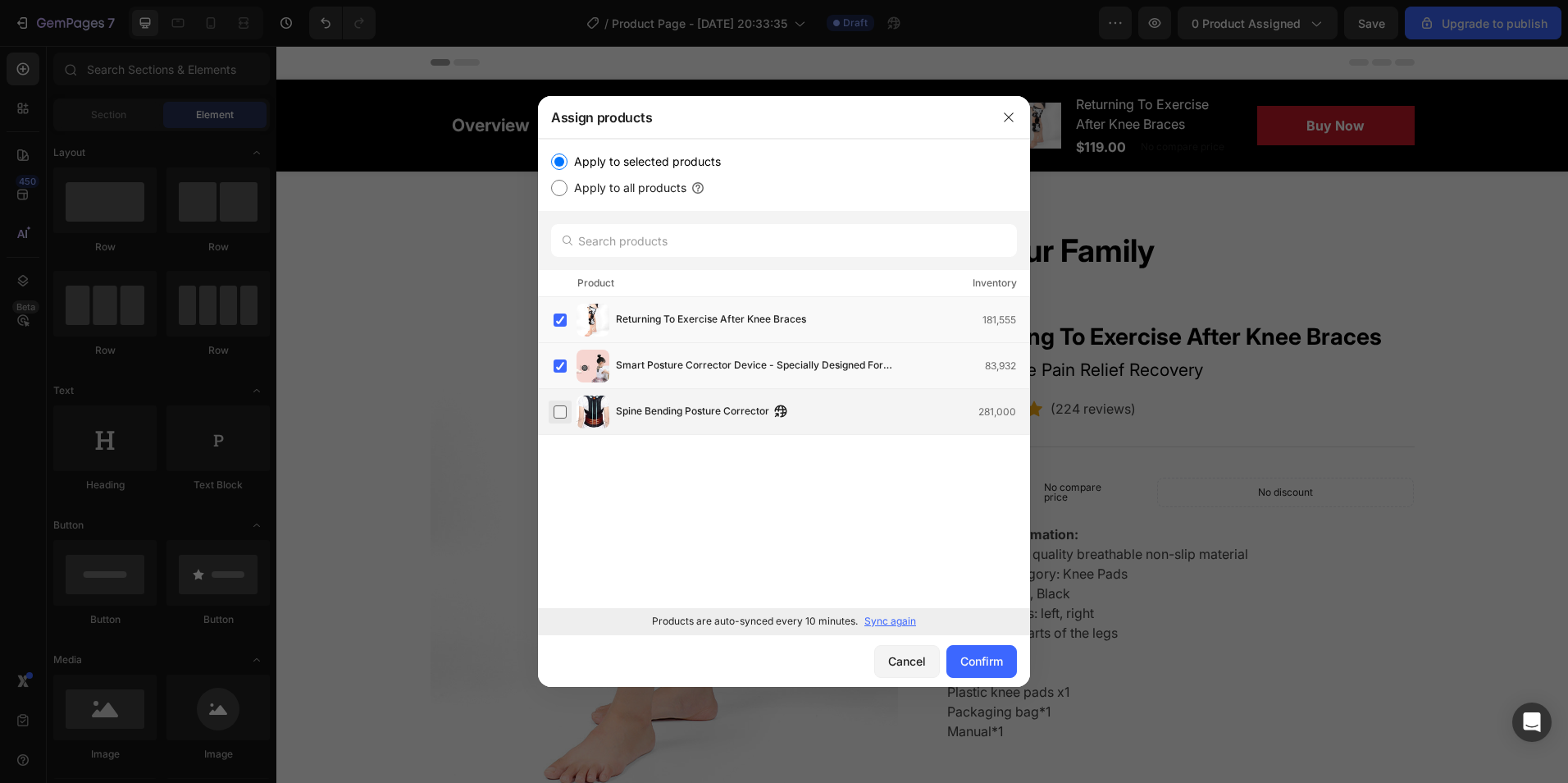
click at [560, 409] on label at bounding box center [559, 411] width 13 height 13
click at [990, 649] on button "Confirm" at bounding box center [981, 661] width 70 height 33
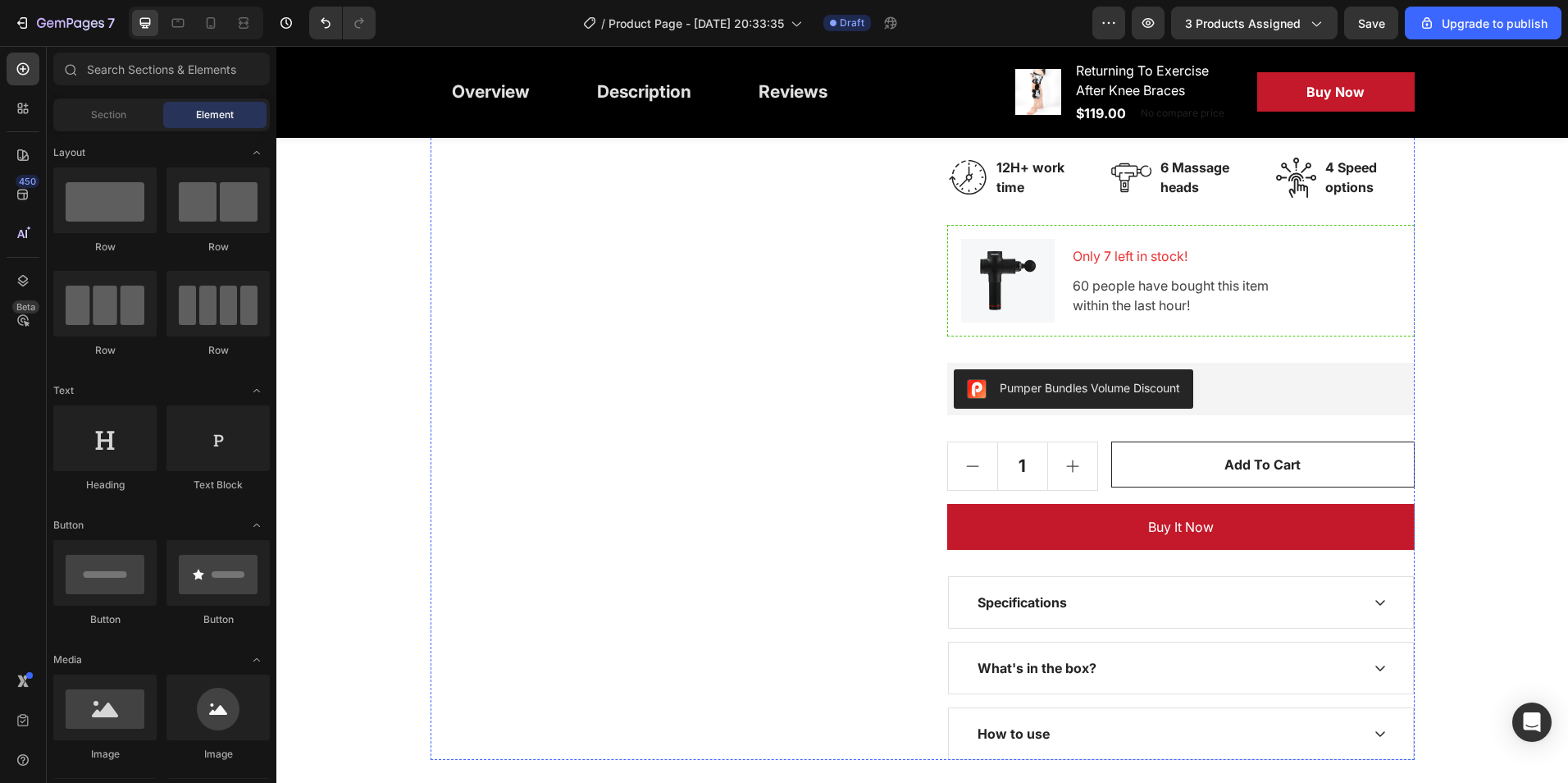
scroll to position [3200, 0]
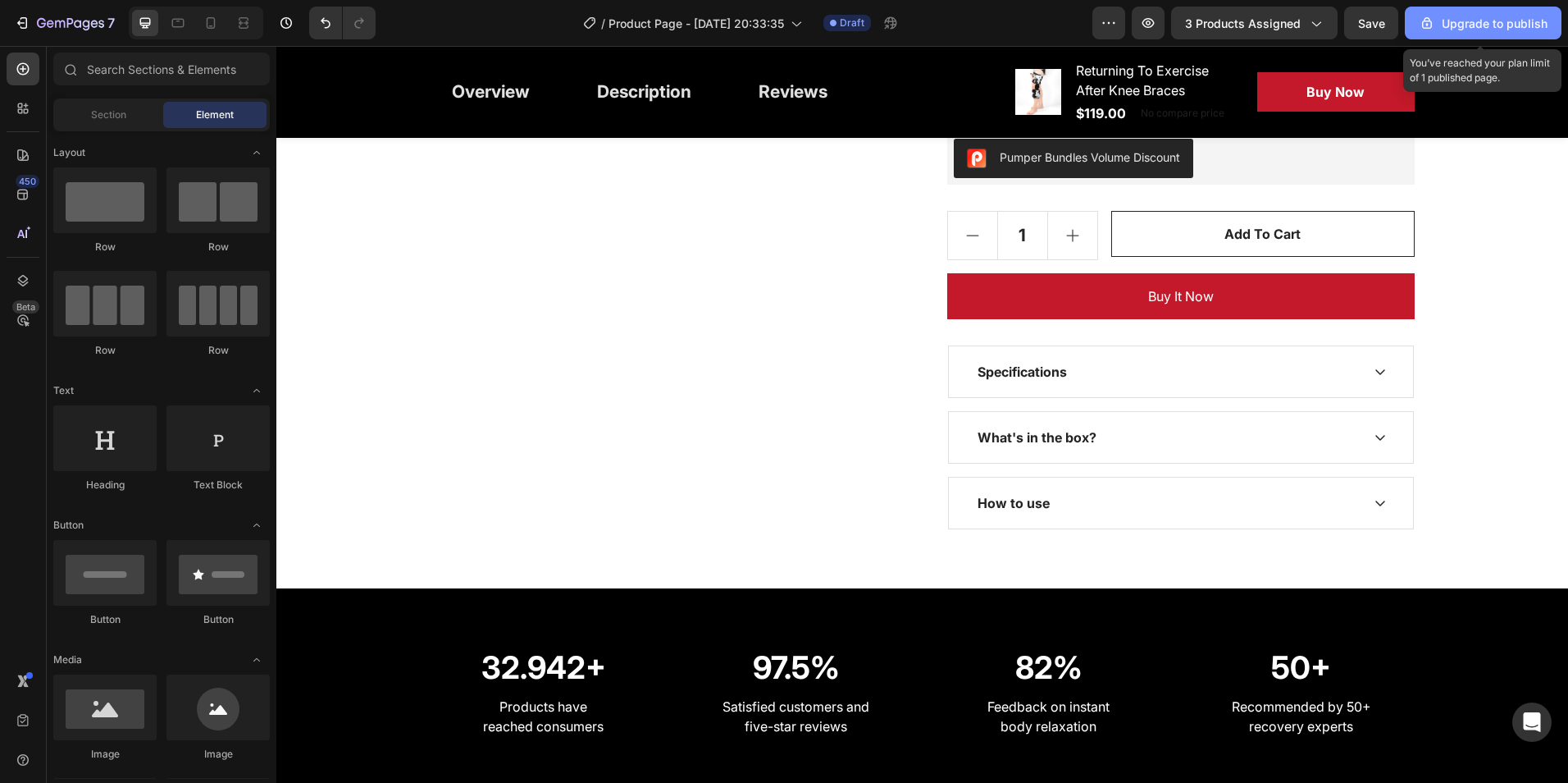
click at [1429, 27] on icon "button" at bounding box center [1427, 22] width 17 height 17
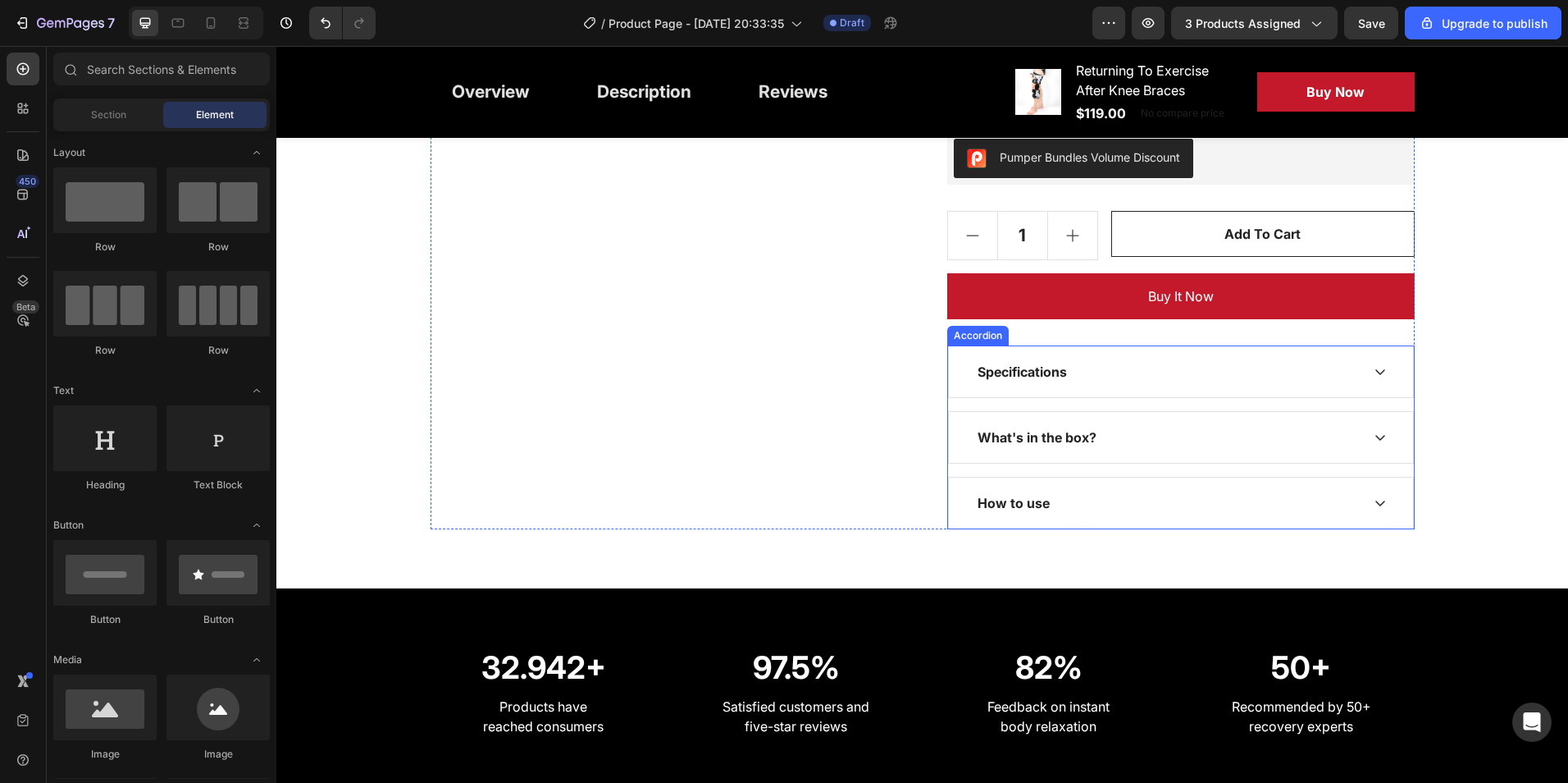
click at [1376, 371] on icon at bounding box center [1380, 371] width 13 height 13
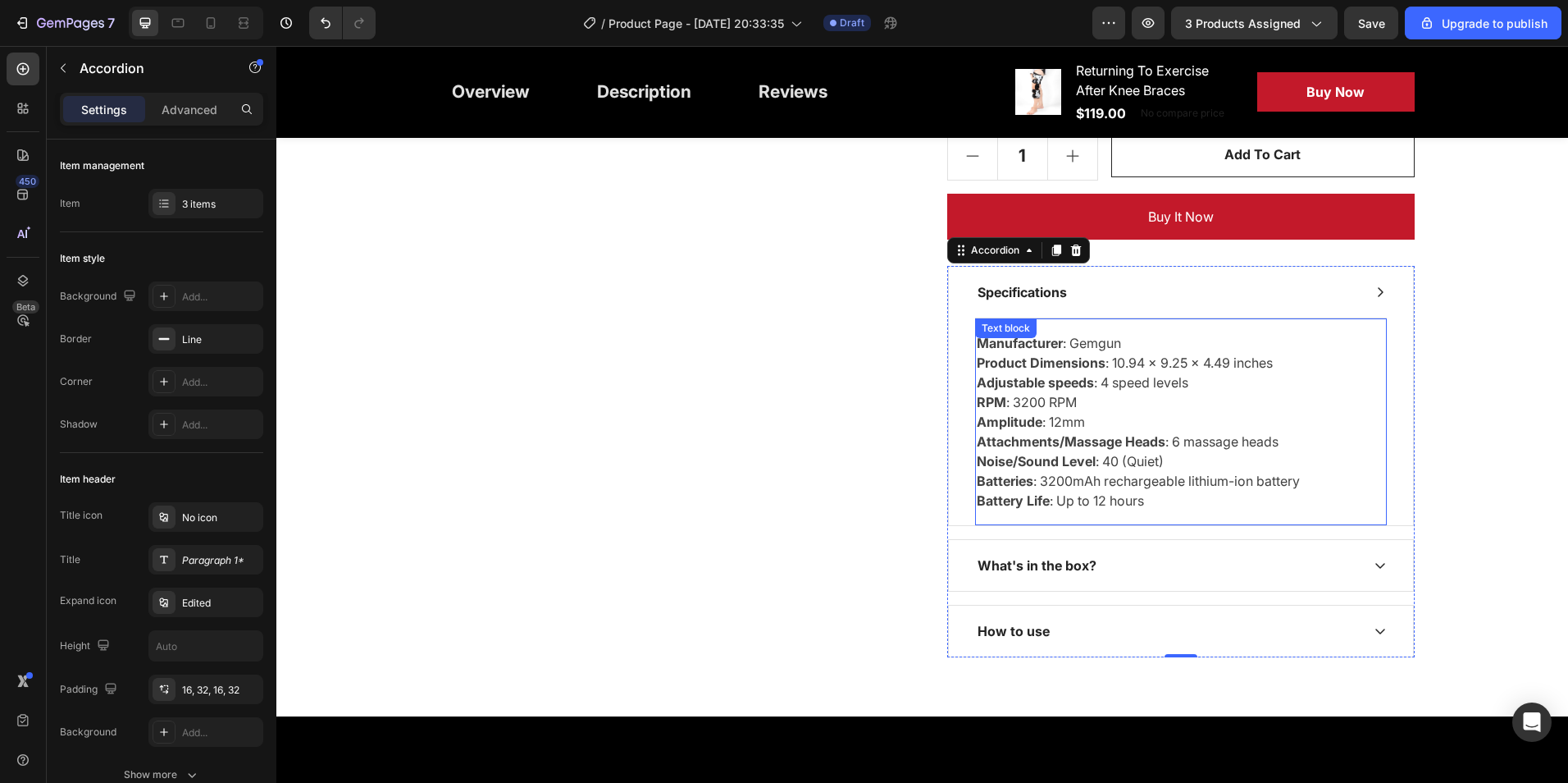
scroll to position [3529, 0]
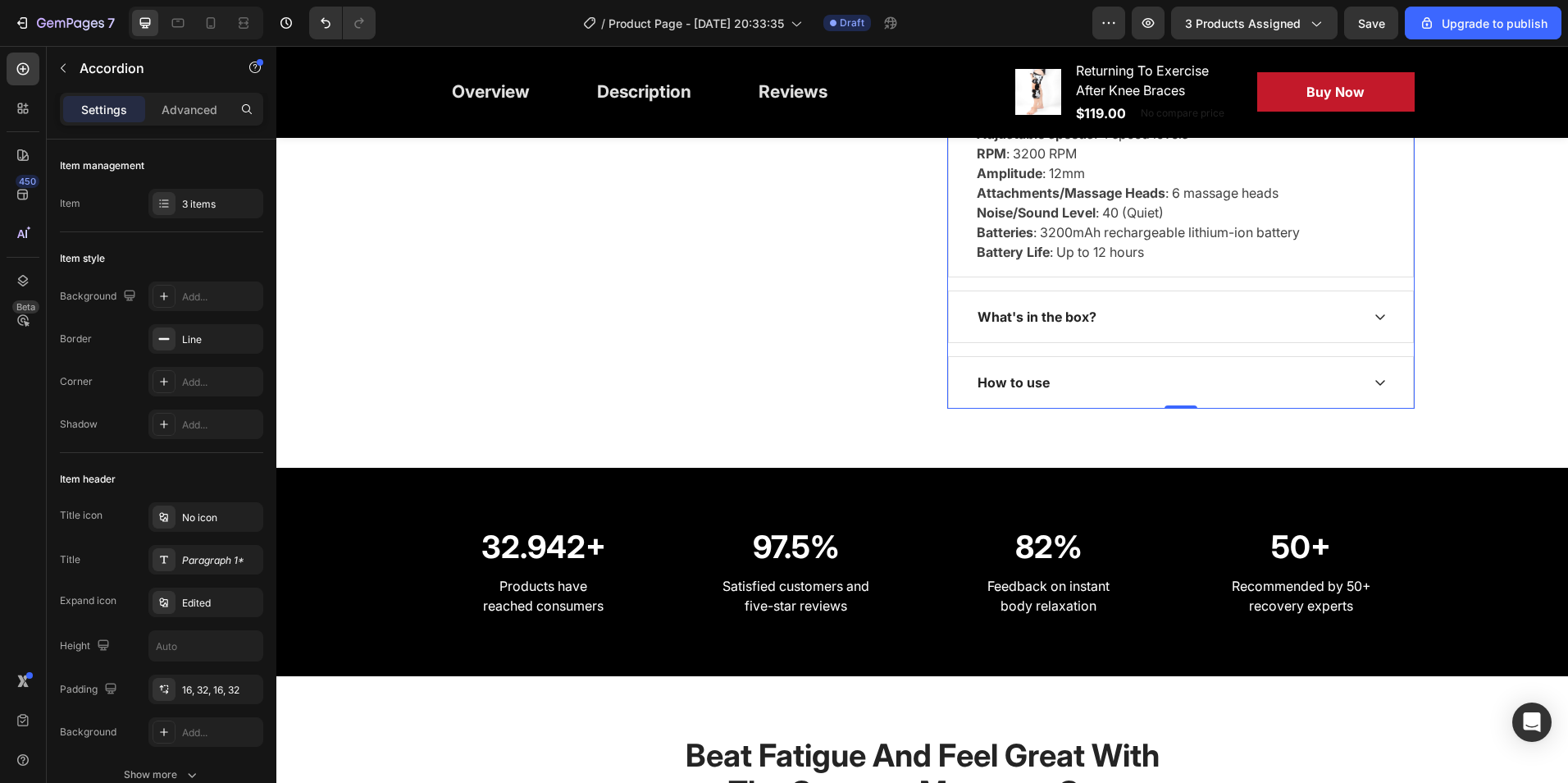
click at [1327, 326] on div "What's in the box?" at bounding box center [1168, 316] width 386 height 24
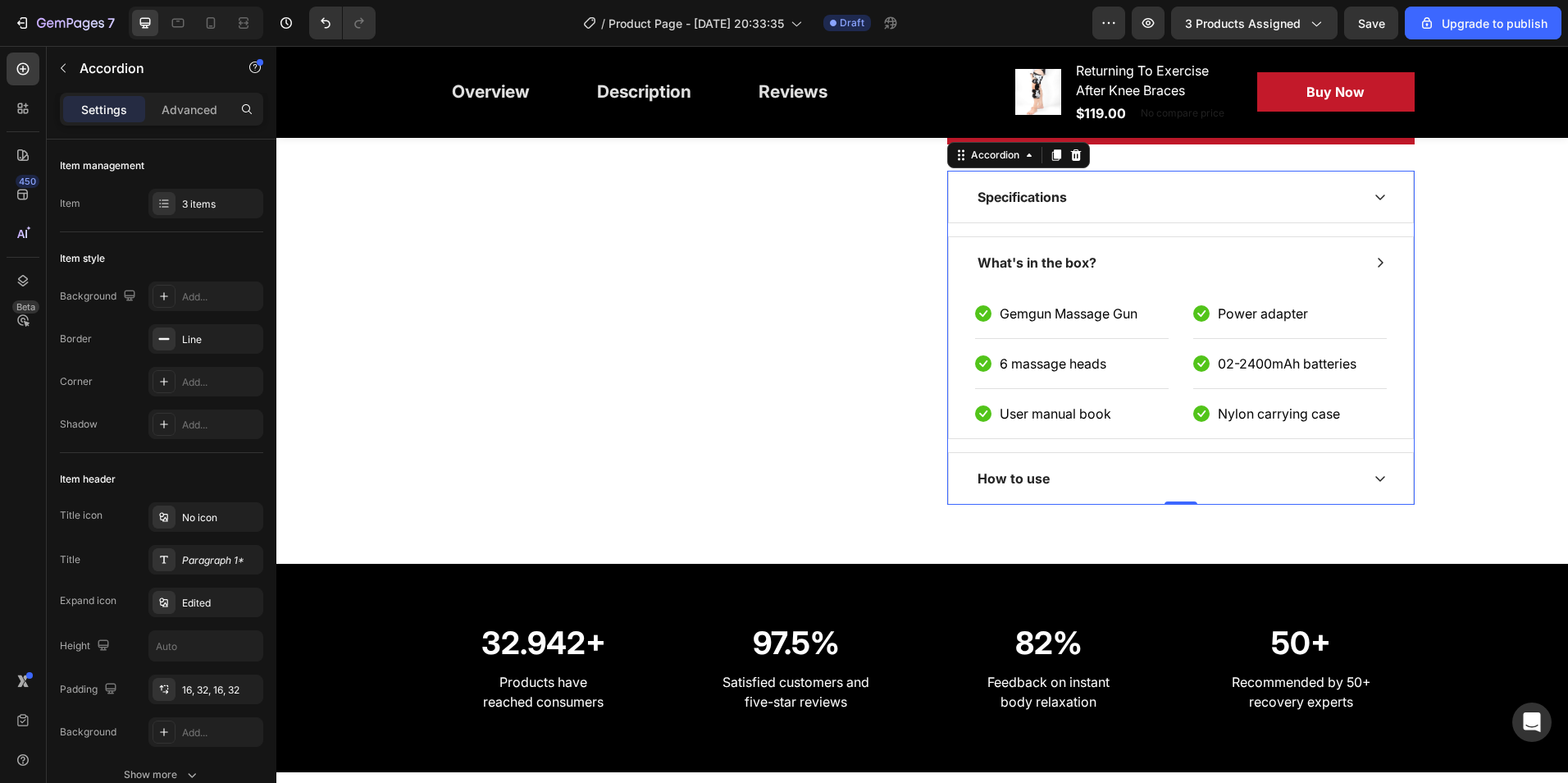
scroll to position [3364, 0]
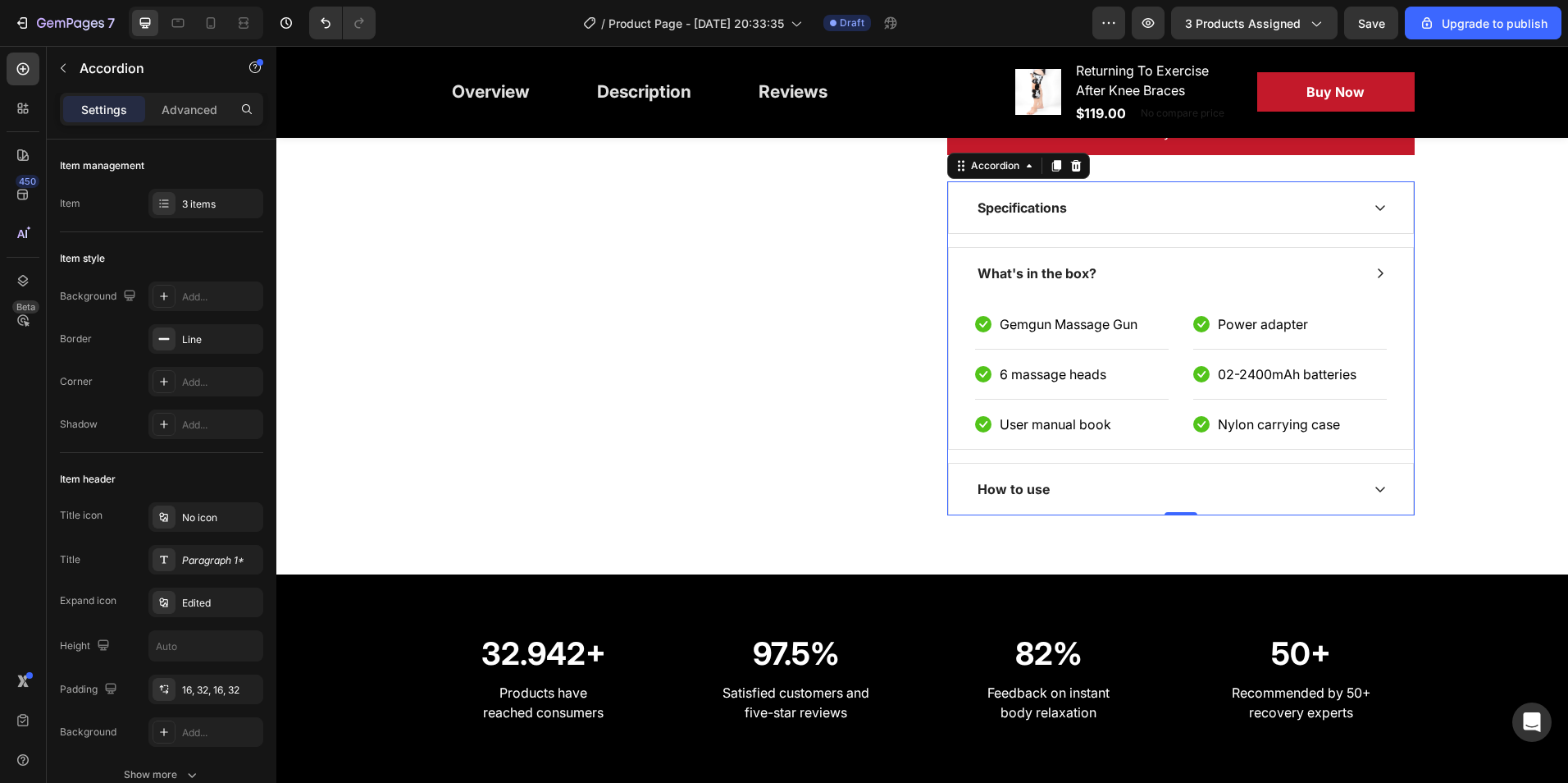
click at [1333, 494] on div "How to use" at bounding box center [1168, 489] width 386 height 24
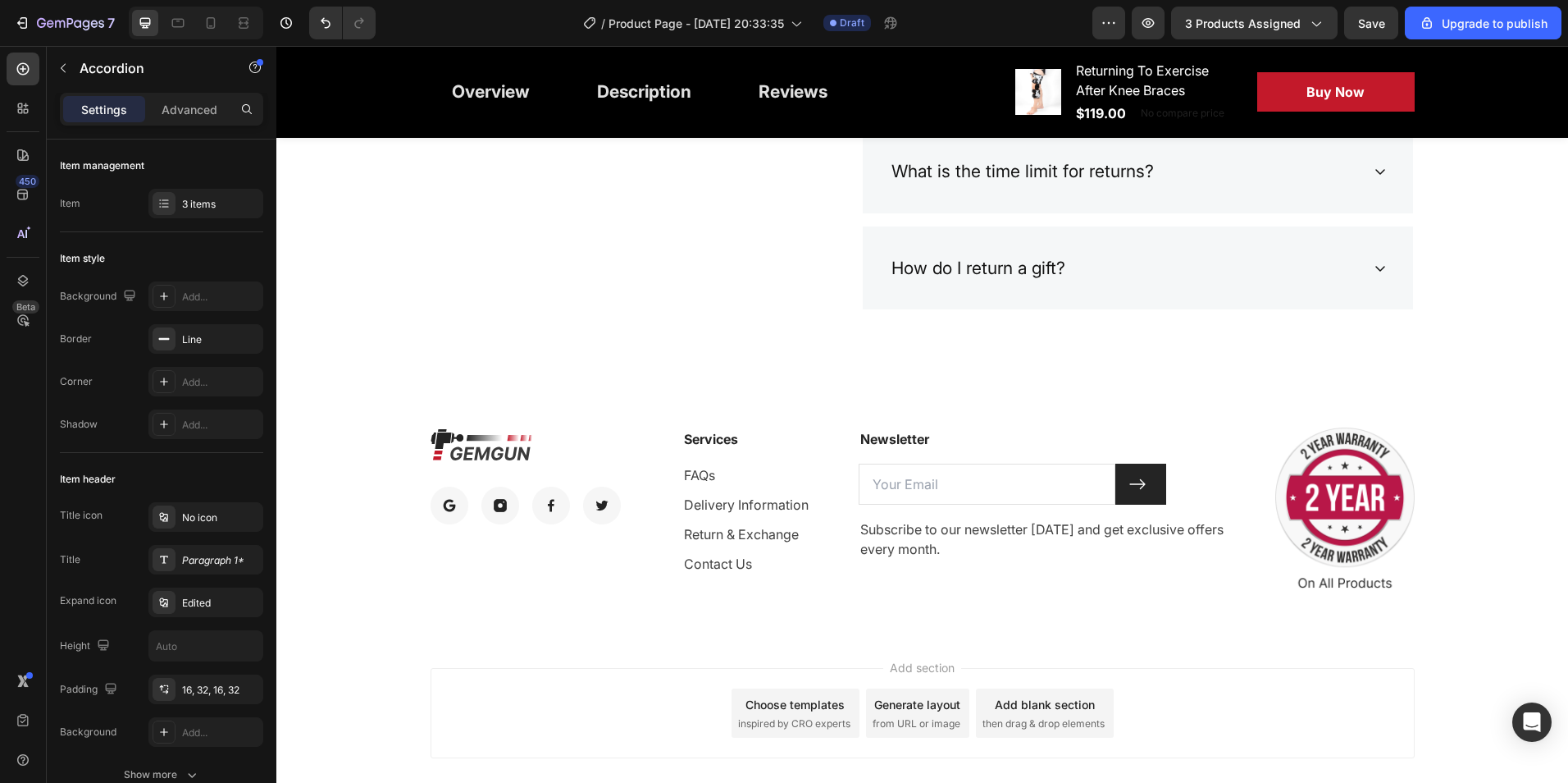
scroll to position [7678, 0]
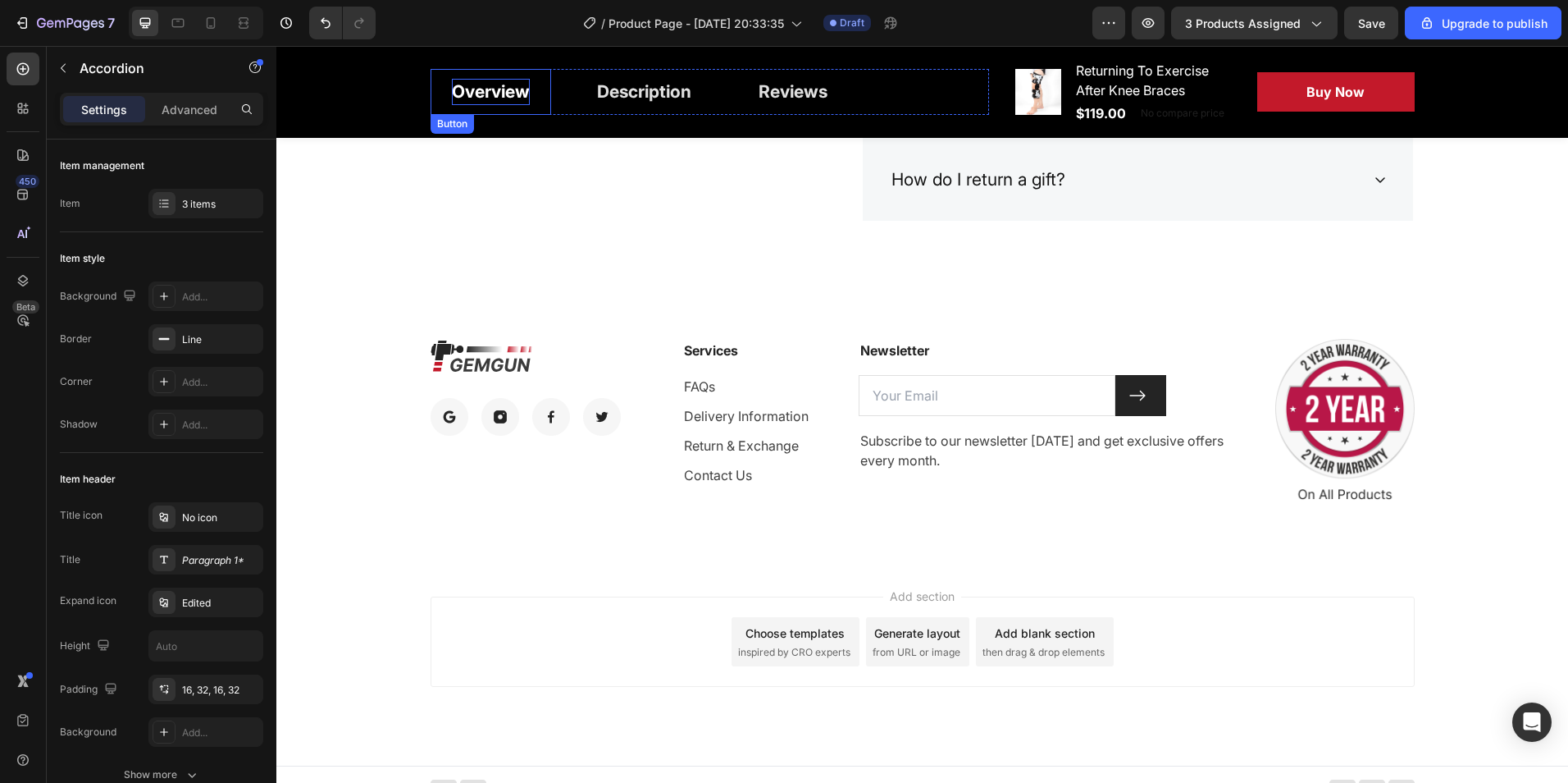
click at [484, 97] on div "Overview" at bounding box center [491, 92] width 78 height 26
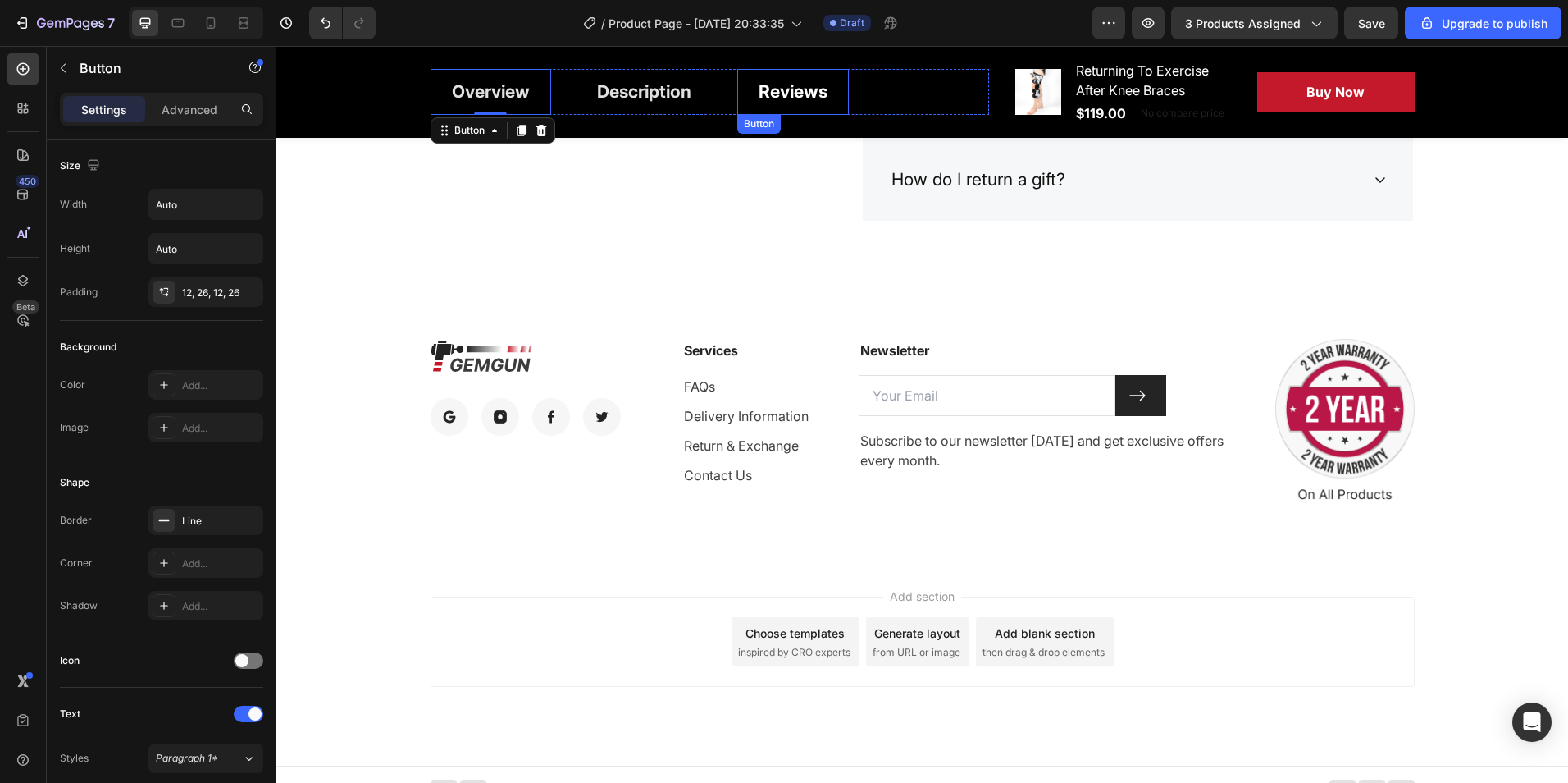
click at [741, 94] on link "Reviews" at bounding box center [793, 92] width 111 height 46
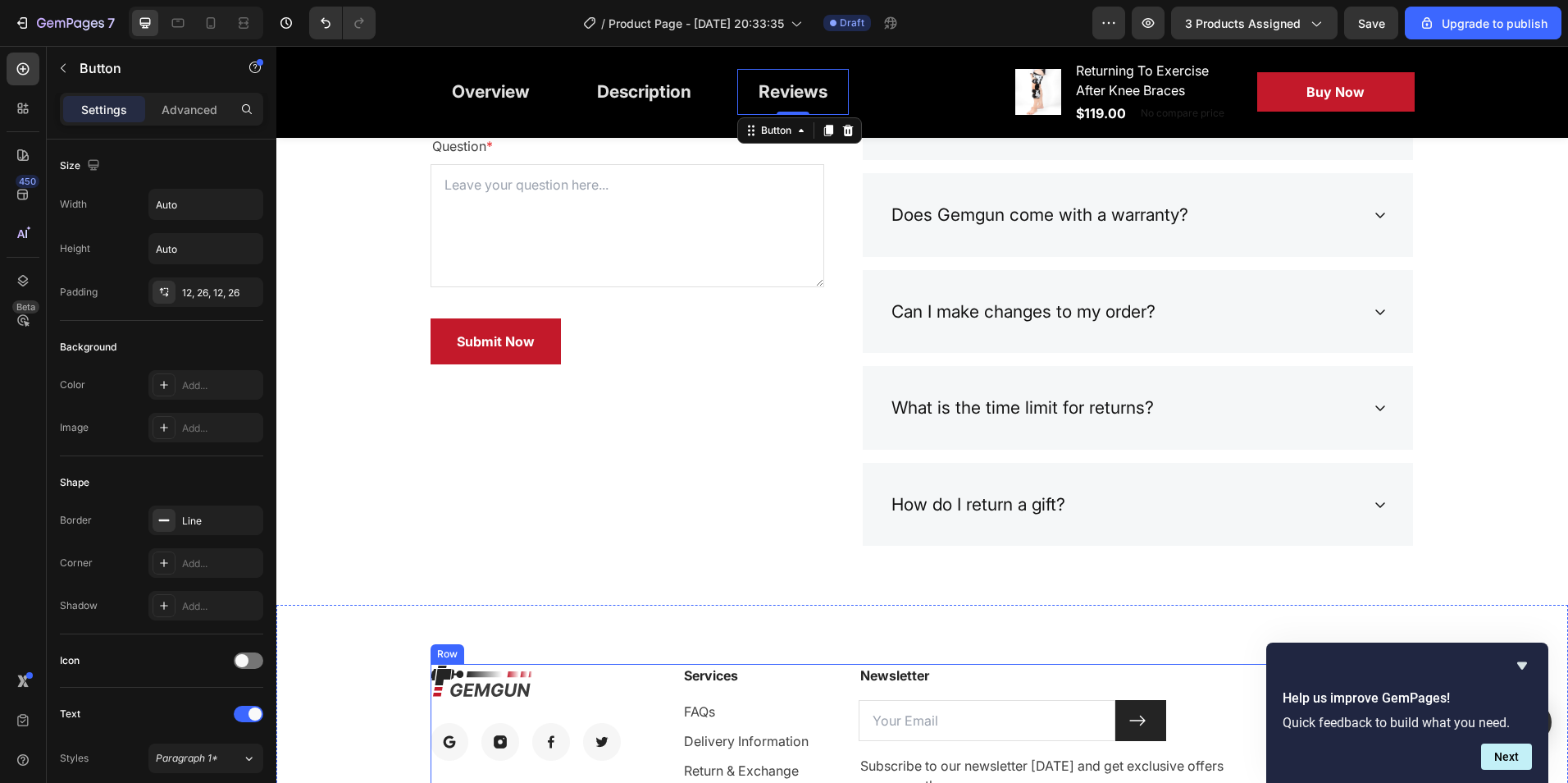
scroll to position [7285, 0]
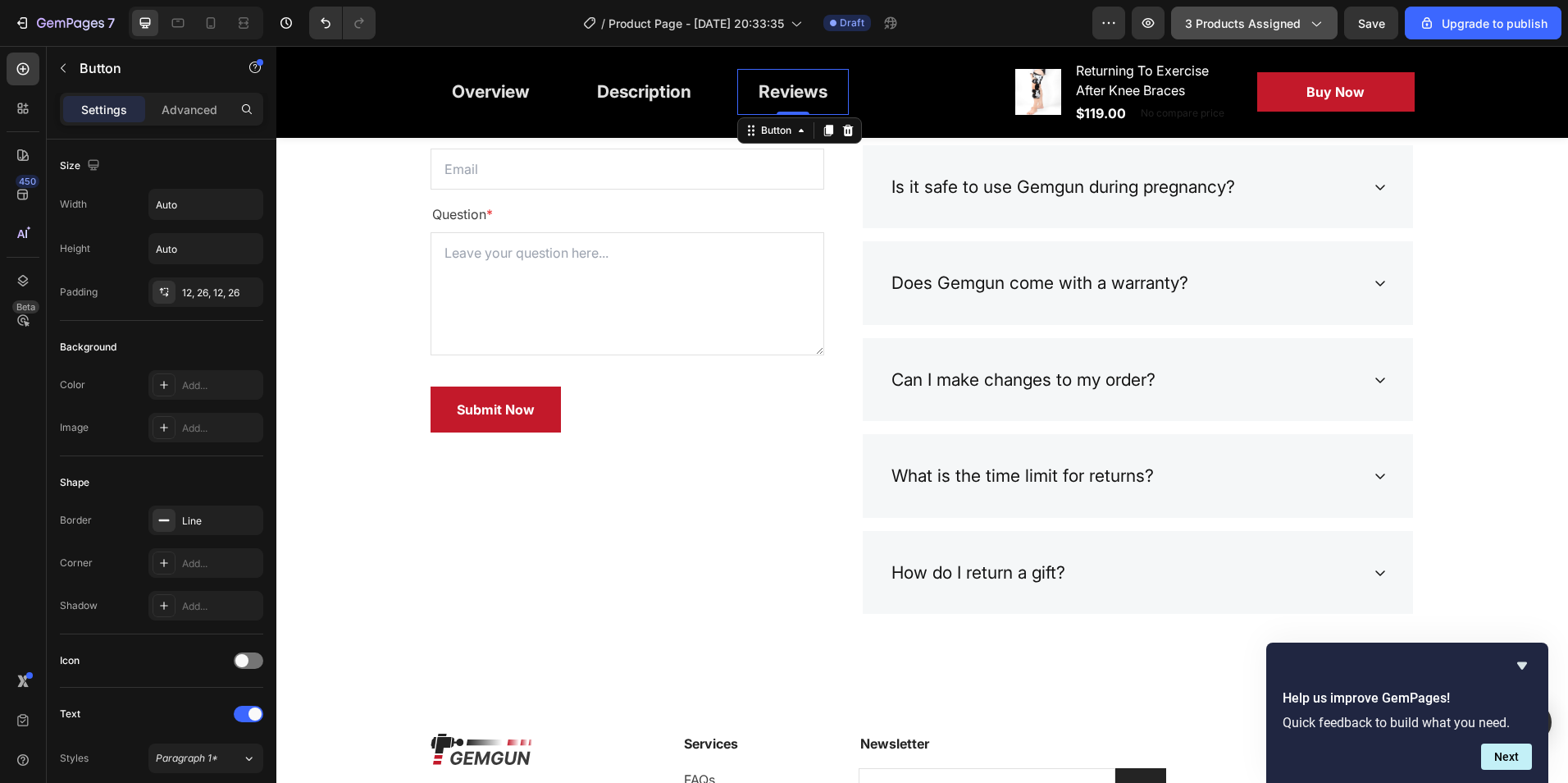
click at [1317, 26] on icon "button" at bounding box center [1315, 22] width 17 height 17
